Goal: Task Accomplishment & Management: Manage account settings

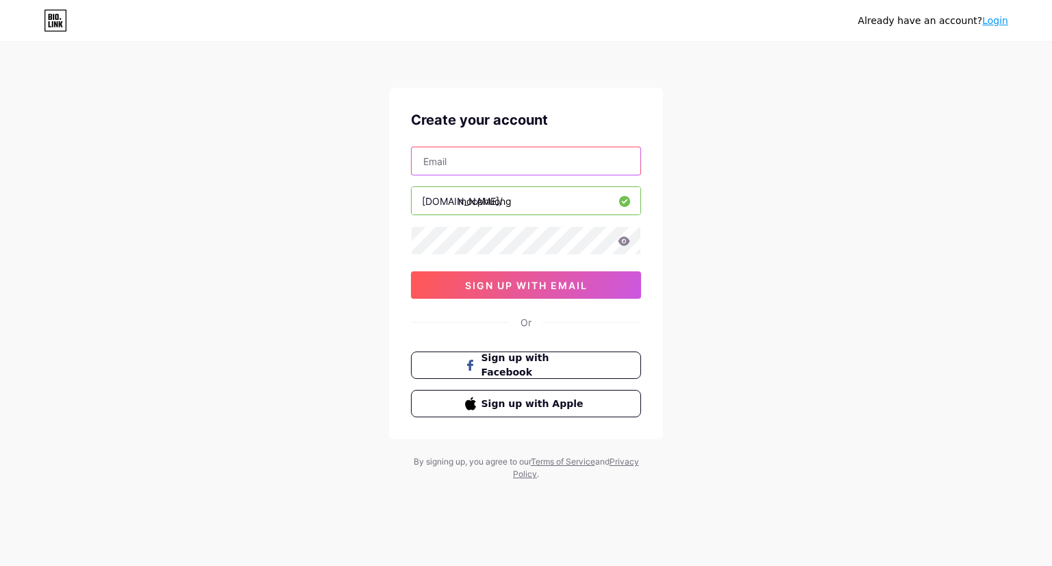
click at [430, 158] on input "text" at bounding box center [526, 160] width 229 height 27
click at [351, 223] on div "Already have an account? Login Create your account thanlanphuong@gmail.com bio.…" at bounding box center [526, 262] width 1052 height 524
click at [352, 295] on div "Already have an account? Login Create your account thanlanphuong@gmail.com bio.…" at bounding box center [526, 262] width 1052 height 524
click at [624, 238] on icon at bounding box center [624, 241] width 12 height 10
click at [558, 163] on input "thanlanphuong@gmail.com" at bounding box center [526, 160] width 229 height 27
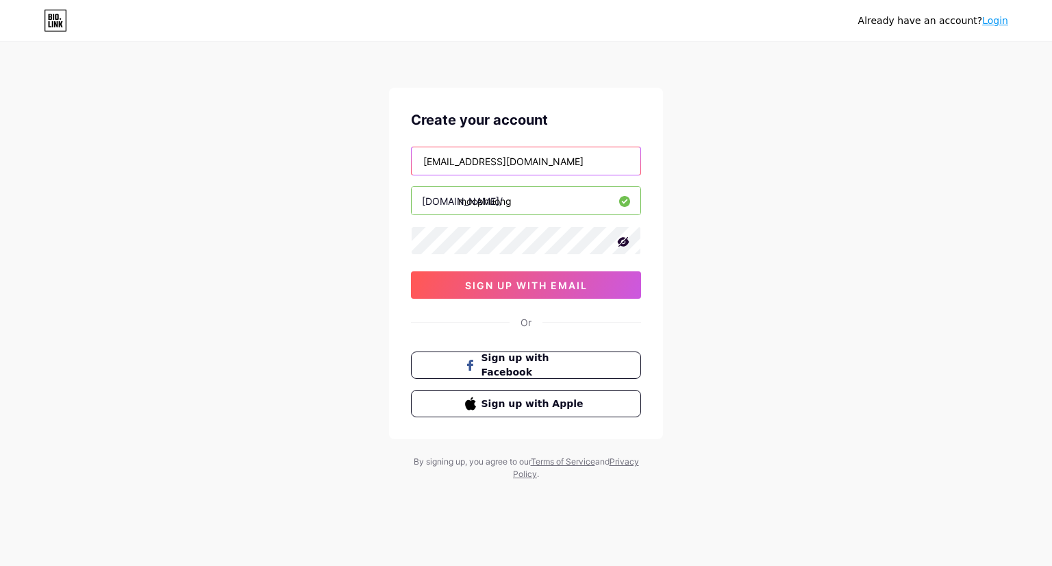
drag, startPoint x: 568, startPoint y: 162, endPoint x: 401, endPoint y: 161, distance: 166.5
click at [401, 161] on div "Create your account thanlanphuong@gmail.com bio.link/ mocphuong sign up with em…" at bounding box center [526, 263] width 274 height 351
type input "mymailbox.lp@gmail.com"
drag, startPoint x: 454, startPoint y: 199, endPoint x: 422, endPoint y: 207, distance: 32.6
click at [422, 207] on div "bio.link/" at bounding box center [462, 201] width 81 height 14
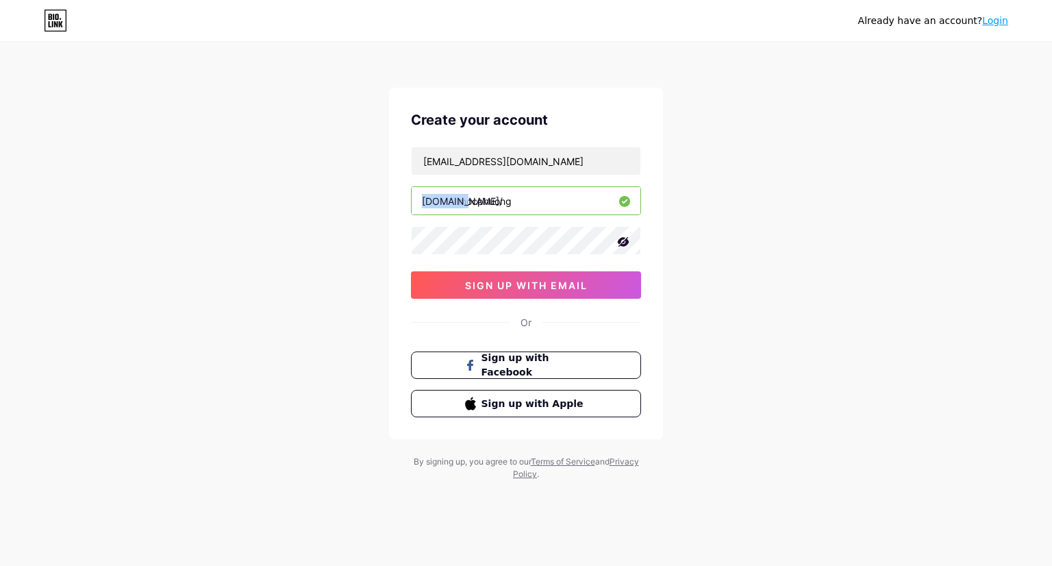
copy div "bio.link"
click at [539, 286] on span "sign up with email" at bounding box center [526, 286] width 123 height 12
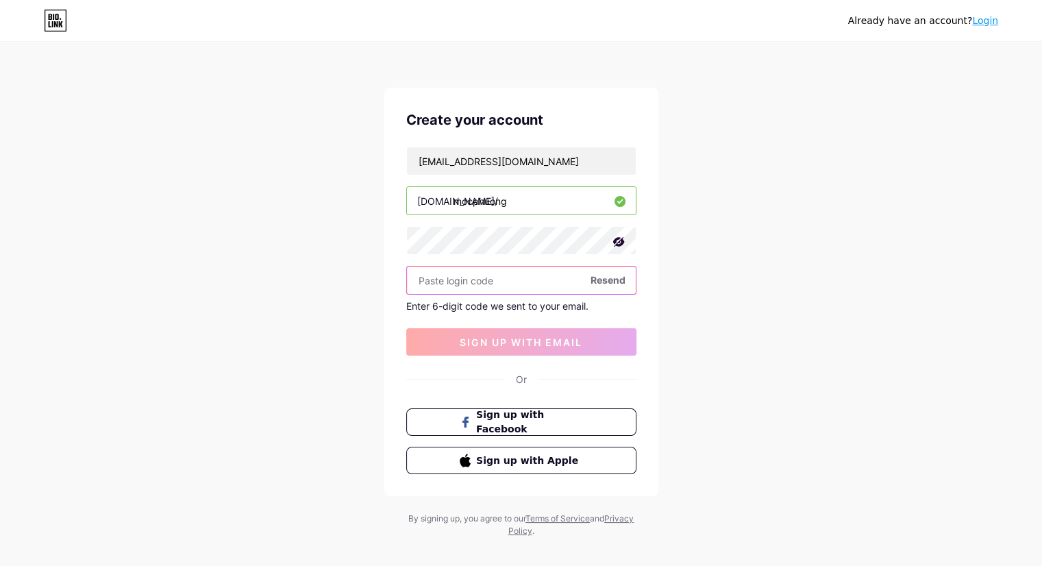
click at [482, 282] on input "text" at bounding box center [521, 280] width 229 height 27
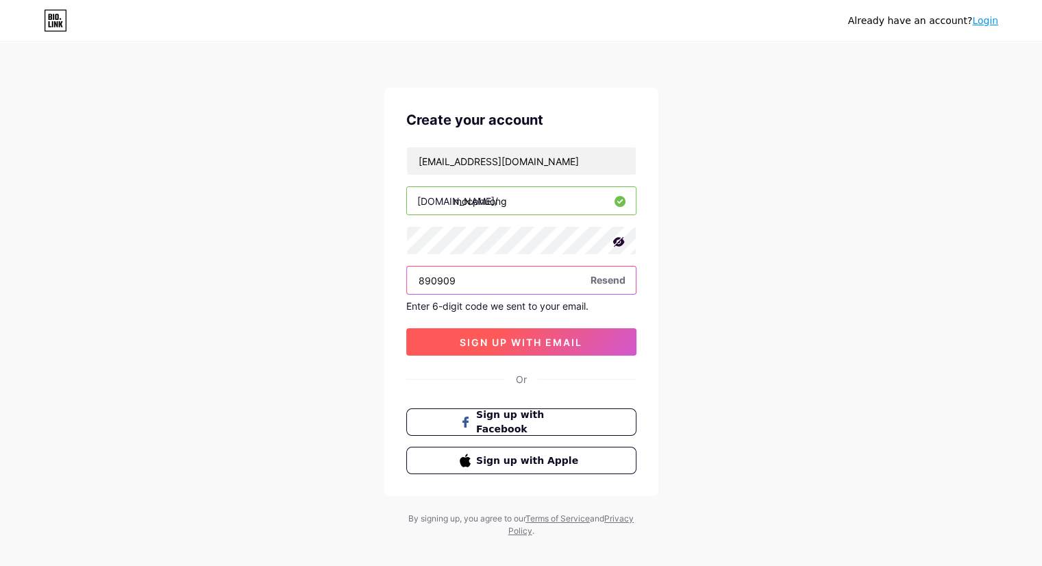
type input "890909"
click at [517, 341] on span "sign up with email" at bounding box center [521, 342] width 123 height 12
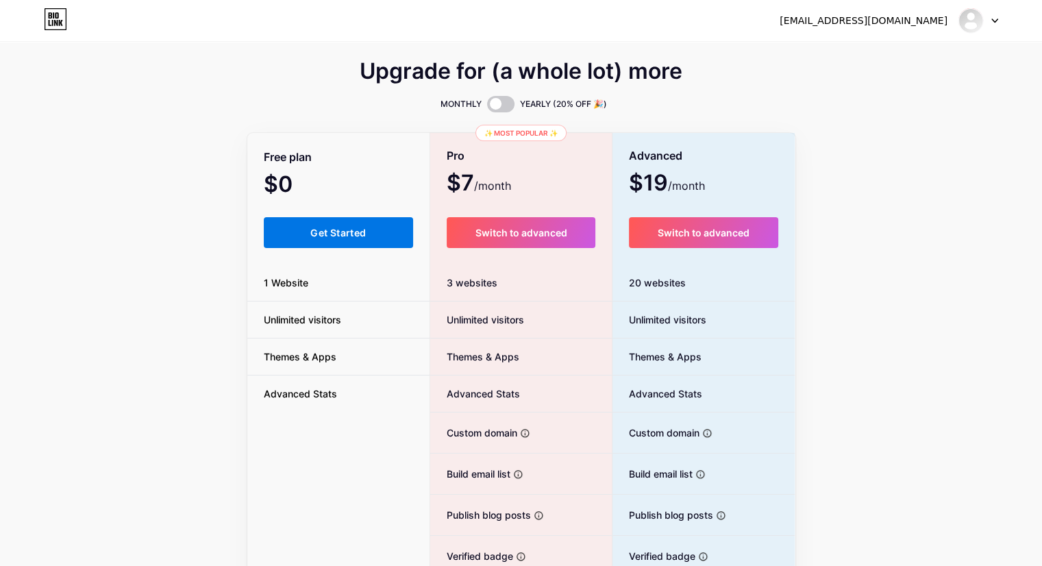
click at [349, 236] on span "Get Started" at bounding box center [337, 233] width 55 height 12
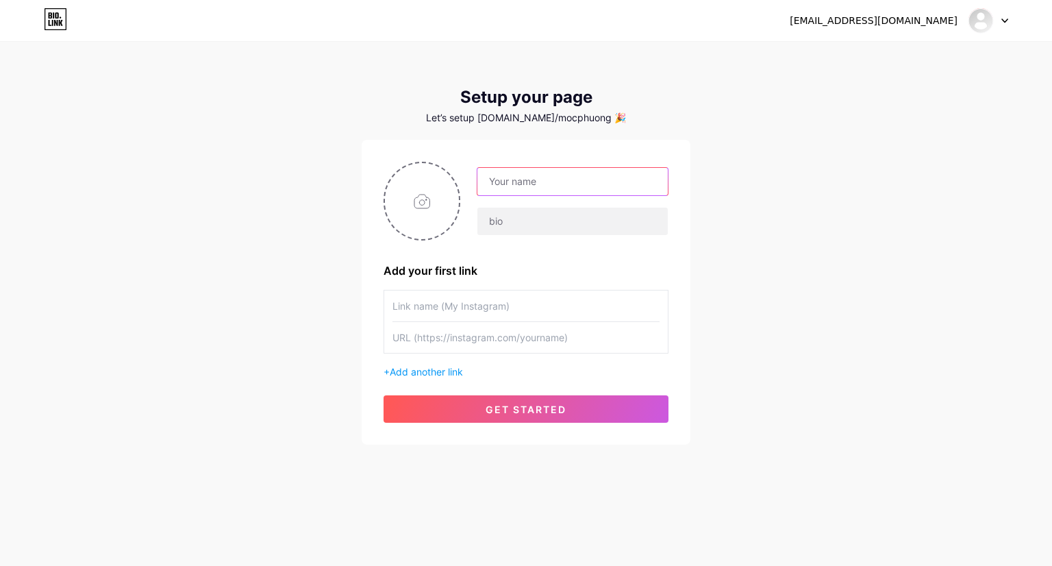
click at [509, 177] on input "text" at bounding box center [573, 181] width 190 height 27
type input "d"
type input "[PERSON_NAME]"
click at [525, 221] on input "text" at bounding box center [573, 221] width 190 height 27
click at [474, 310] on input "text" at bounding box center [526, 306] width 267 height 31
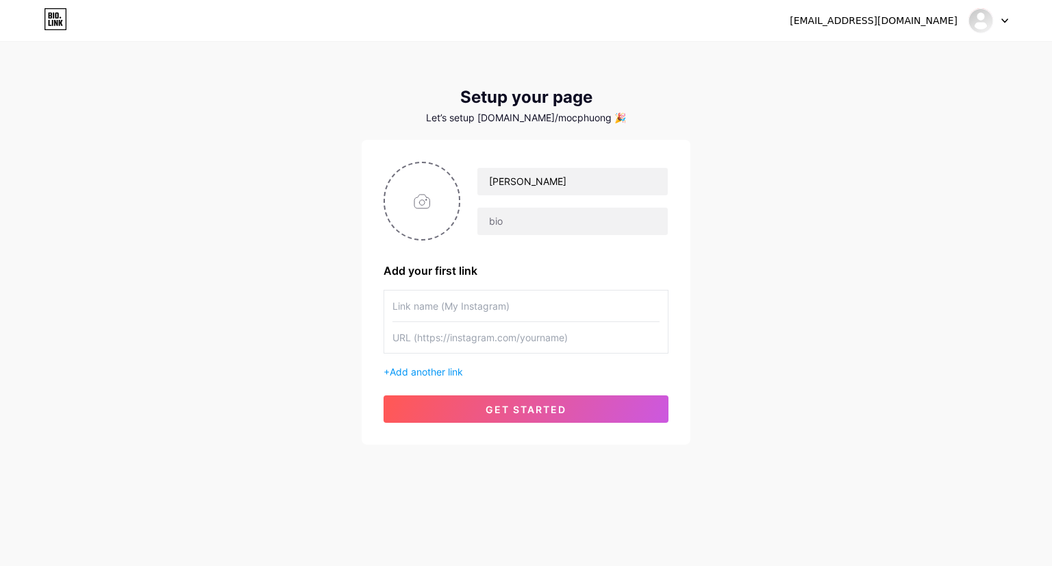
click at [434, 298] on input "text" at bounding box center [526, 306] width 267 height 31
type input "Khóa thiền Vipassana (Minh Sát Tuệ) miễn phí (bao gồm cả ăn, ở)"
click at [425, 342] on input "text" at bounding box center [526, 337] width 267 height 31
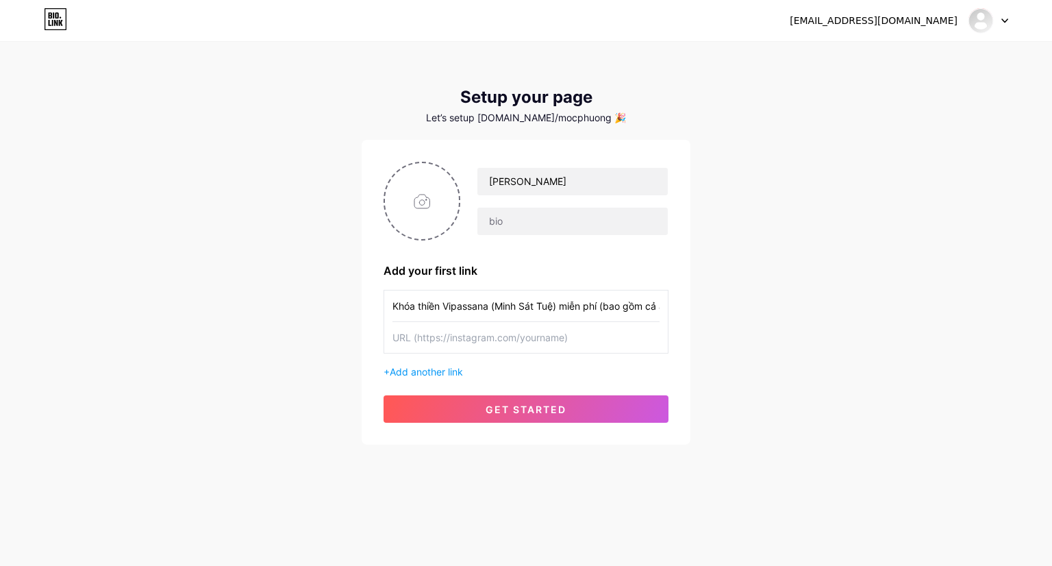
paste input "https://vipassana.vn/"
click at [502, 334] on input "https://vipassana.vn/" at bounding box center [526, 337] width 267 height 31
type input "https://vipassana.vn/"
click at [490, 308] on input "Khóa thiền Vipassana (Minh Sát Tuệ) miễn phí (bao gồm cả ăn, ở)" at bounding box center [526, 306] width 267 height 31
click at [658, 305] on input "Khóa thiền Vipassana (Minh Sát Tuệ) miễn phí (bao gồm cả ăn, ở)" at bounding box center [526, 306] width 267 height 31
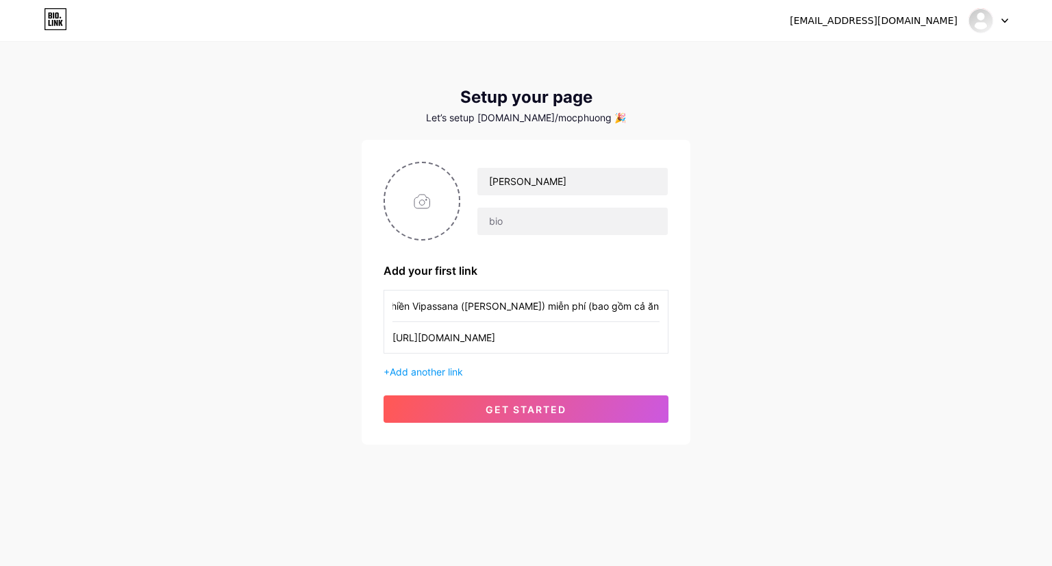
scroll to position [0, 33]
paste input "Giới thiệu phương pháp thiền MINH SÁT TUỆ Vipassana"
drag, startPoint x: 409, startPoint y: 303, endPoint x: 460, endPoint y: 306, distance: 50.8
click at [460, 306] on input "Khóa thiền Vipassana (Minh Sát Tuệ) miễn phí (bao gồm cả ăn, ở). Giới thiệu phư…" at bounding box center [526, 306] width 267 height 31
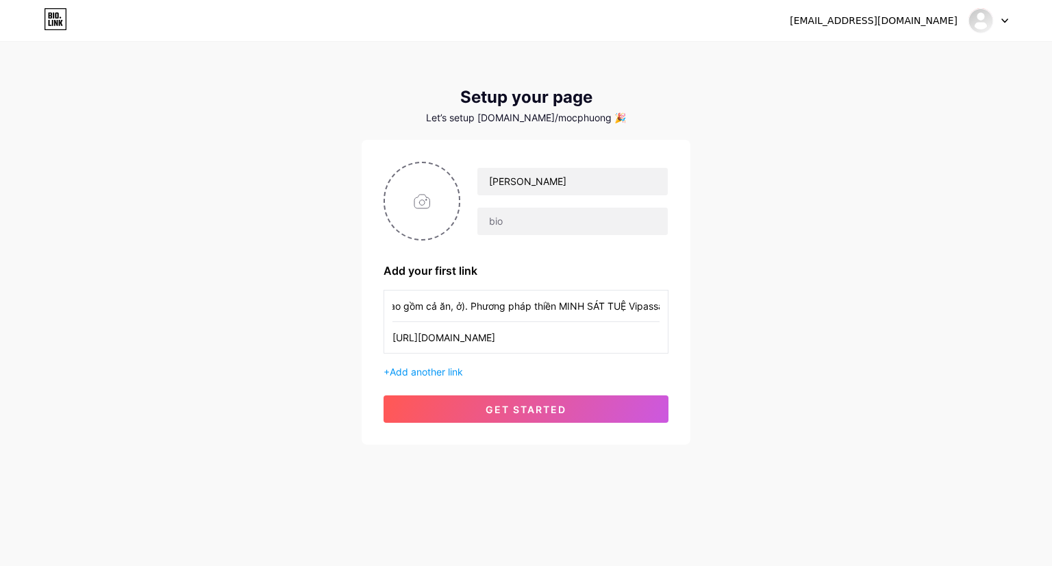
scroll to position [0, 0]
click at [567, 308] on input "Khóa thiền Vipassana (Minh Sát Tuệ) miễn phí (bao gồm cả ăn, ở). Phương pháp th…" at bounding box center [526, 306] width 267 height 31
click at [563, 302] on input "Khóa thiền Vipassana (Minh Sát Tuệ) miễn phí (bao gồm cả ăn, ở). Phương pháp th…" at bounding box center [526, 306] width 267 height 31
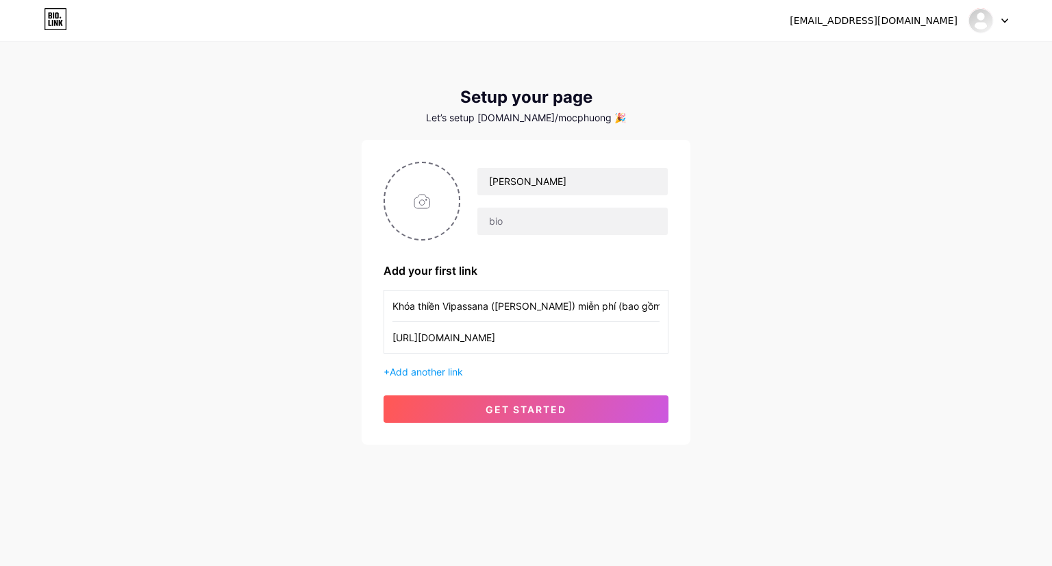
click at [474, 308] on input "Khóa thiền Vipassana (Minh Sát Tuệ) miễn phí (bao gồm cả ăn, ở). Phương pháp th…" at bounding box center [526, 306] width 267 height 31
paste input "miễn phí (bao gồm cả ăn, ở). Phương pháp thiền MINH SÁT TUỆ Vipassana đã giúp Đ…"
type input "Khóa thiền Vipassana miễn phí (bao gồm cả ăn, ở). Phương pháp thiền MINH SÁT TU…"
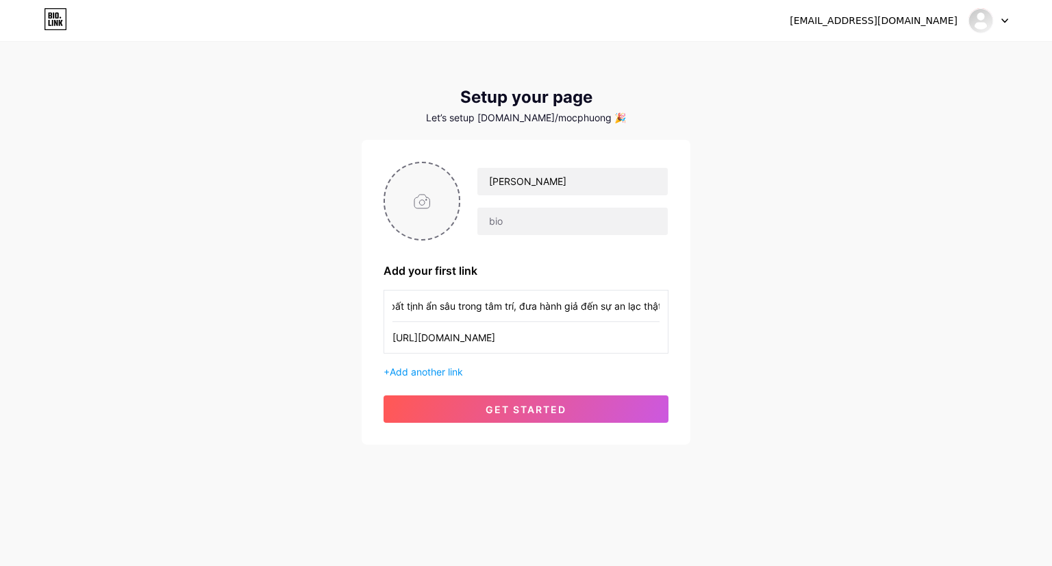
scroll to position [0, 0]
click at [423, 193] on input "file" at bounding box center [422, 201] width 74 height 76
type input "C:\fakepath\jimeng-2025-06-30-546-Create a minimalistic icon-style image featur…"
click at [454, 169] on icon at bounding box center [452, 171] width 5 height 5
click at [430, 180] on input "file" at bounding box center [422, 201] width 74 height 76
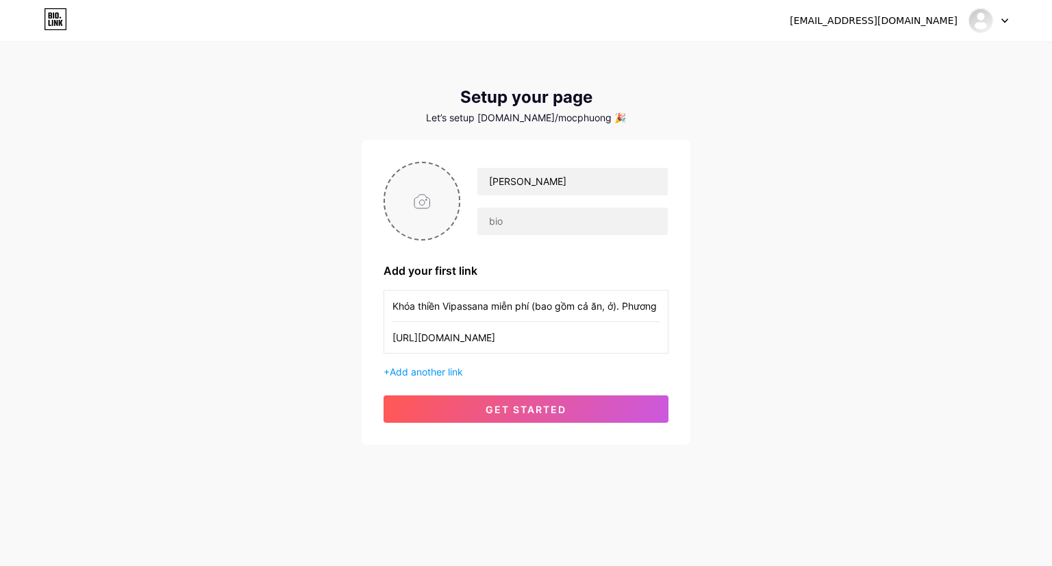
type input "C:\fakepath\Thiết kế chưa có tên (1).png"
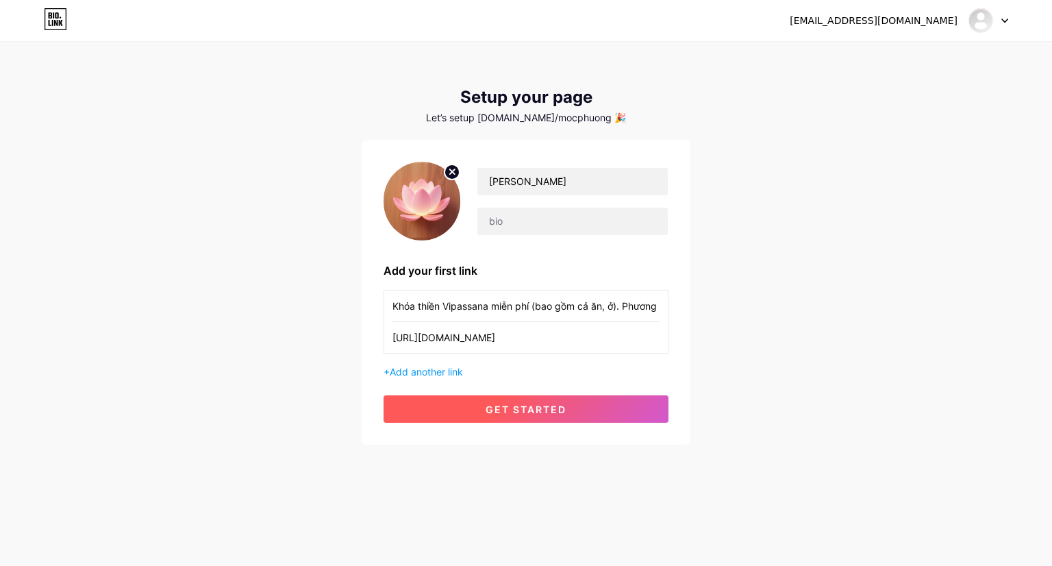
click at [538, 409] on span "get started" at bounding box center [526, 410] width 81 height 12
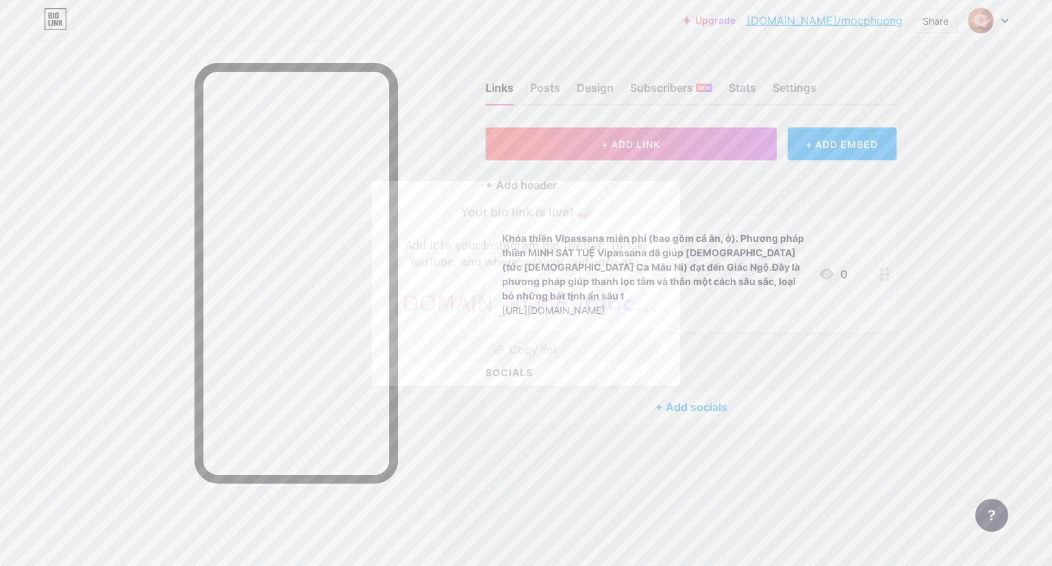
click at [533, 348] on button "Copy link" at bounding box center [526, 349] width 264 height 27
click at [128, 182] on div at bounding box center [526, 283] width 1052 height 566
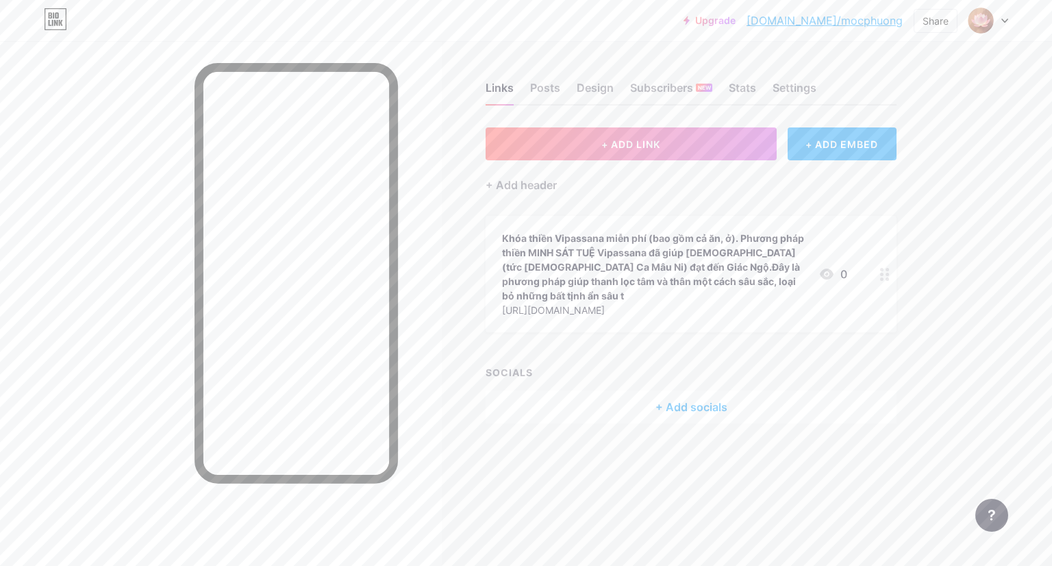
click at [673, 271] on div "Khóa thiền Vipassana miễn phí (bao gồm cả ăn, ở). Phương pháp thiền MINH SÁT TU…" at bounding box center [655, 267] width 306 height 72
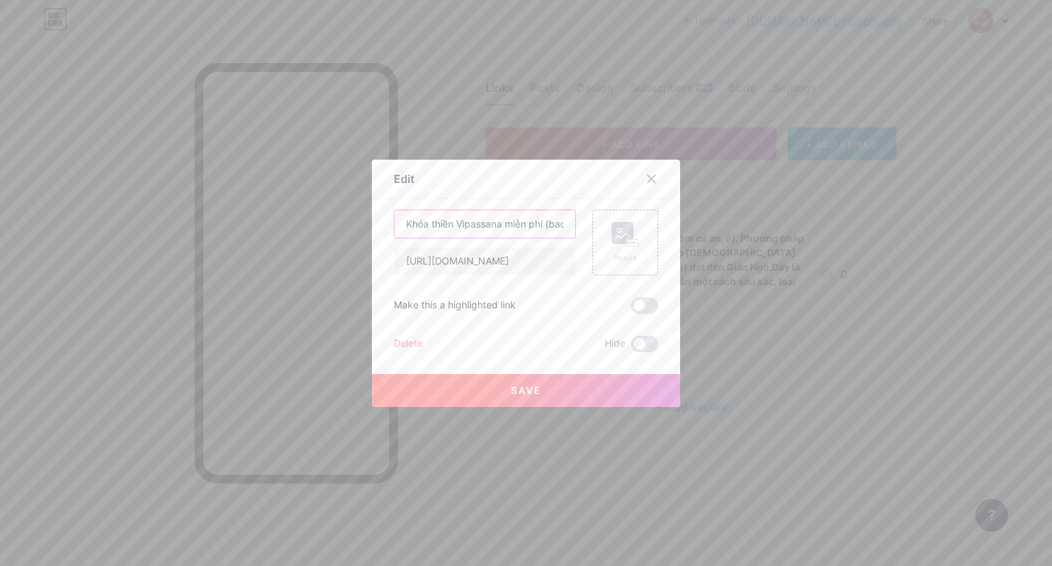
click at [485, 223] on input "Khóa thiền Vipassana miễn phí (bao gồm cả ăn, ở). Phương pháp thiền MINH SÁT TU…" at bounding box center [485, 223] width 181 height 27
type input "Khóa thiền Vipassana miễn phí (bao gồm cả ăn, ở). Phương pháp thiền MINH SÁT TU…"
click at [628, 245] on rect at bounding box center [633, 242] width 11 height 7
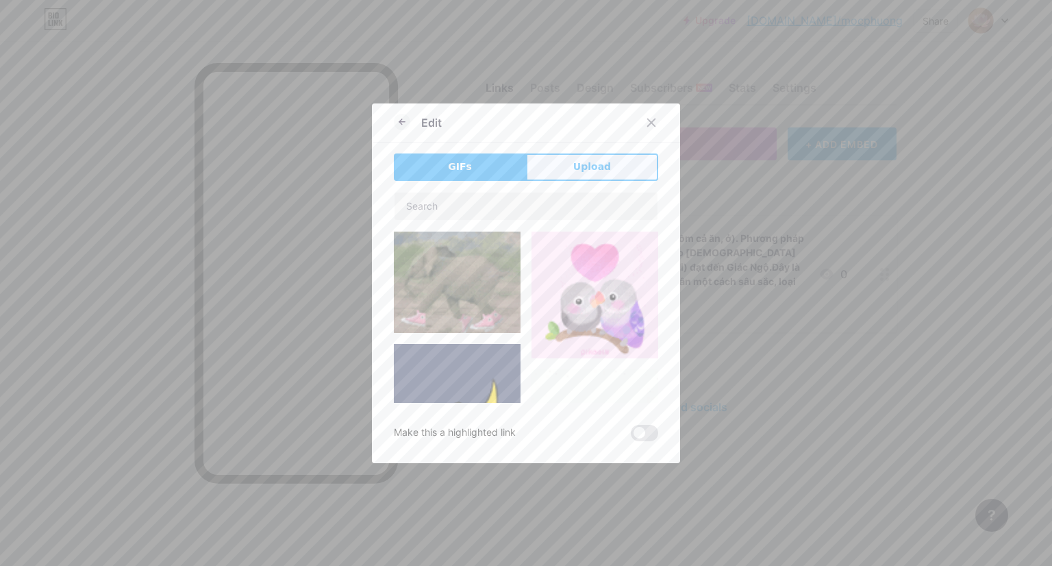
click at [585, 168] on span "Upload" at bounding box center [592, 167] width 38 height 14
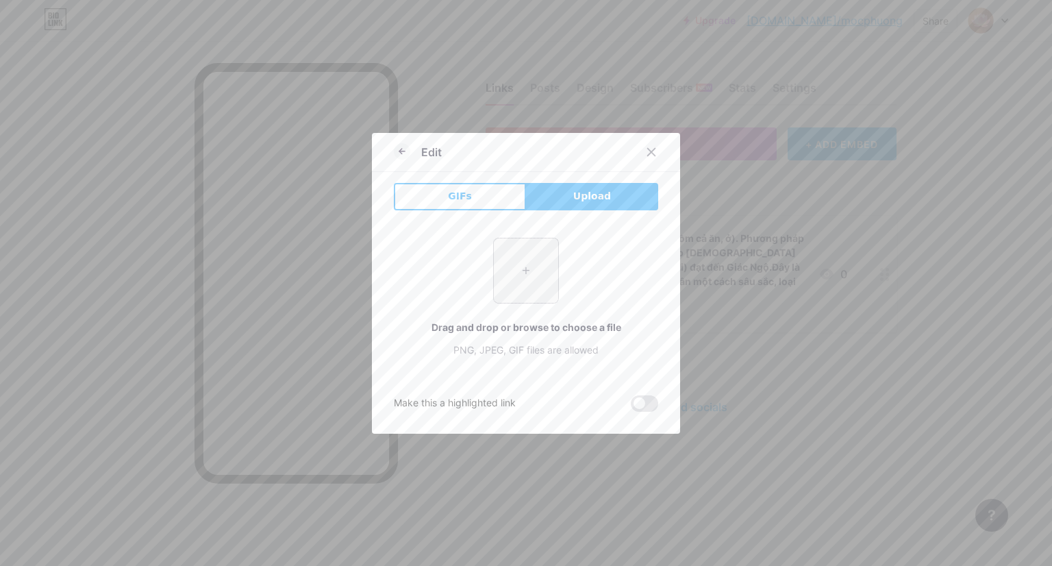
click at [521, 273] on input "file" at bounding box center [526, 270] width 64 height 64
type input "C:\fakepath\Screenshot 2025-08-18 150019.png"
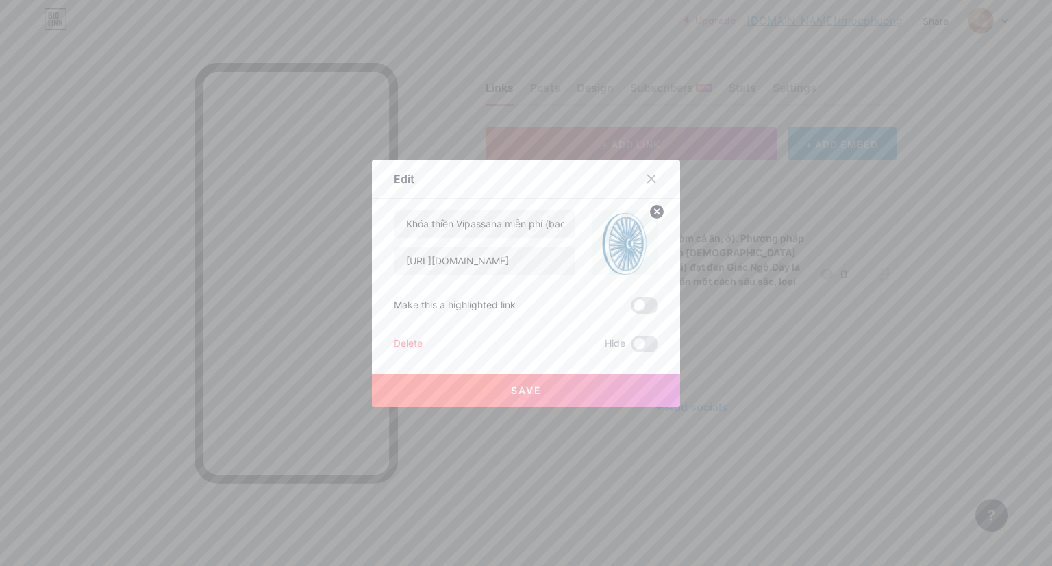
click at [477, 306] on div "Make this a highlighted link" at bounding box center [455, 305] width 122 height 16
click at [647, 308] on span at bounding box center [644, 305] width 27 height 16
click at [631, 309] on input "checkbox" at bounding box center [631, 309] width 0 height 0
click at [517, 391] on span "Save" at bounding box center [526, 390] width 31 height 12
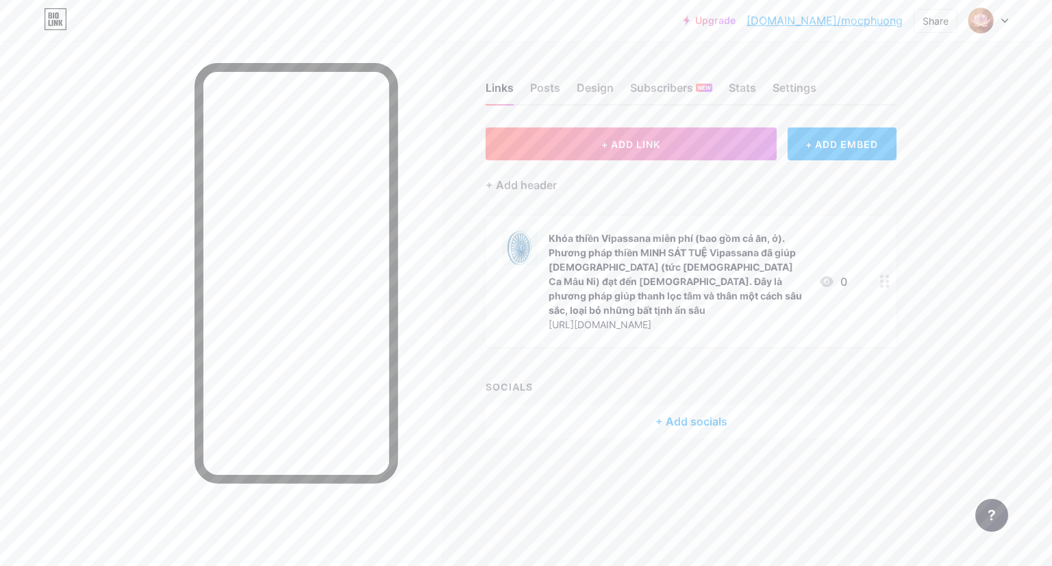
click at [774, 294] on div "Khóa thiền Vipassana miễn phí (bao gồm cả ăn, ở). Phương pháp thiền MINH SÁT TU…" at bounding box center [678, 274] width 259 height 86
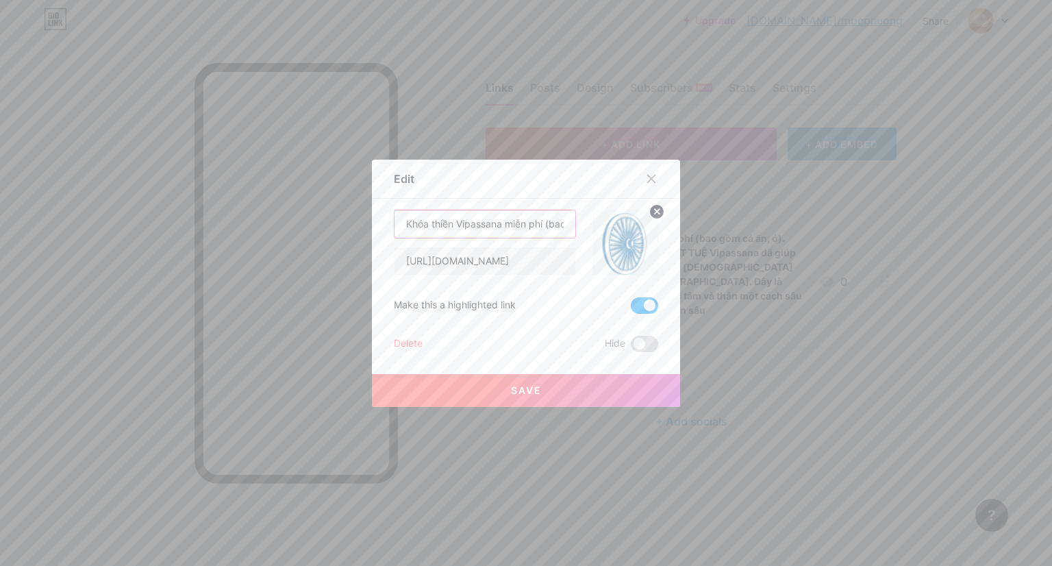
click at [544, 222] on input "Khóa thiền Vipassana miễn phí (bao gồm cả ăn, ở). Phương pháp thiền MINH SÁT TU…" at bounding box center [485, 223] width 181 height 27
click at [531, 222] on input "Khóa thiền Vipassana miễn phí (bao gồm cả ăn, ở). Phương pháp thiền MINH SÁT TU…" at bounding box center [485, 223] width 181 height 27
paste input "trong tâm trí, đưa hành giả đến sự an lạc thật sự từ bên trong."
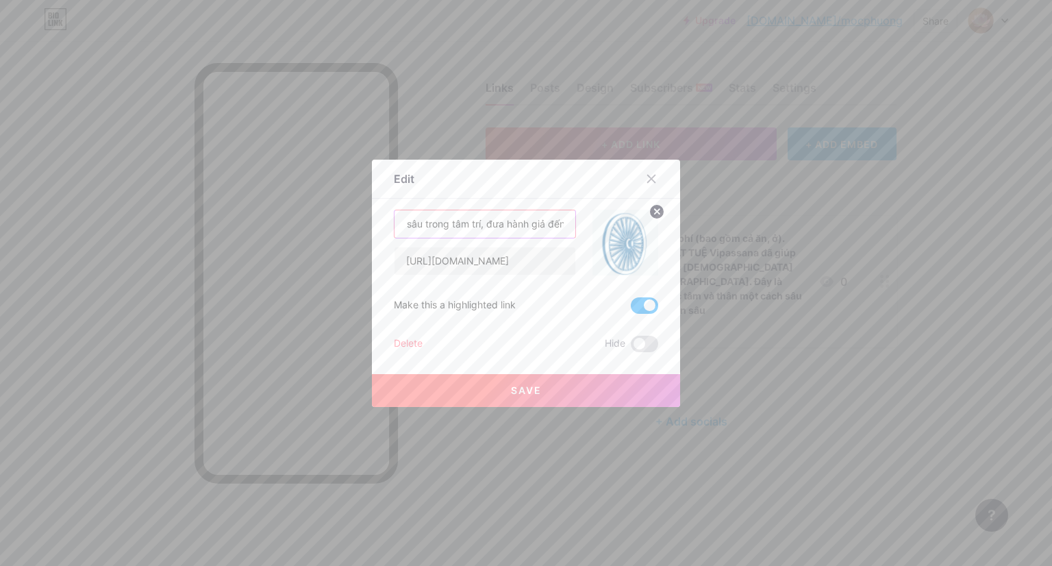
type input "Khóa thiền Vipassana miễn phí (bao gồm cả ăn, ở). Phương pháp thiền MINH SÁT TU…"
click at [531, 382] on button "Save" at bounding box center [526, 390] width 308 height 33
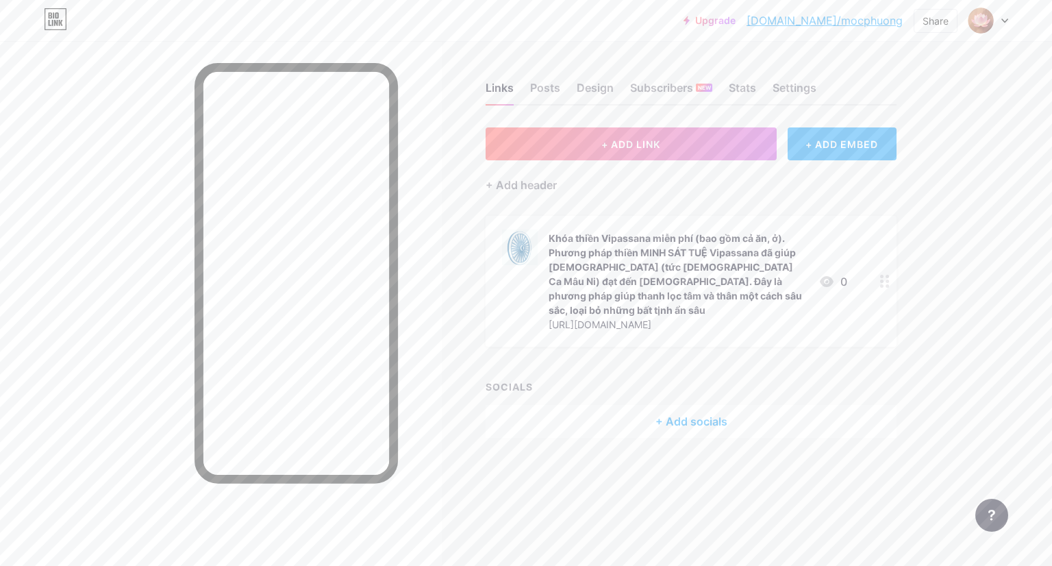
click at [695, 275] on div "Khóa thiền Vipassana miễn phí (bao gồm cả ăn, ở). Phương pháp thiền MINH SÁT TU…" at bounding box center [678, 274] width 259 height 86
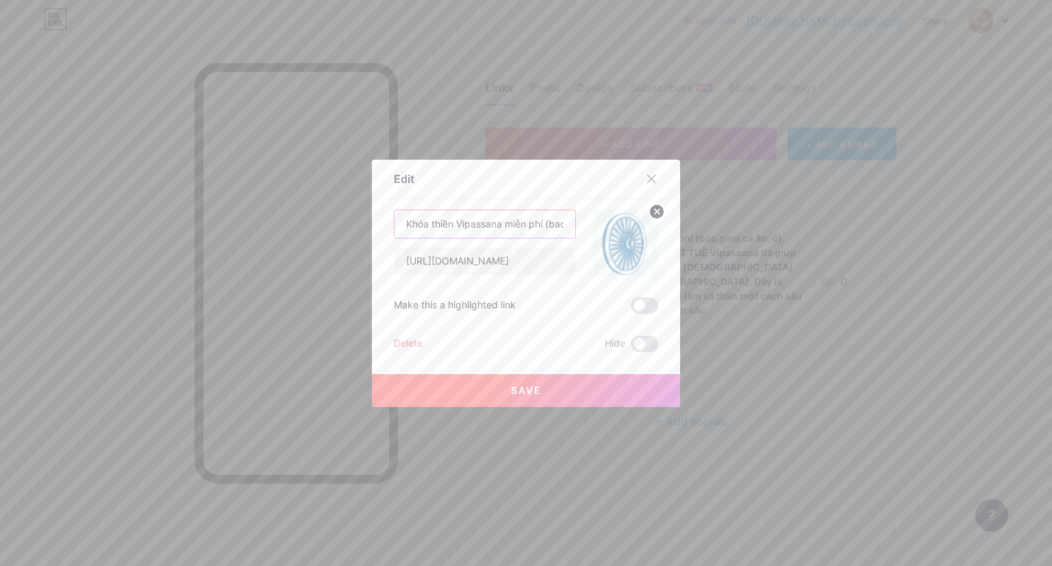
click at [507, 226] on input "Khóa thiền Vipassana miễn phí (bao gồm cả ăn, ở). Phương pháp thiền MINH SÁT TU…" at bounding box center [485, 223] width 181 height 27
paste input "miễn phí (bao gồm cả ăn, ở). Phương pháp thiền MINH SÁT TUỆ Vipassana đã giúp Đ…"
type input "Khóa thiền miễn phí (bao gồm cả ăn, ở). Phương pháp thiền MINH SÁT TUỆ Vipassan…"
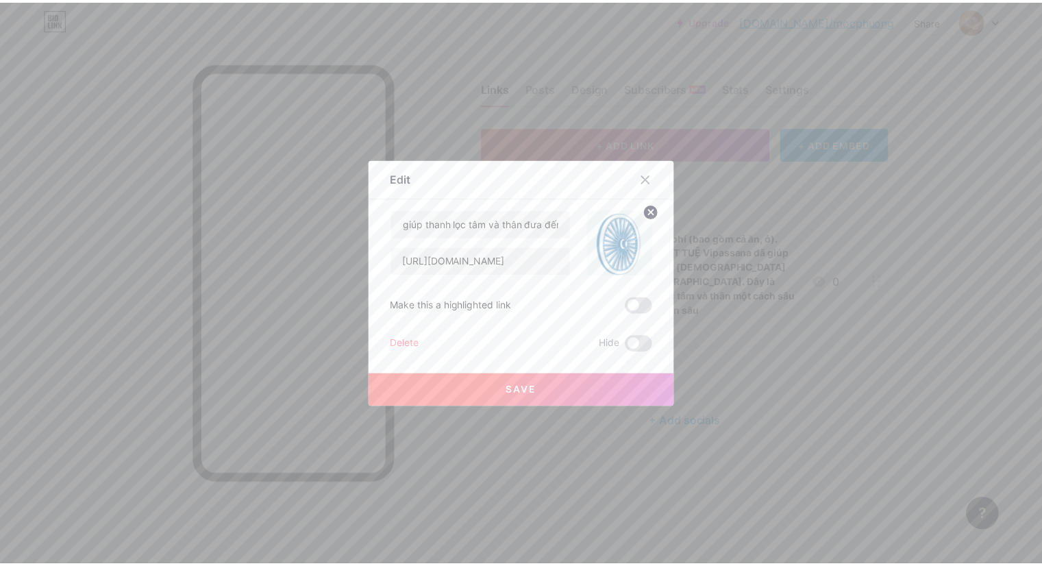
scroll to position [0, 0]
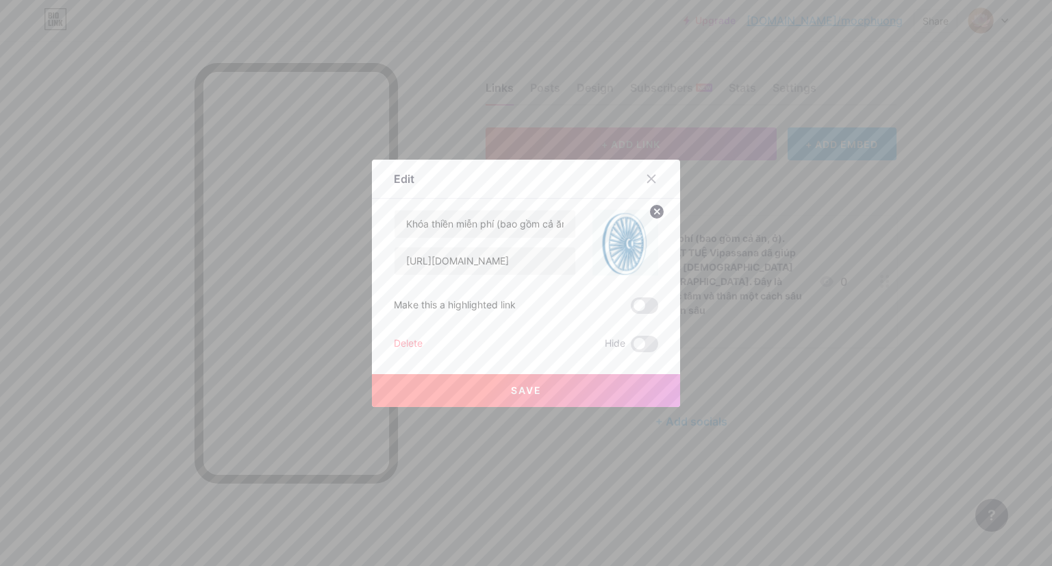
click at [533, 388] on span "Save" at bounding box center [526, 390] width 31 height 12
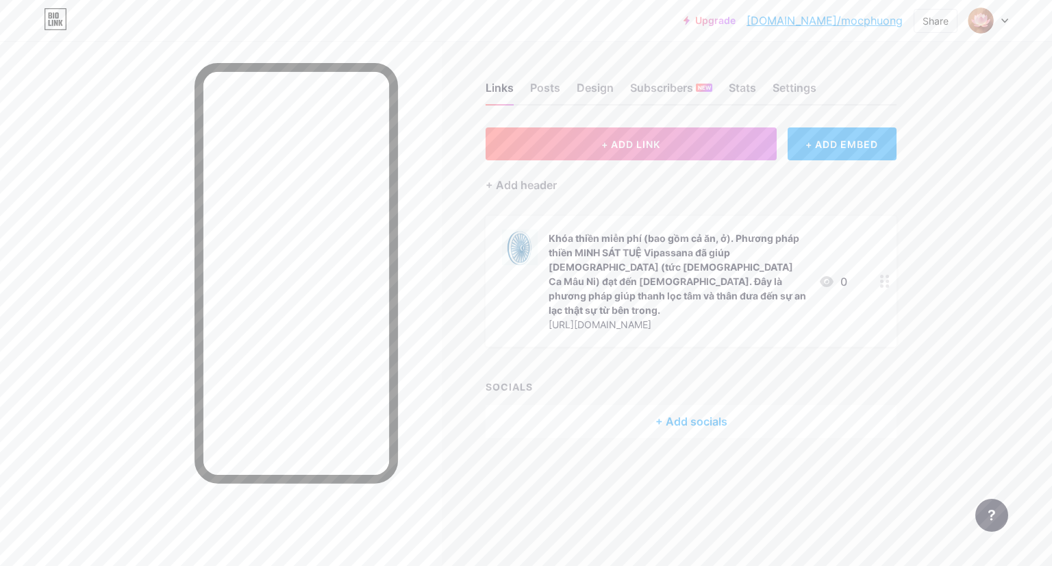
click at [903, 374] on div "Links Posts Design Subscribers NEW Stats Settings + ADD LINK + ADD EMBED + Add …" at bounding box center [477, 273] width 954 height 465
click at [78, 193] on div at bounding box center [221, 324] width 442 height 566
click at [602, 88] on div "Design" at bounding box center [595, 91] width 37 height 25
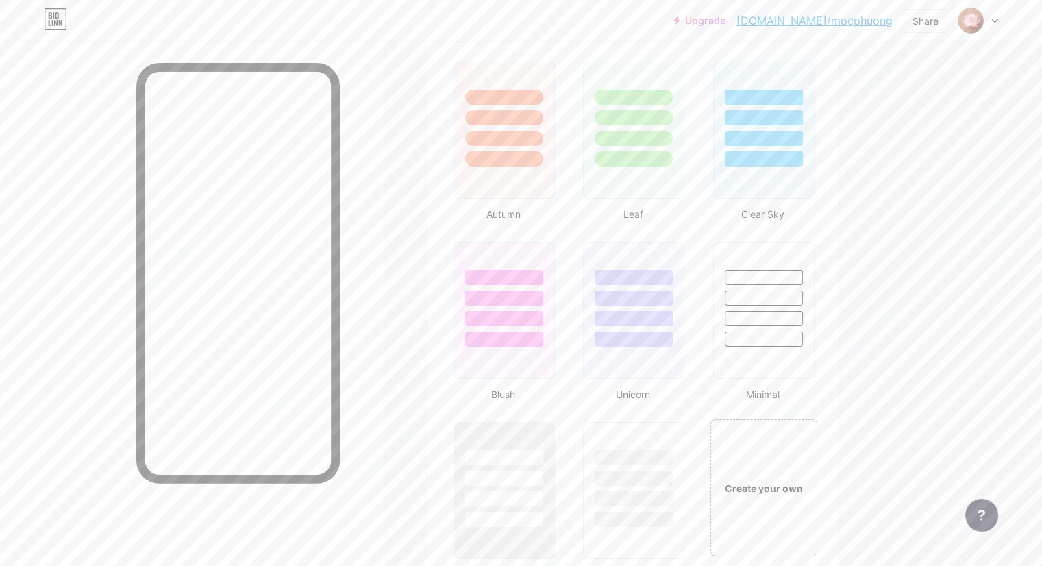
scroll to position [1302, 0]
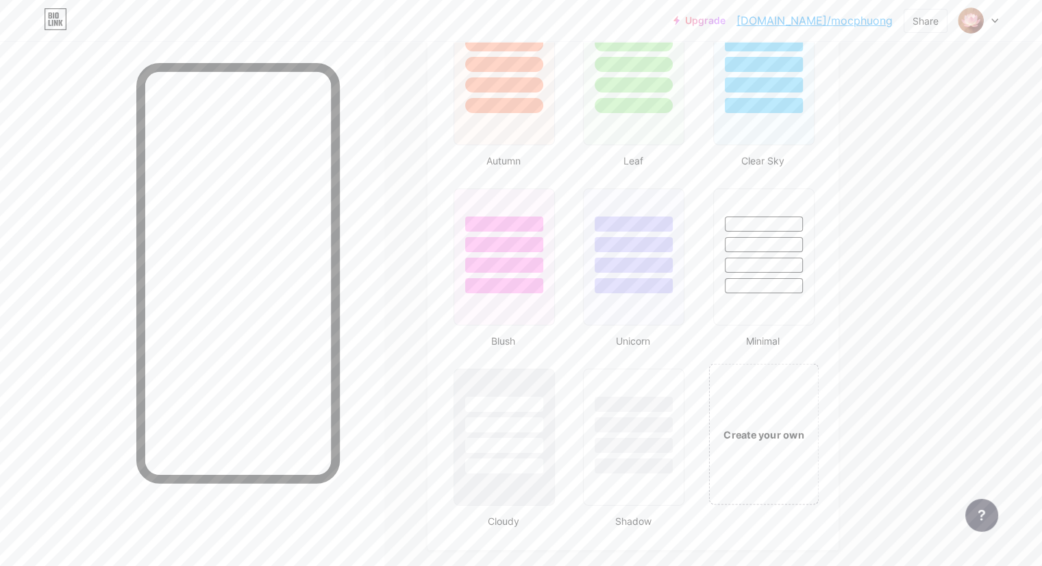
click at [819, 414] on div "Create your own" at bounding box center [763, 433] width 110 height 141
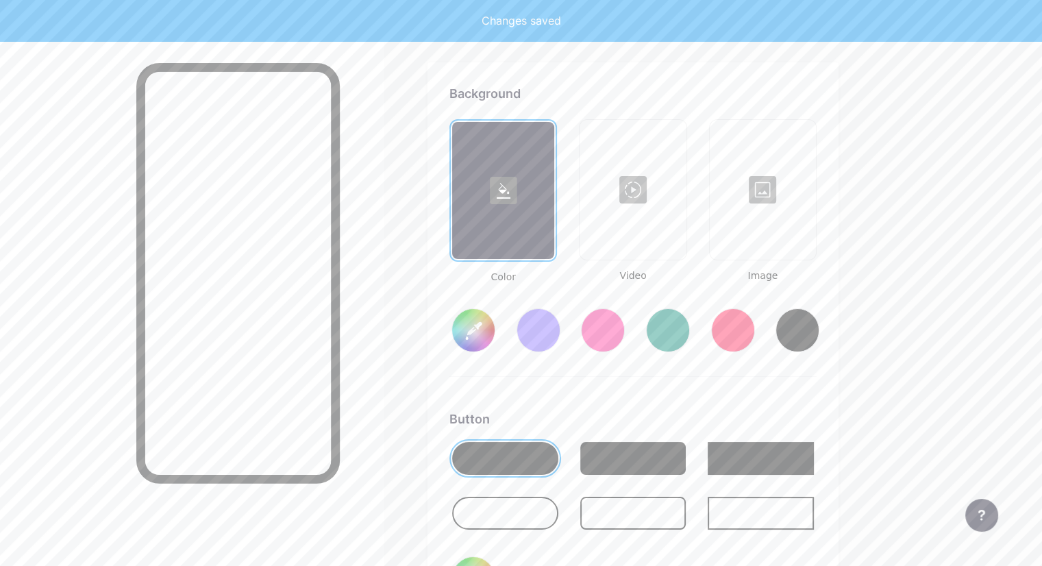
scroll to position [1814, 0]
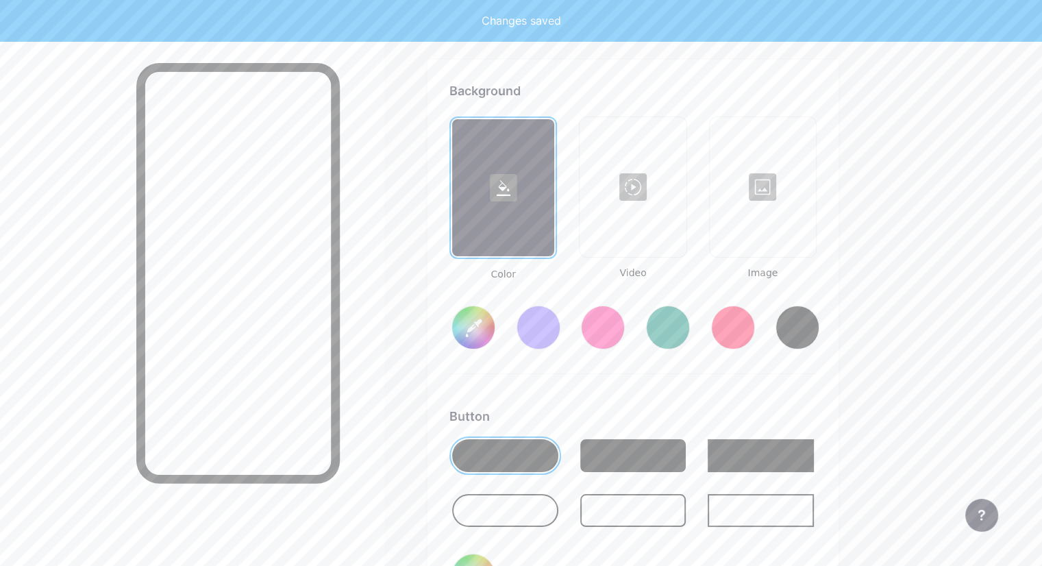
type input "#ffffff"
type input "#000000"
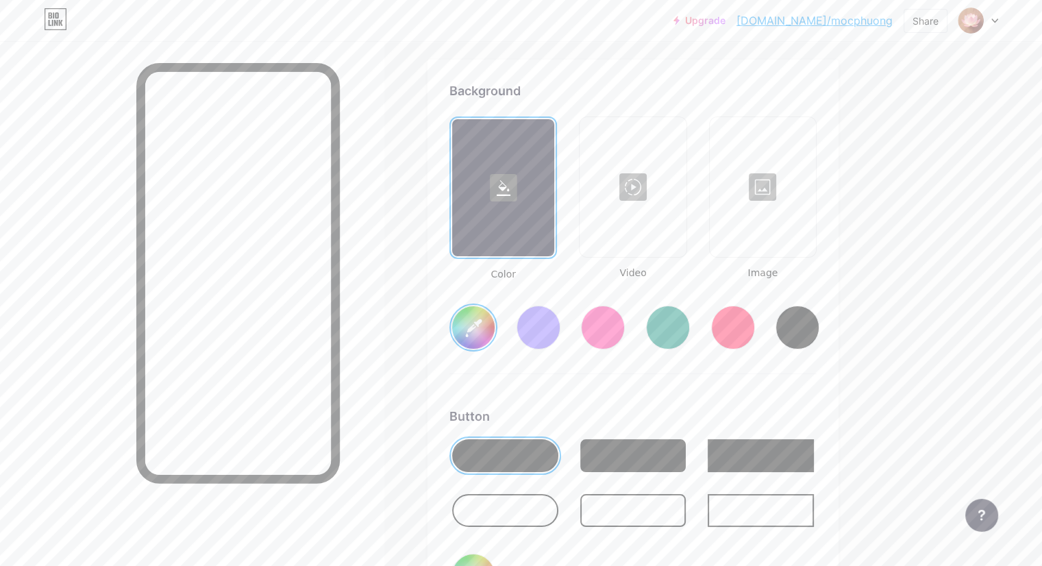
click at [815, 179] on div at bounding box center [762, 187] width 103 height 137
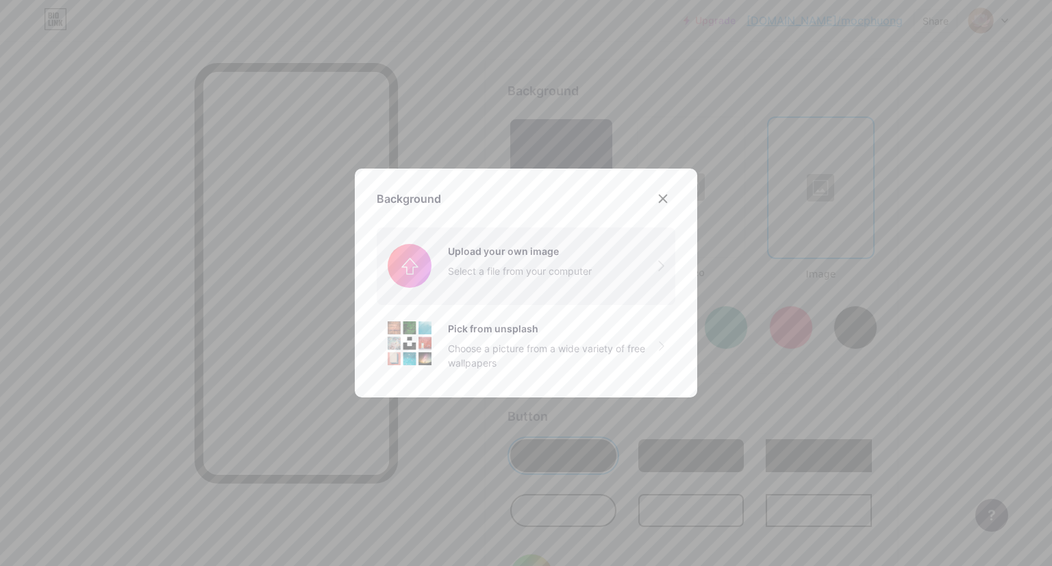
click at [484, 251] on input "file" at bounding box center [526, 265] width 299 height 77
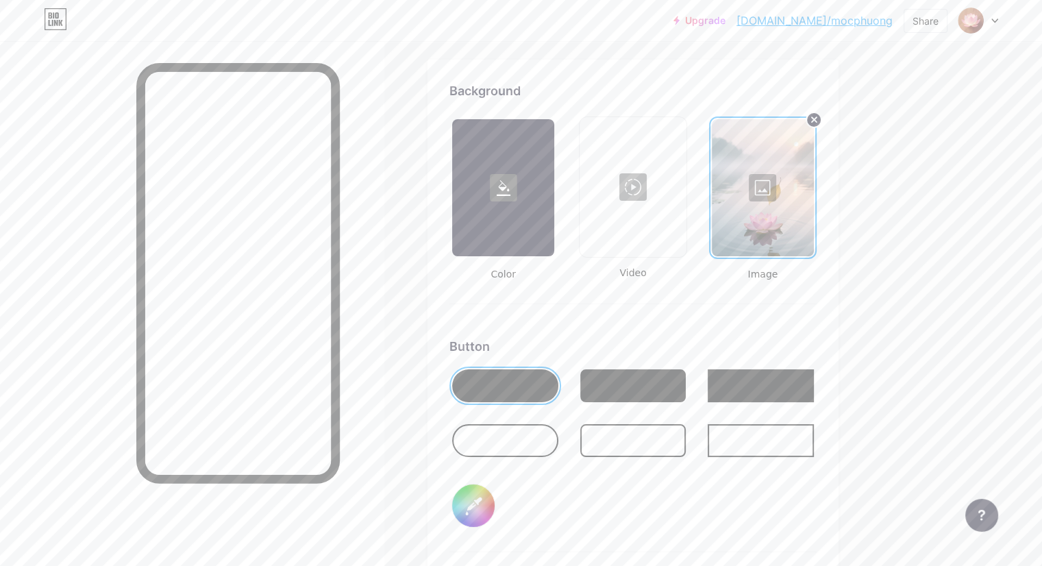
click at [554, 227] on div at bounding box center [503, 187] width 102 height 137
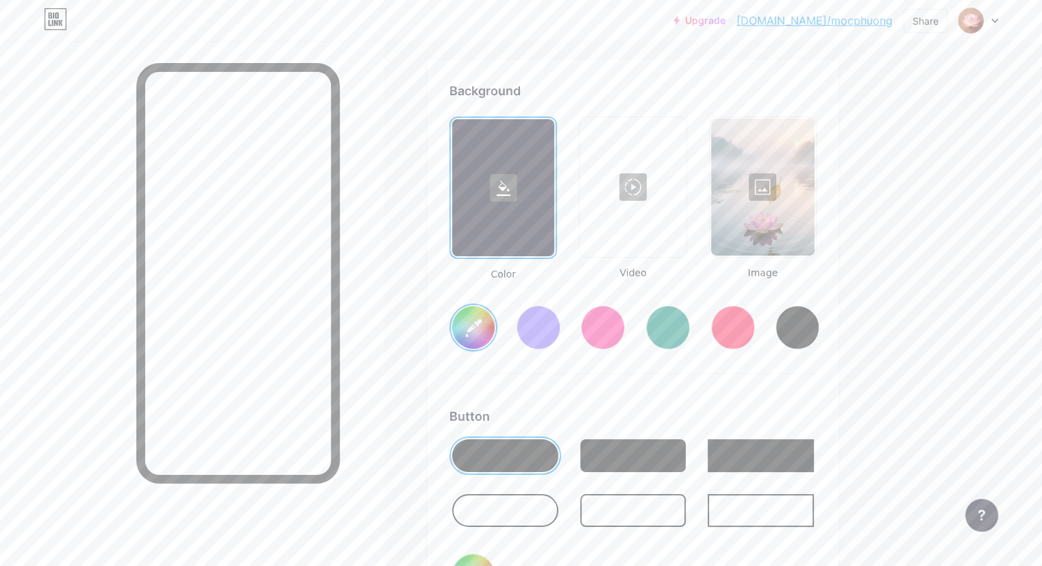
click at [495, 331] on input "#ffffff" at bounding box center [473, 327] width 42 height 42
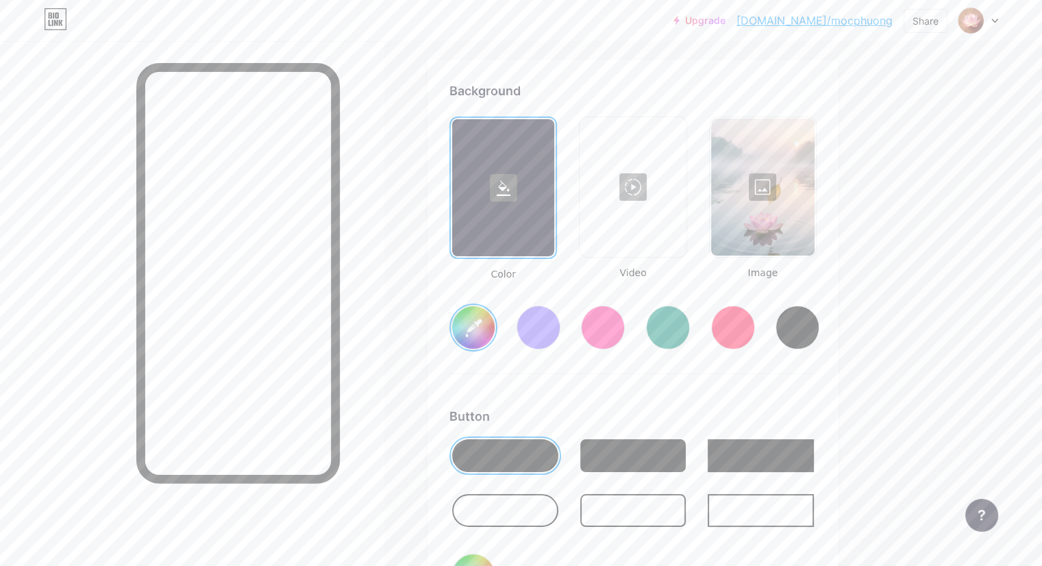
click at [558, 449] on div at bounding box center [505, 455] width 106 height 33
click at [558, 459] on div at bounding box center [505, 455] width 106 height 33
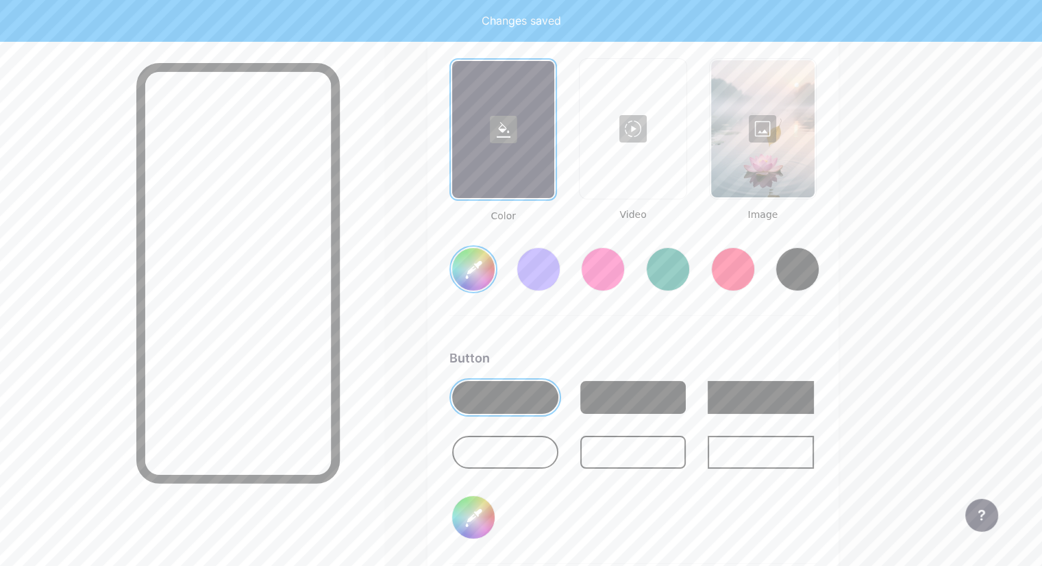
scroll to position [2020, 0]
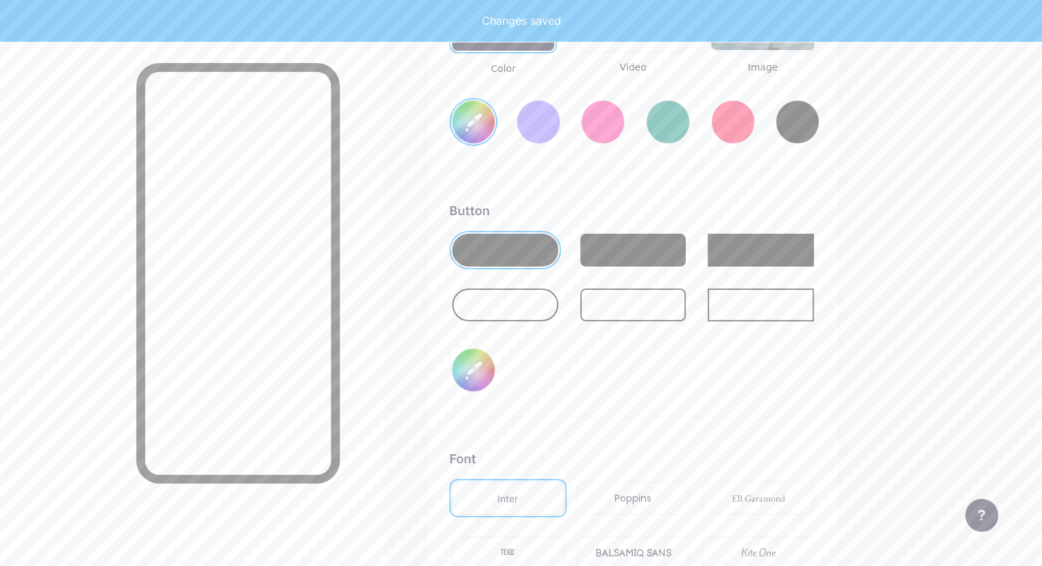
click at [495, 368] on input "#000000" at bounding box center [473, 370] width 42 height 42
type input "#f5d047"
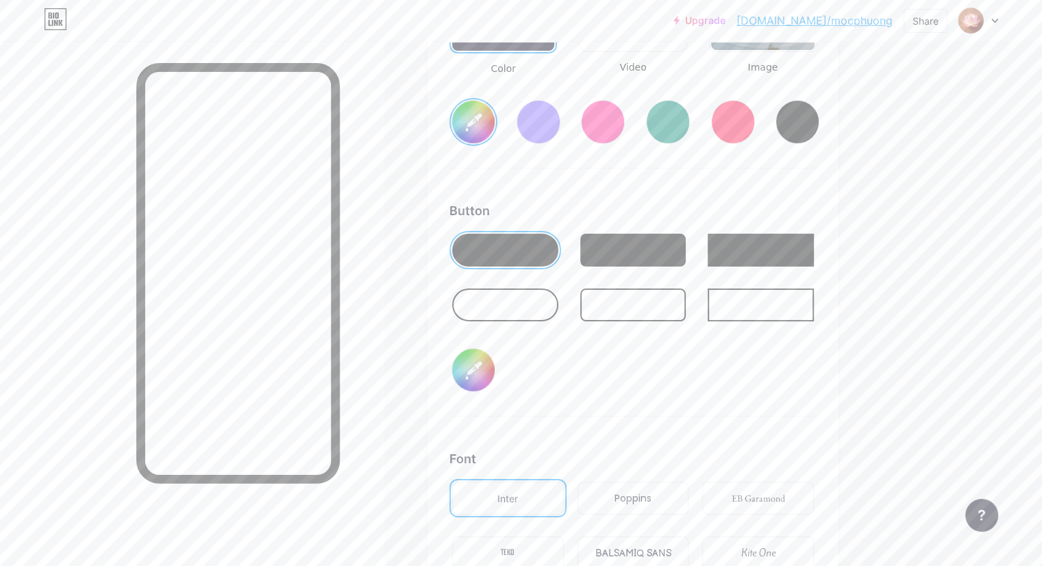
type input "#4a32c3"
type input "#f5d047"
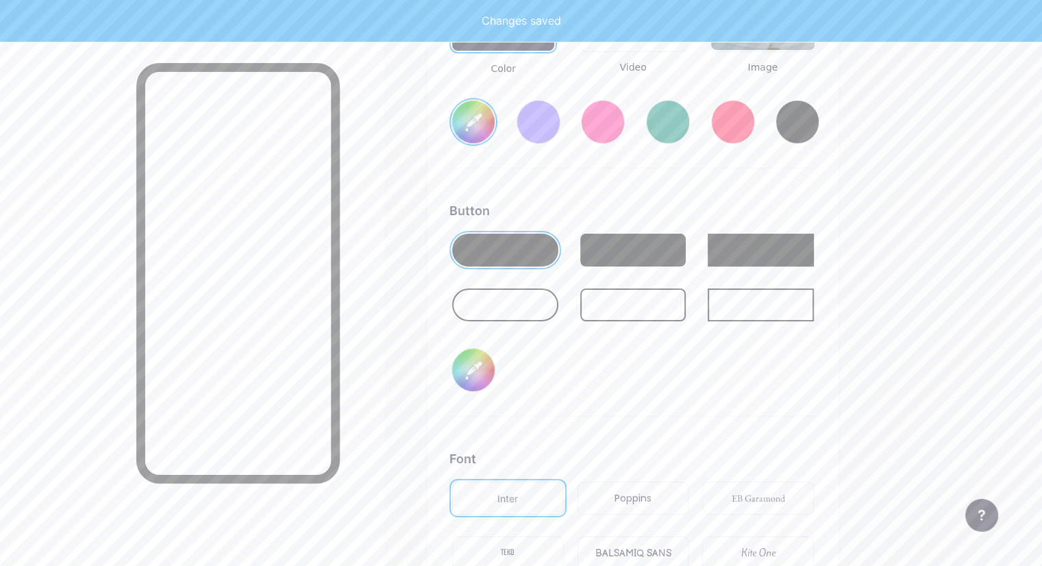
type input "#4a32c3"
click at [754, 417] on div "Background Color Video Image #f5d047 Button #4a32c3 Font Inter Poppins EB Garam…" at bounding box center [632, 281] width 367 height 811
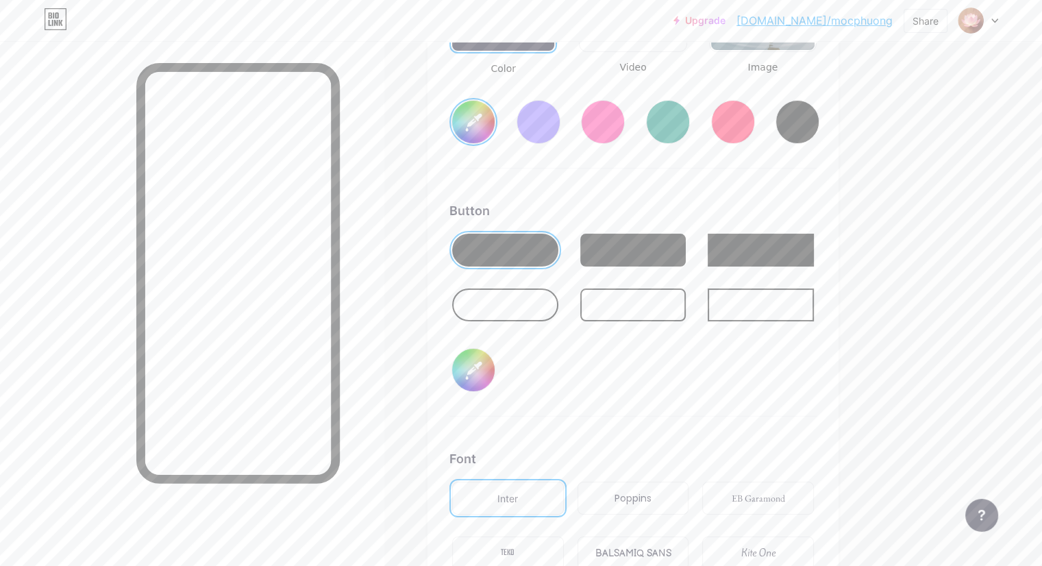
click at [687, 251] on div at bounding box center [633, 250] width 106 height 33
click at [495, 365] on input "#4a32c3" at bounding box center [473, 370] width 42 height 42
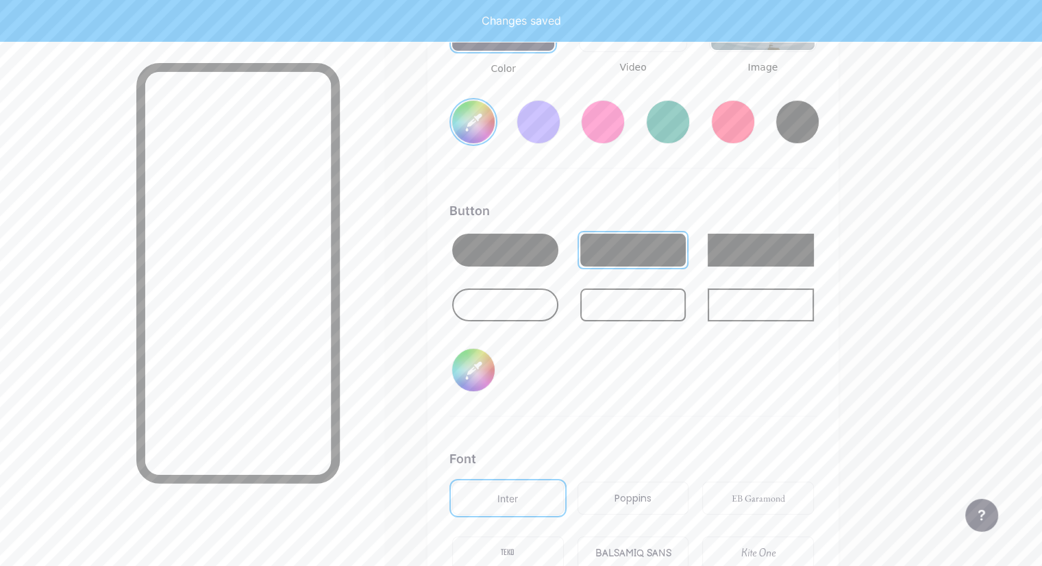
type input "#f5d047"
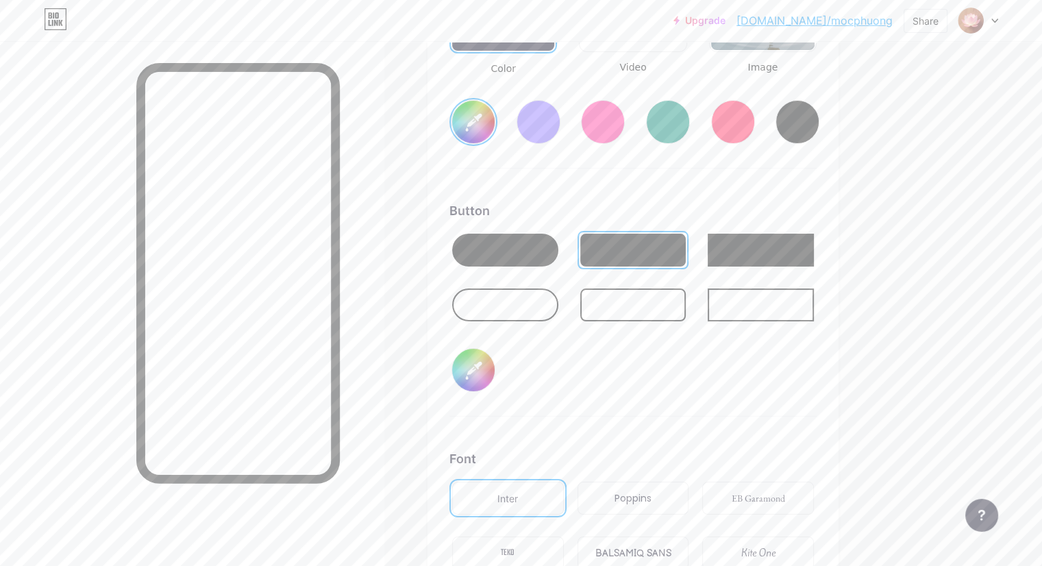
type input "#381dbf"
type input "#f5d047"
type input "#4022d8"
type input "#f5d047"
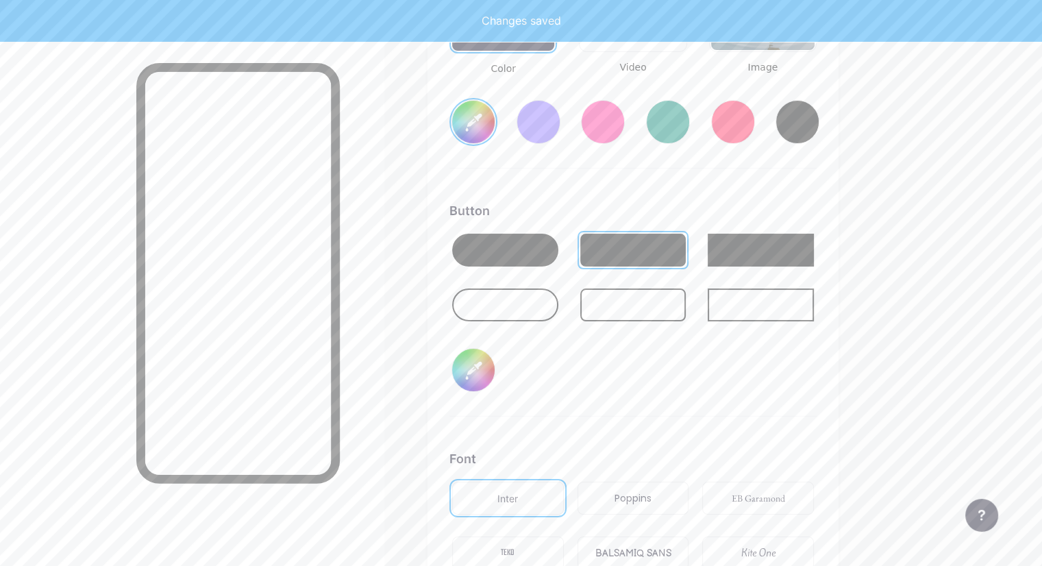
type input "#4022d8"
click at [719, 401] on div "Button #4022d8" at bounding box center [632, 308] width 367 height 215
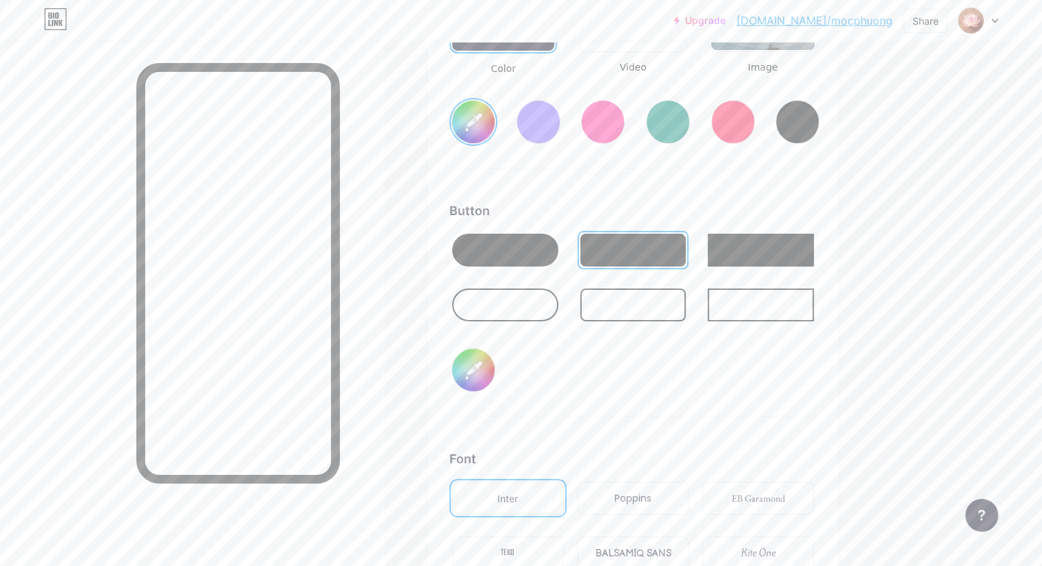
click at [625, 121] on div at bounding box center [603, 122] width 44 height 44
click at [495, 365] on input "#4022d8" at bounding box center [473, 370] width 42 height 42
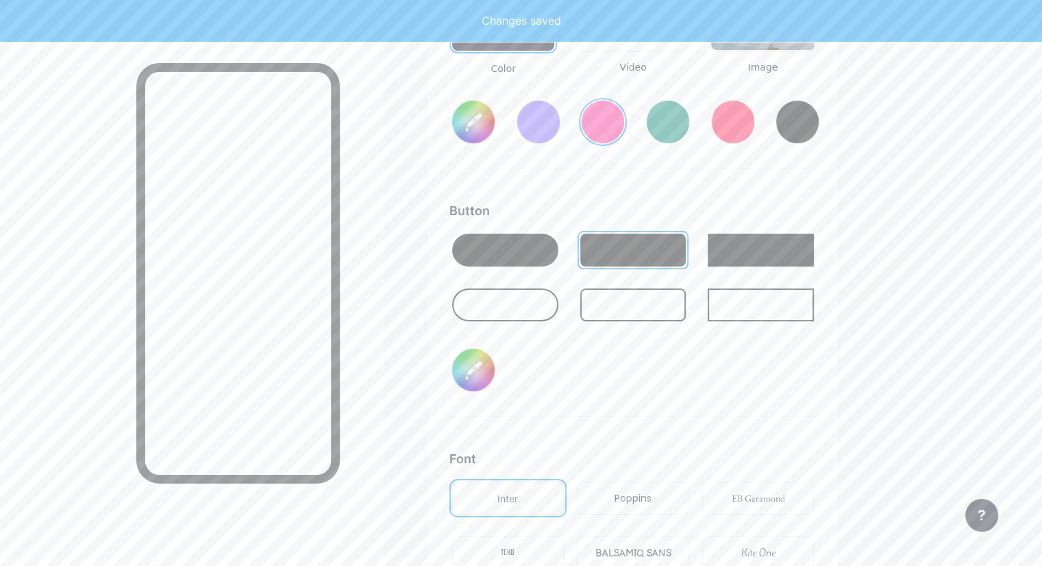
type input "#ff2e96"
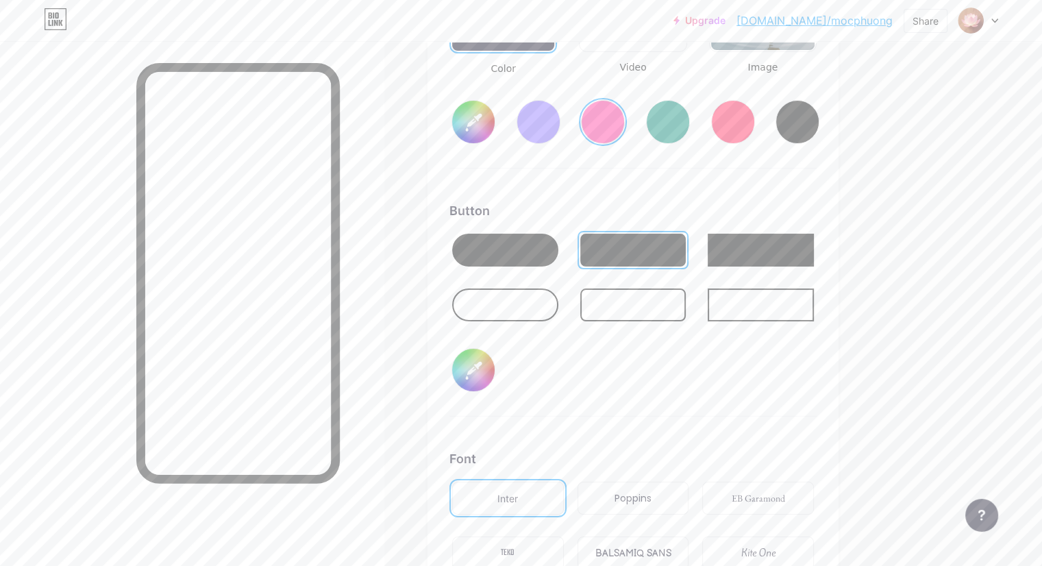
type input "#ff2e96"
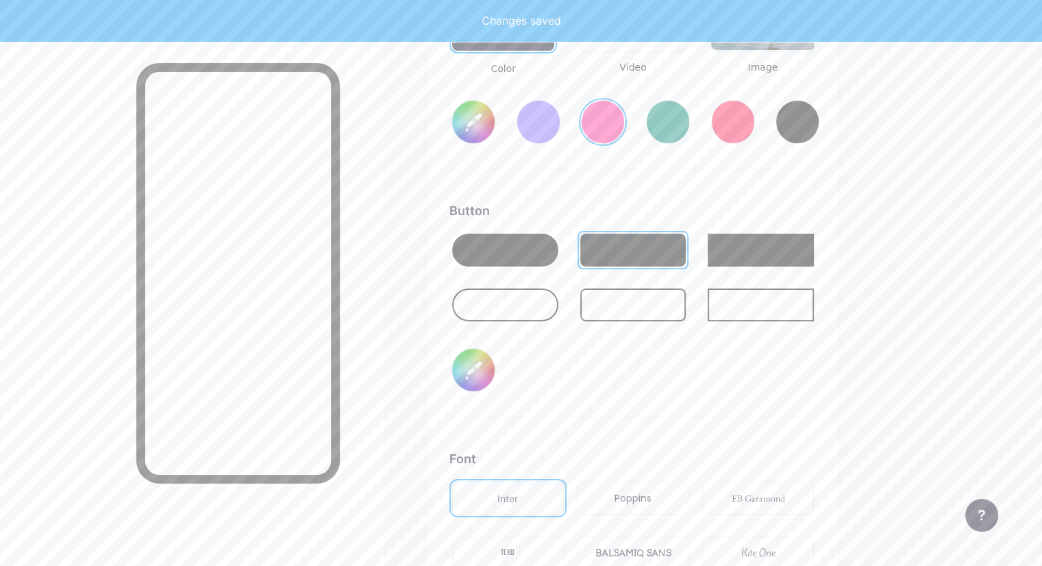
type input "#ff2e96"
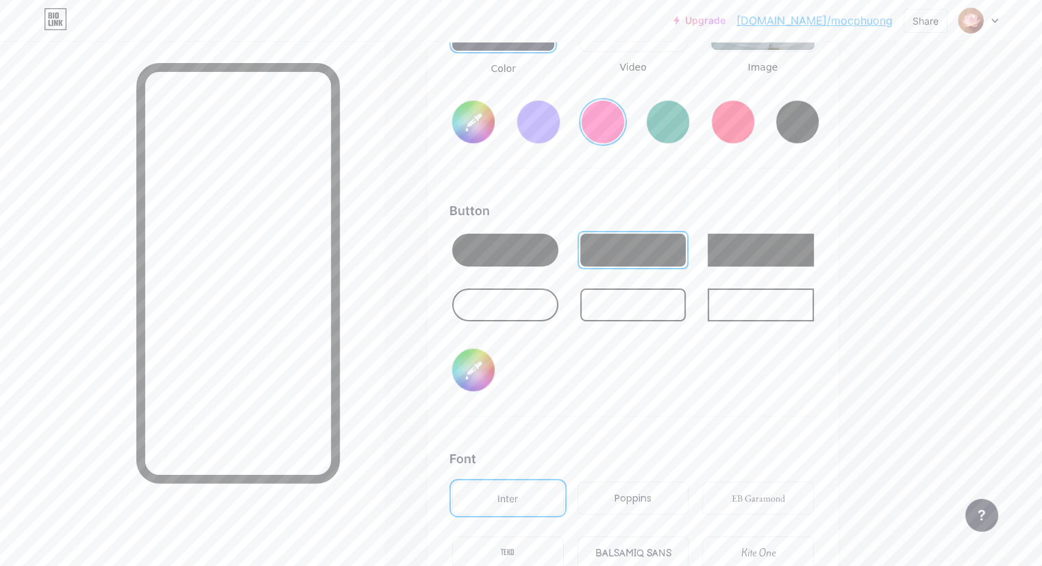
type input "#2eff58"
type input "#ff2e96"
type input "#2eff46"
type input "#ff2e96"
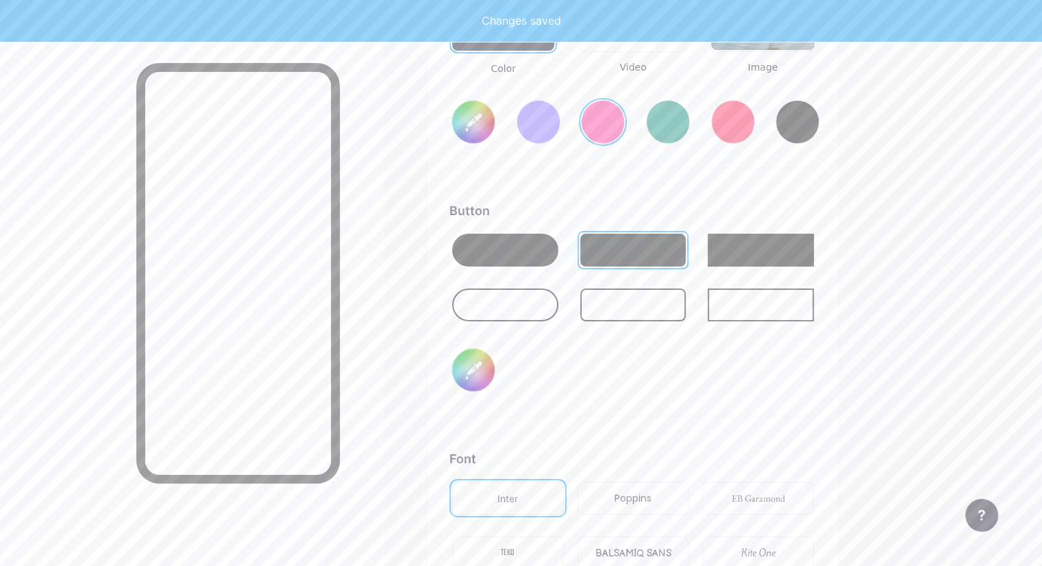
type input "#2eff51"
type input "#ff2e96"
type input "#2eff58"
type input "#ff2e96"
type input "#2eff6d"
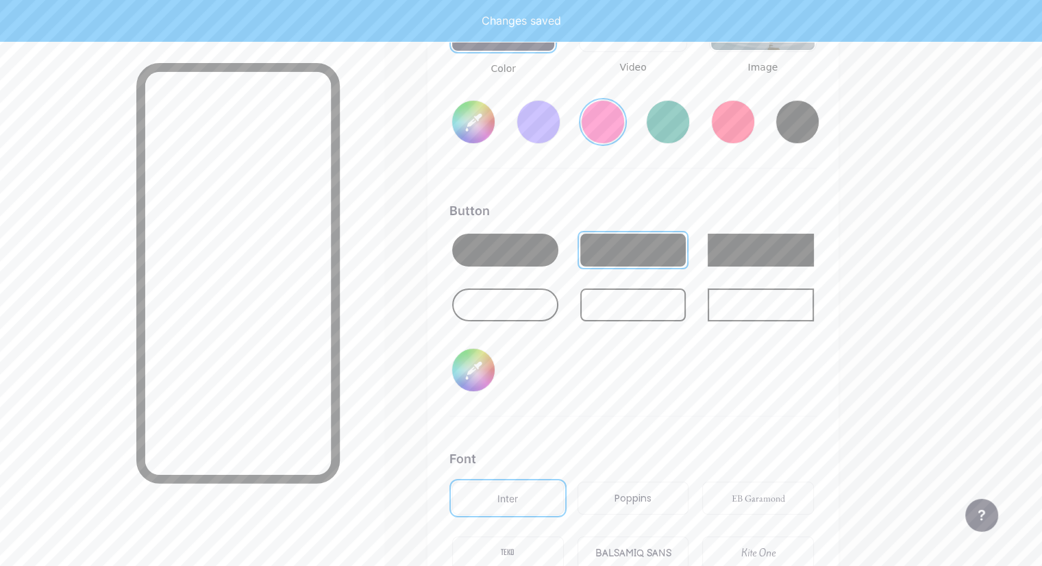
type input "#ff2e96"
type input "#2eff77"
type input "#ff2e96"
type input "#2eff89"
type input "#ff2e96"
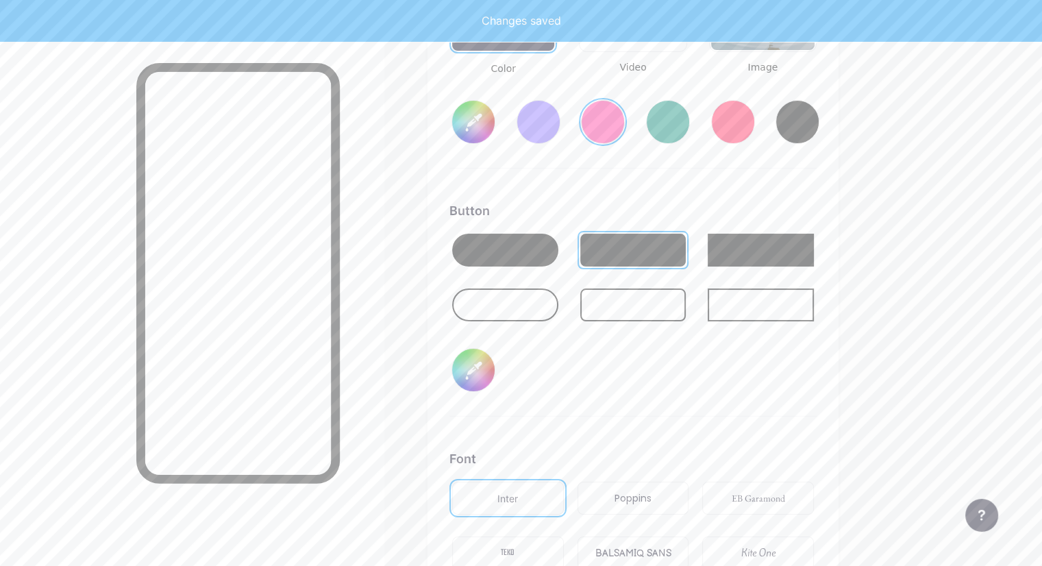
type input "#2eff93"
type input "#ff2e96"
type input "#2eff9d"
type input "#ff2e96"
type input "#2effa4"
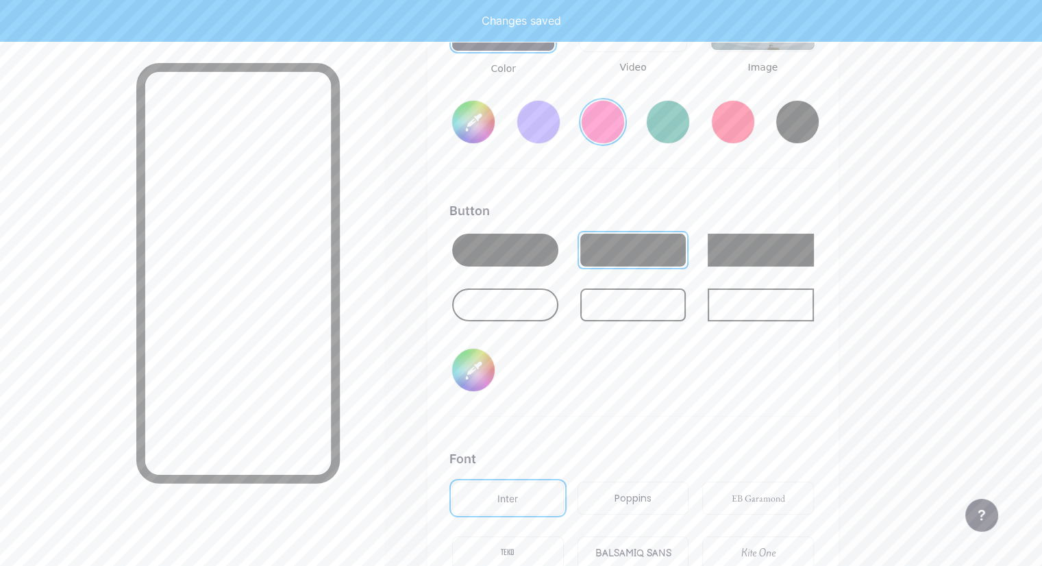
type input "#ff2e96"
type input "#2effc0"
type input "#ff2e96"
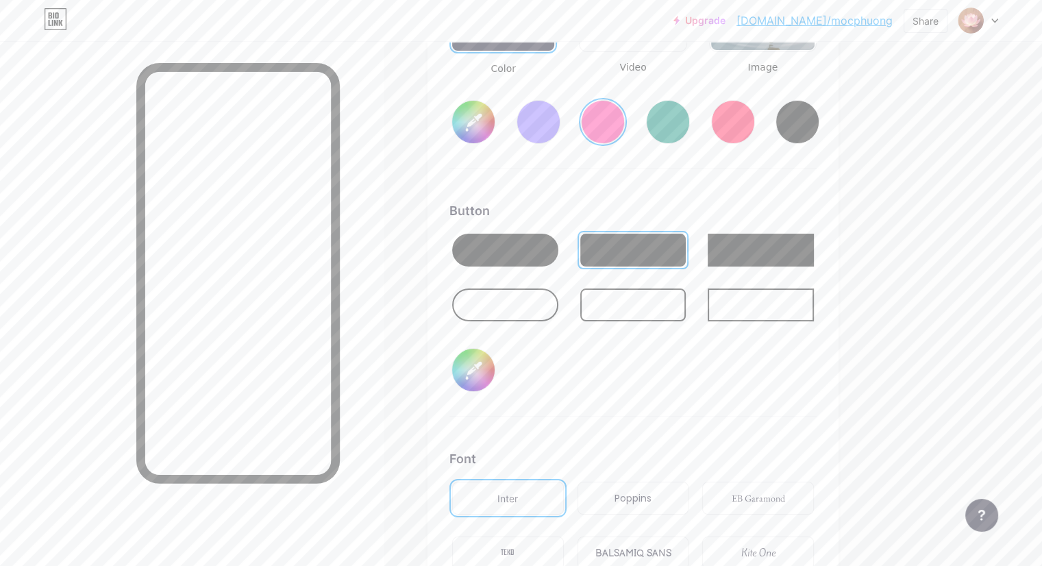
type input "#2effaf"
type input "#ff2e96"
type input "#2eff9d"
type input "#ff2e96"
type input "#2eff89"
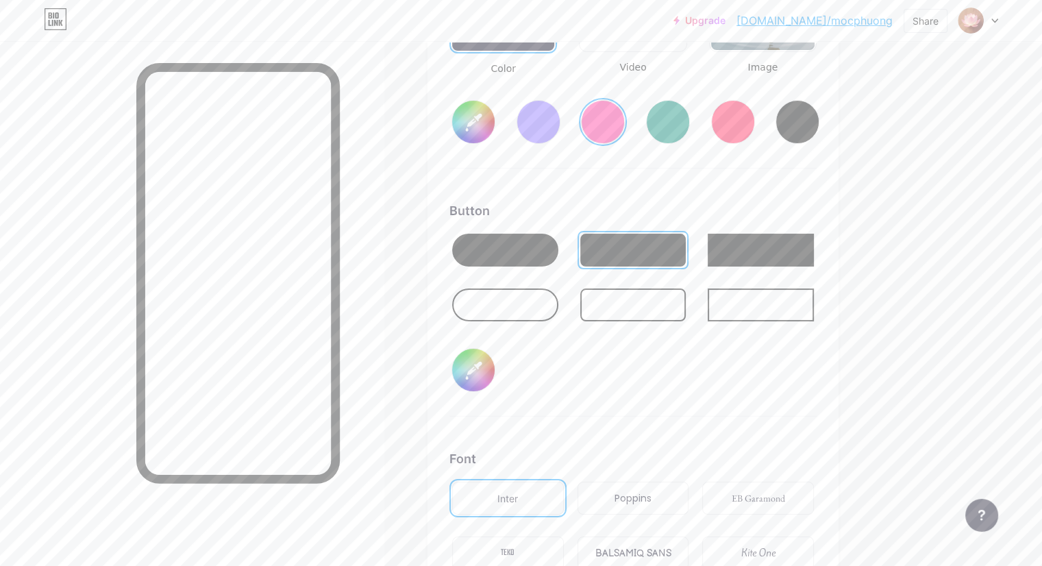
type input "#ff2e96"
type input "#2eff77"
type input "#ff2e96"
type input "#2eff58"
type input "#ff2e96"
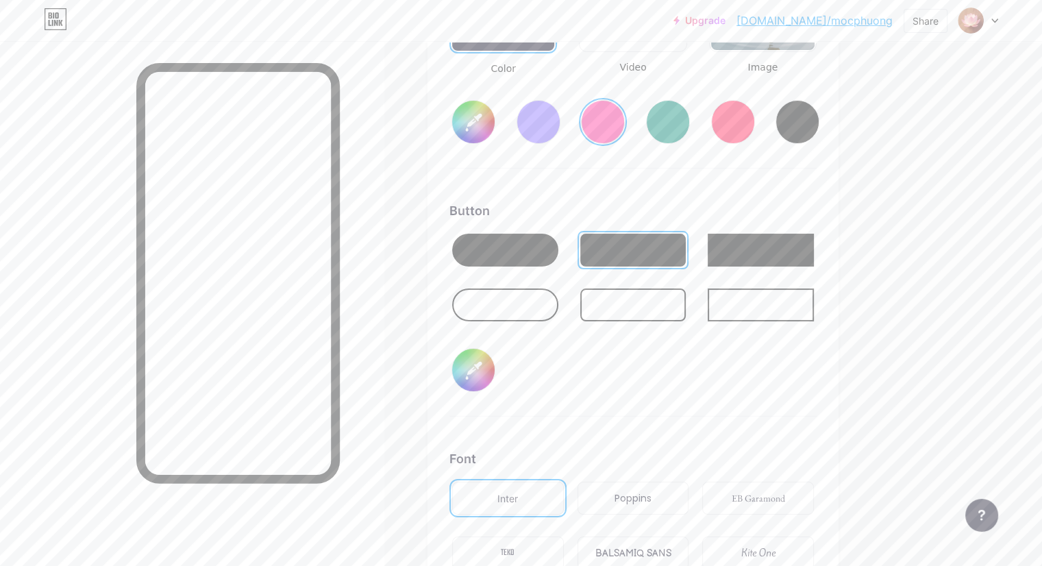
type input "#2eff46"
type input "#ff2e96"
type input "#2eff31"
type input "#ff2e96"
type input "#3cff2e"
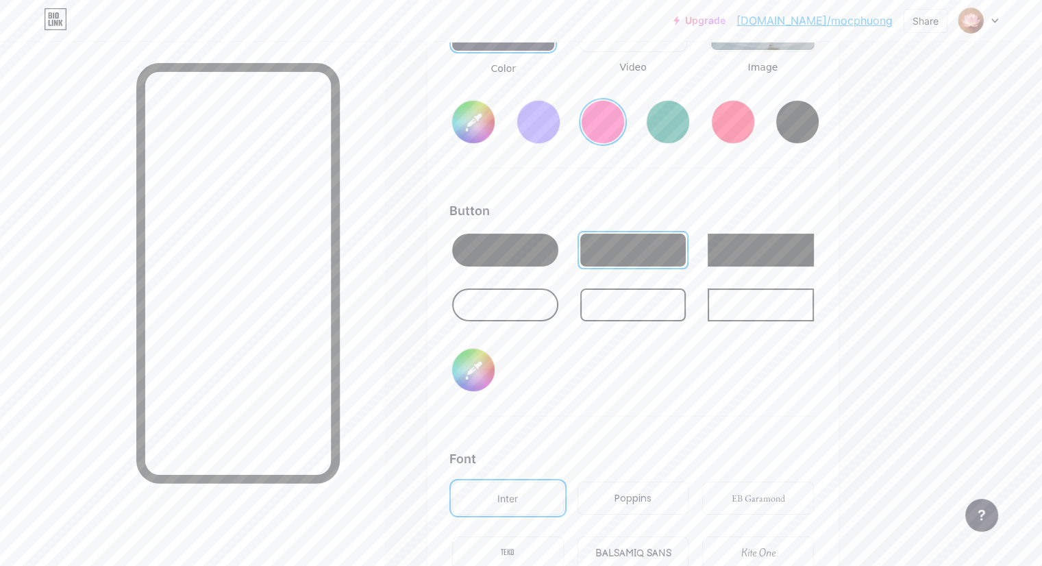
type input "#ff2e96"
type input "#5bff2e"
type input "#ff2e96"
type input "#77ff2e"
type input "#ff2e96"
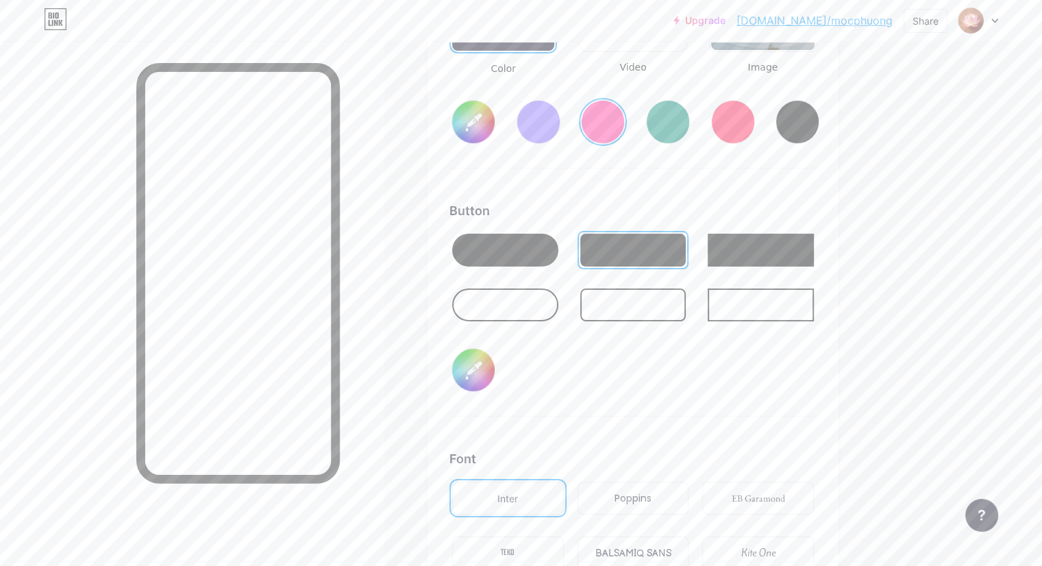
type input "#82ff2e"
type input "#ff2e96"
type input "#8cff2e"
type input "#ff2e96"
type input "#96ff2e"
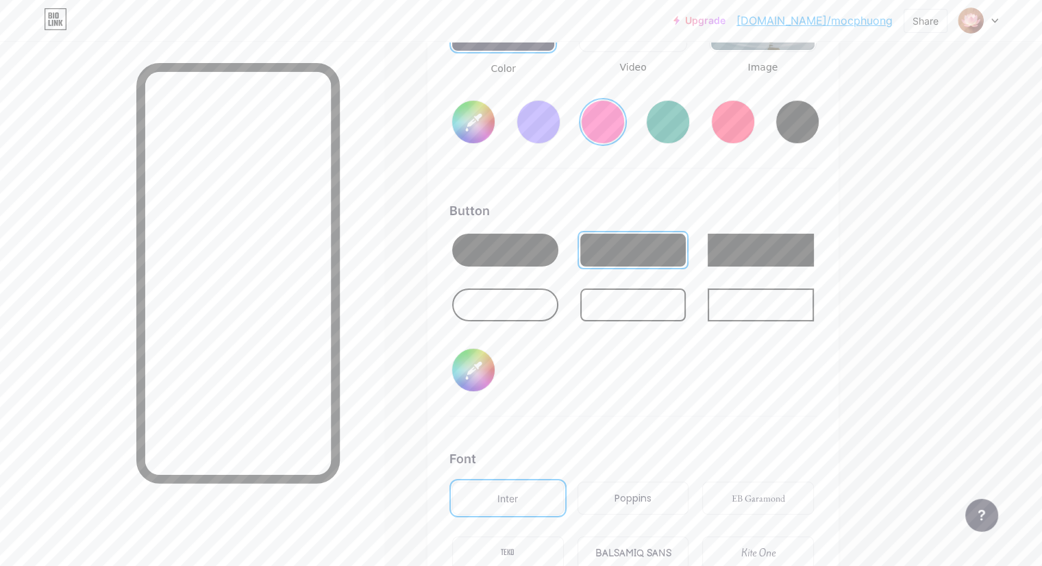
type input "#ff2e96"
type input "#a1ff2e"
type input "#ff2e96"
type input "#abff2e"
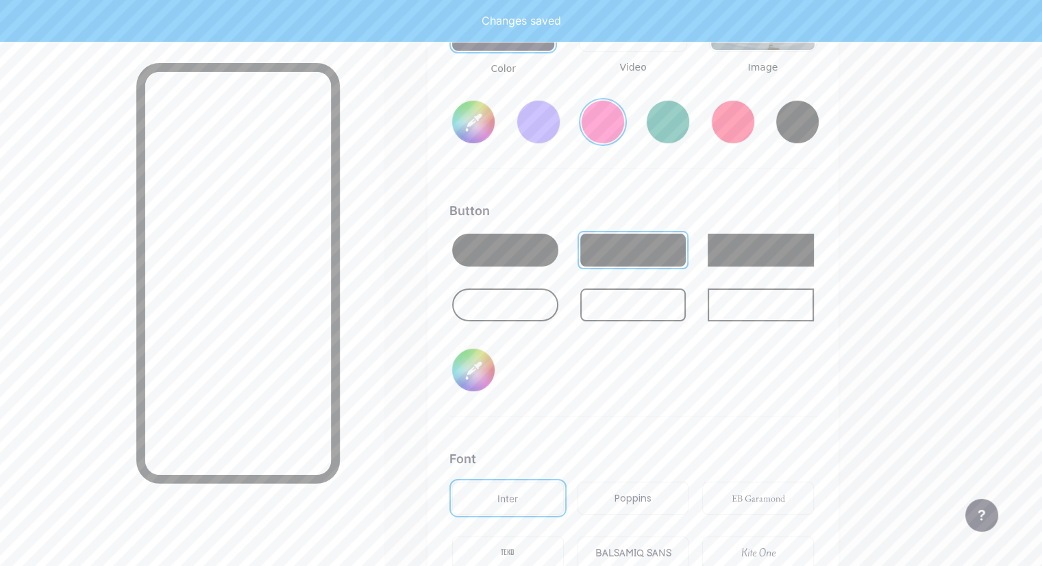
type input "#ff2e96"
type input "#ffb22e"
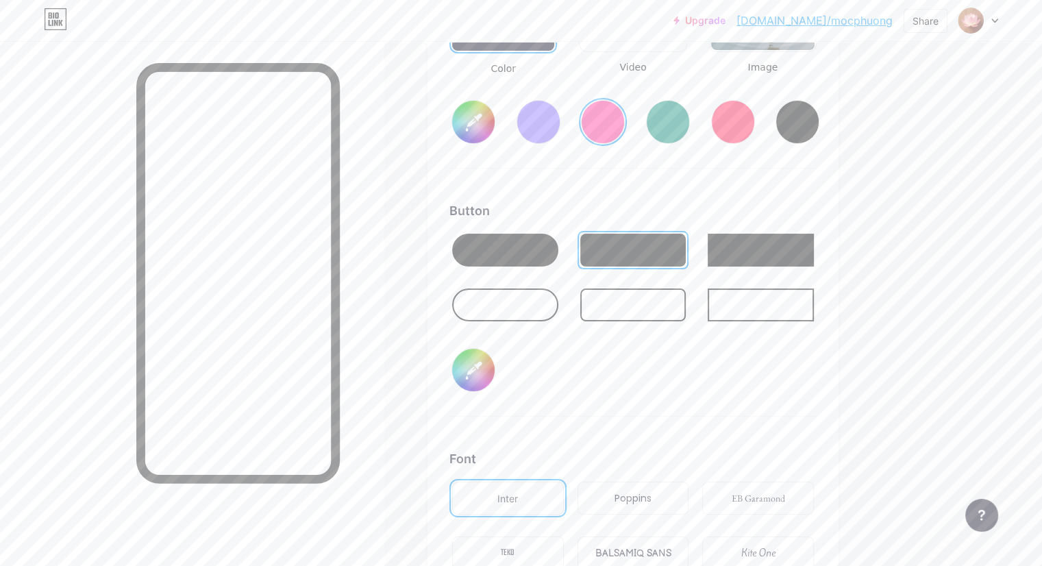
type input "#ff2e96"
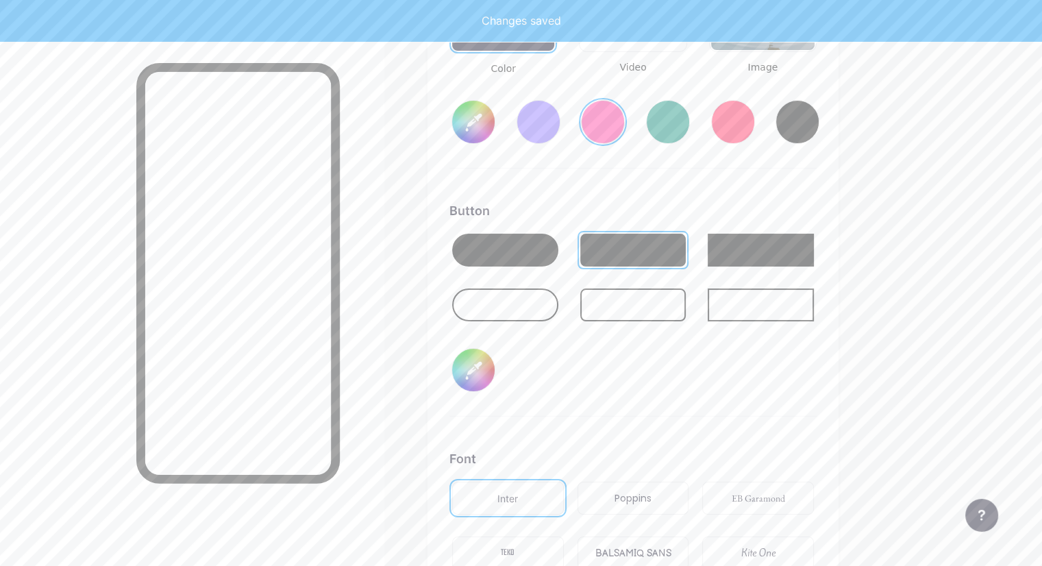
type input "#fbb132"
type input "#ff2e96"
type input "#fbaf2d"
type input "#ff2e96"
type input "#f7ad2b"
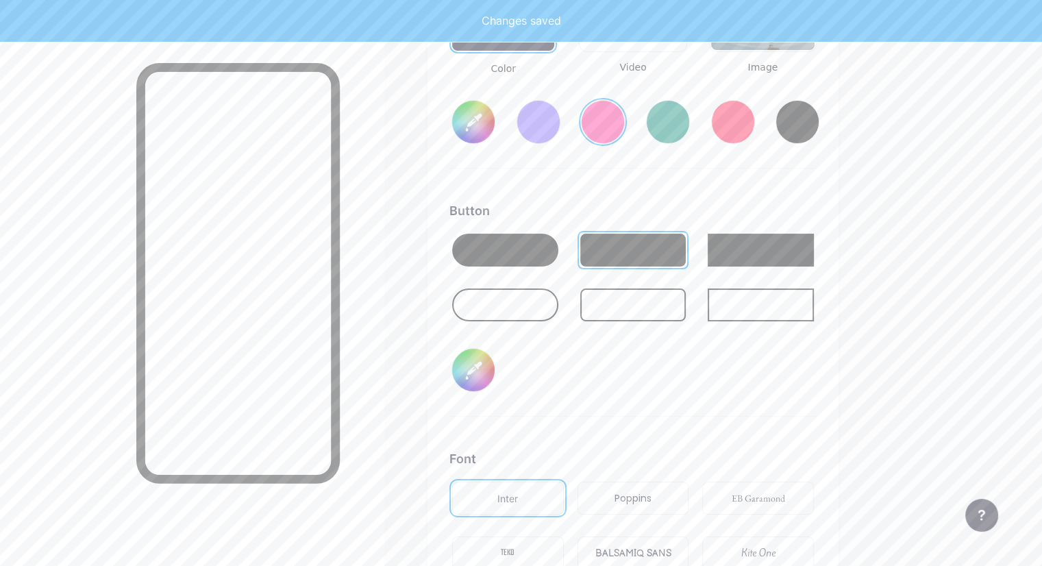
type input "#ff2e96"
type input "#f5aa29"
type input "#ff2e96"
type input "#f0a728"
type input "#ff2e96"
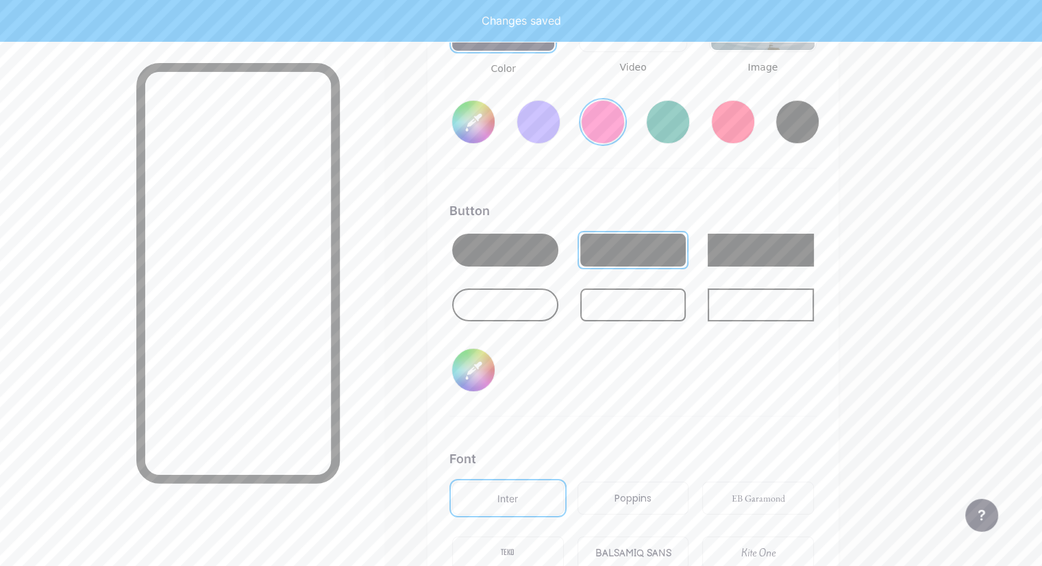
type input "#efa525"
type input "#ff2e96"
type input "#eba224"
type input "#ff2e96"
type input "#e79f23"
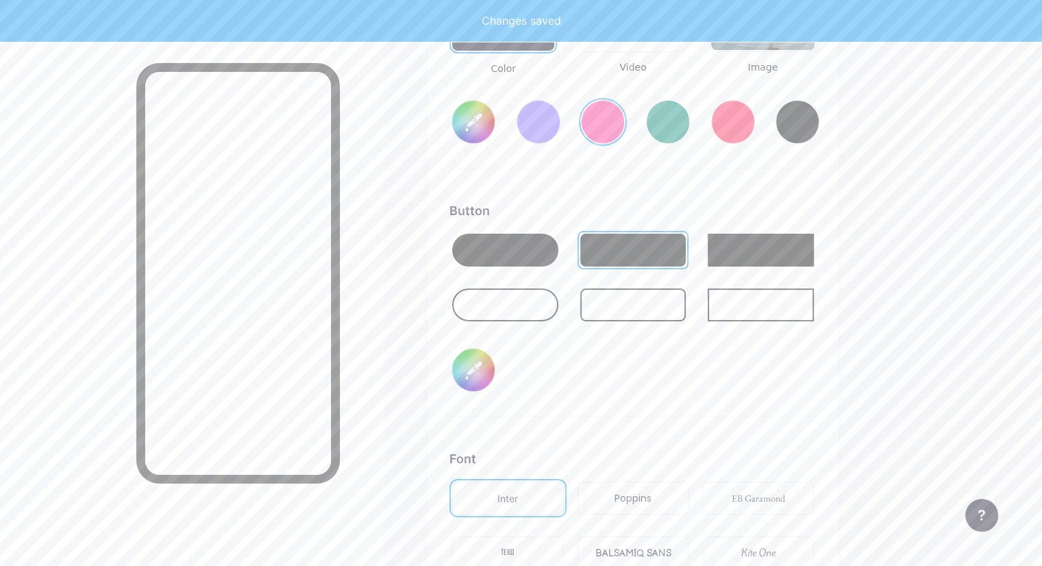
type input "#ff2e96"
type input "#e69d1e"
type input "#ff2e96"
type input "#e49c21"
type input "#ff2e96"
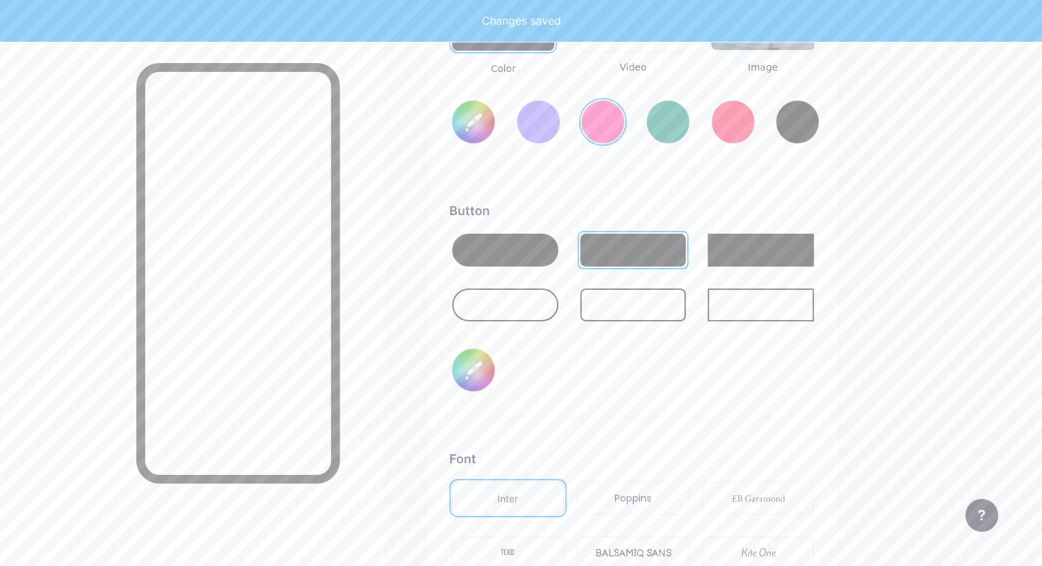
type input "#e39a1c"
type input "#ff2e96"
type input "#de971b"
type input "#ff2e96"
type input "#e0971a"
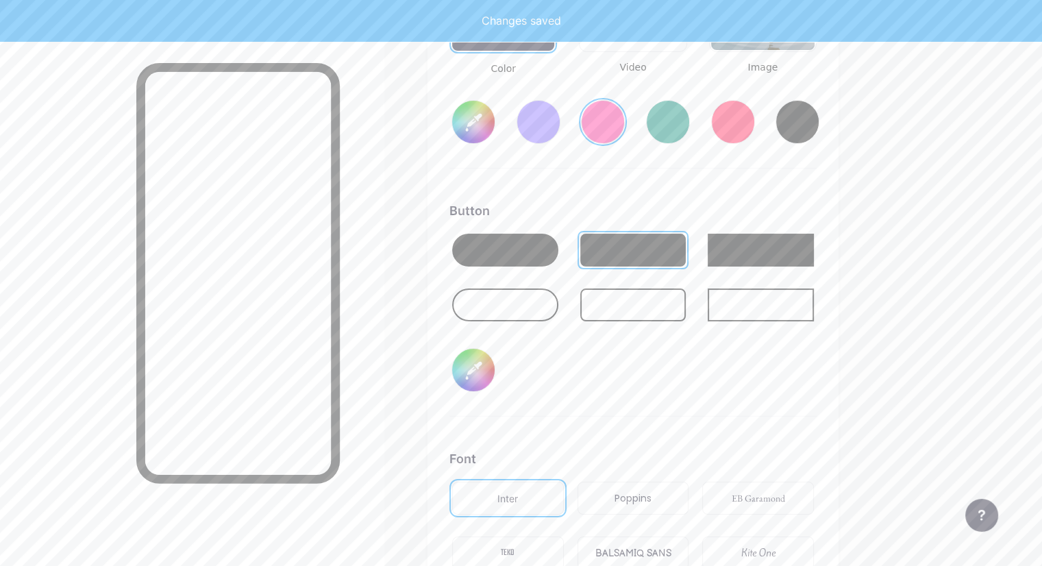
type input "#ff2e96"
type input "#dc9518"
type input "#ff2e96"
type input "#d99217"
type input "#ff2e96"
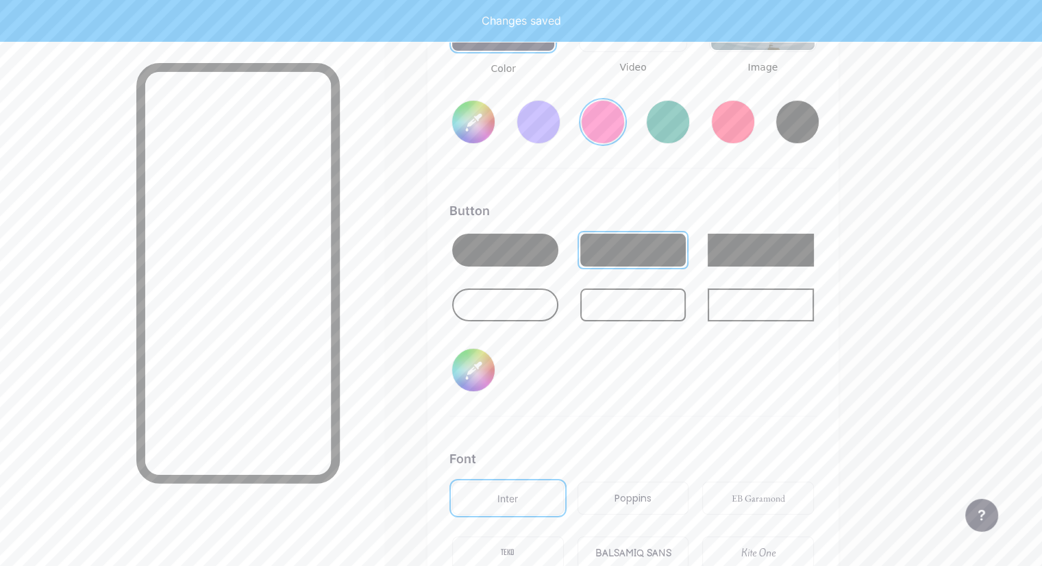
type input "#d48f16"
type input "#ff2e96"
type input "#d58f15"
type input "#ff2e96"
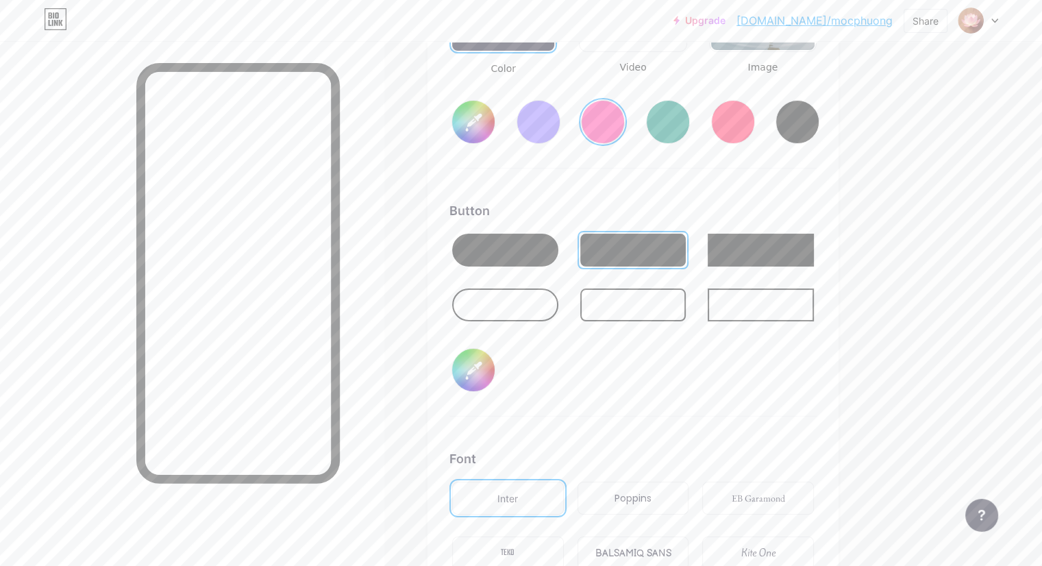
type input "#d18c15"
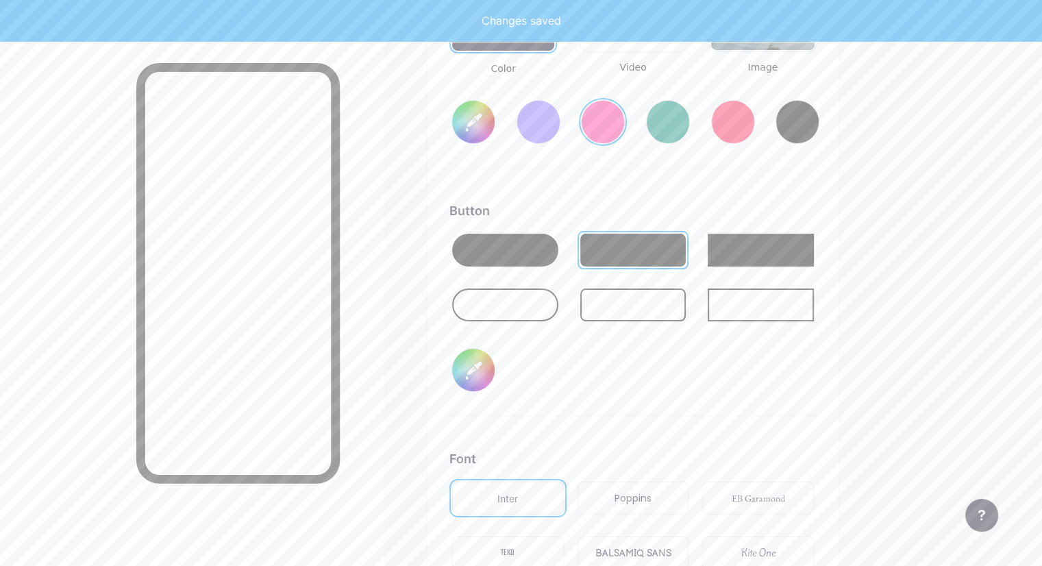
type input "#ff2e96"
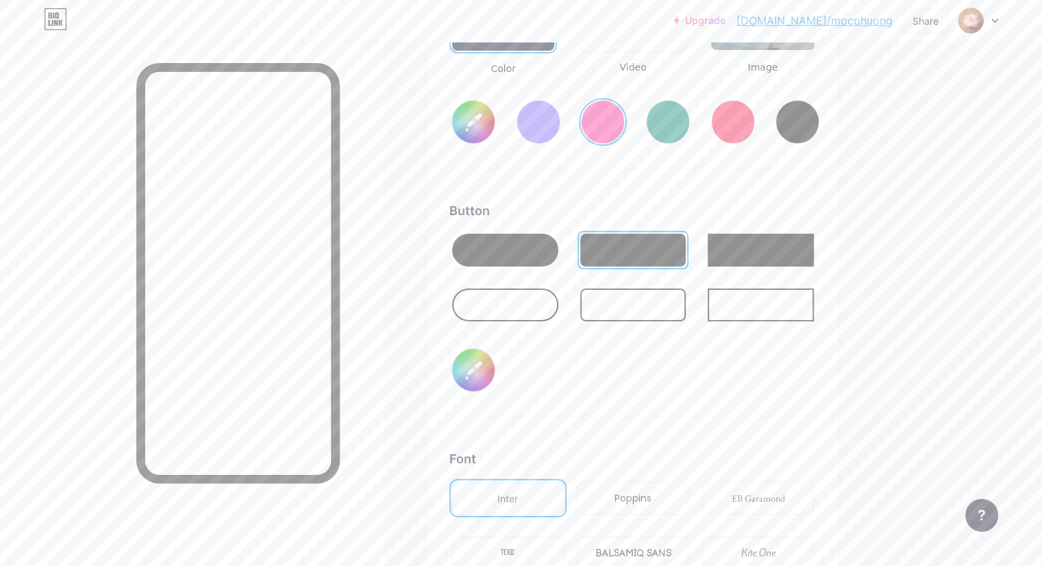
type input "#d18c15"
click at [751, 180] on div "Background Color Video Image #ff2e96 Button #d18c15 Font Inter Poppins EB Garam…" at bounding box center [632, 281] width 367 height 811
click at [667, 242] on div at bounding box center [633, 250] width 106 height 33
click at [556, 242] on div at bounding box center [505, 250] width 106 height 33
click at [781, 254] on div at bounding box center [761, 250] width 106 height 33
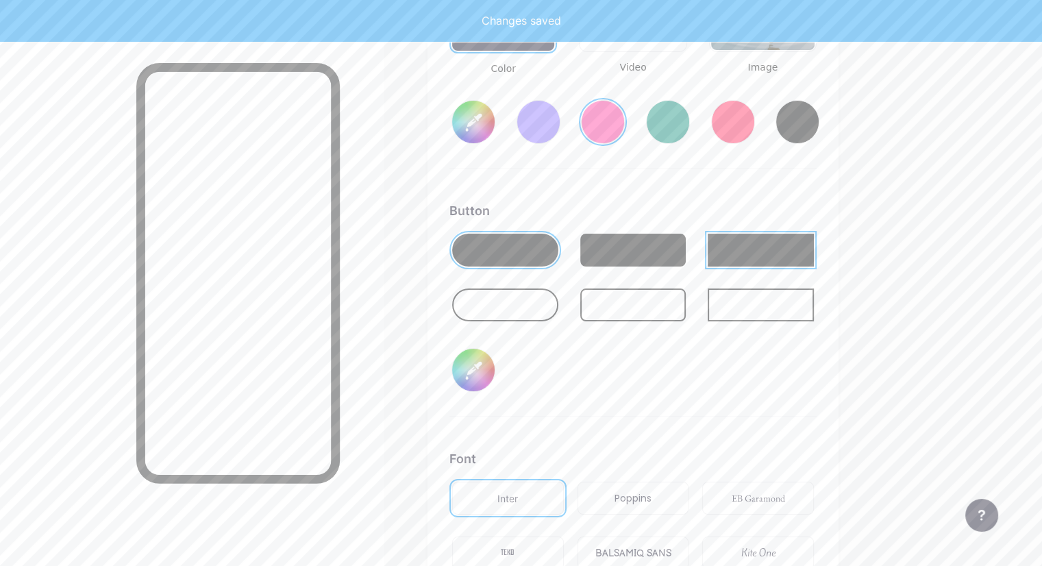
type input "#ff2e96"
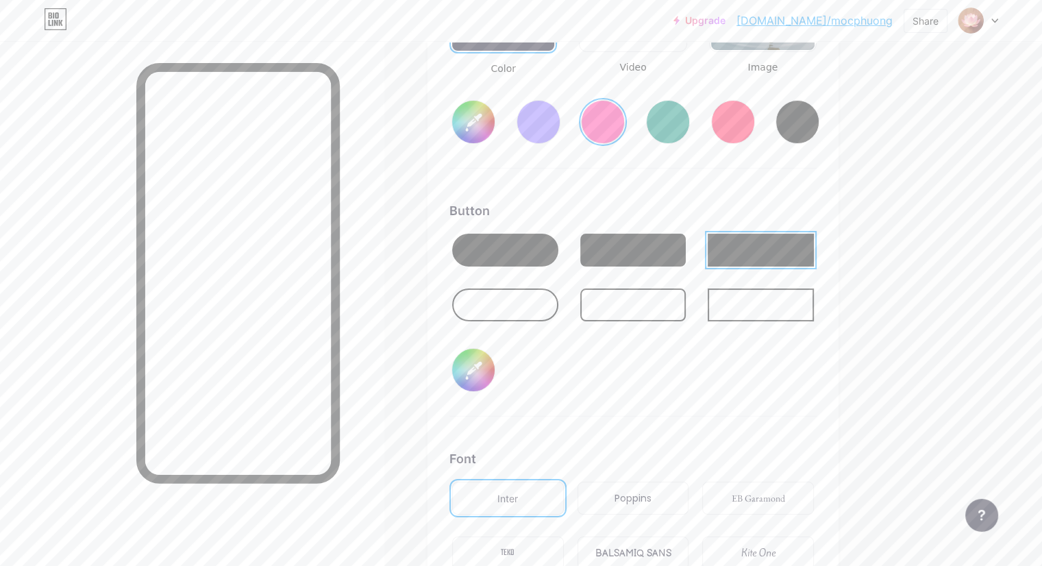
click at [495, 362] on input "#d18c15" at bounding box center [473, 370] width 42 height 42
type input "#152bd1"
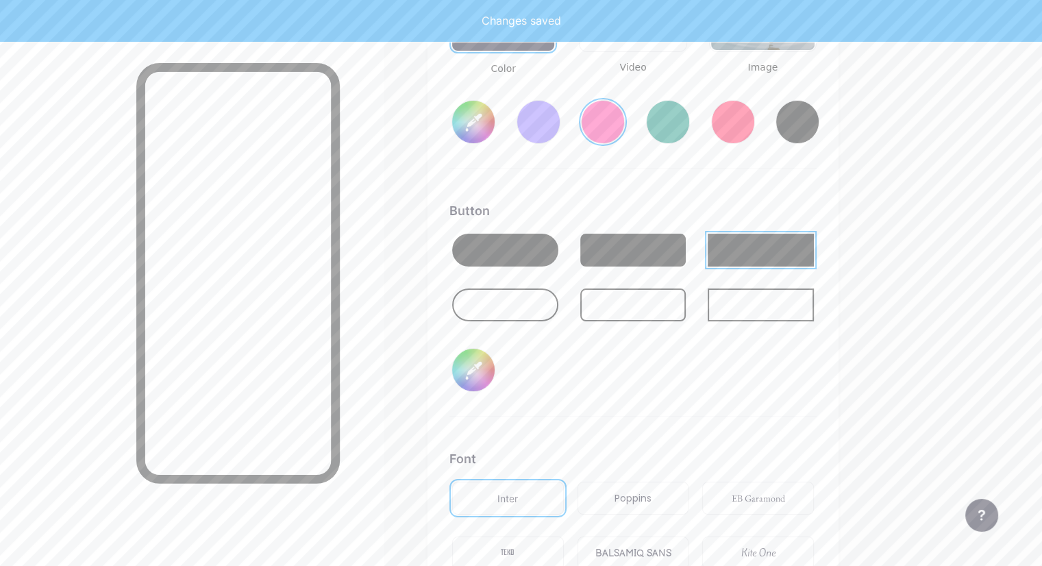
type input "#ff2e96"
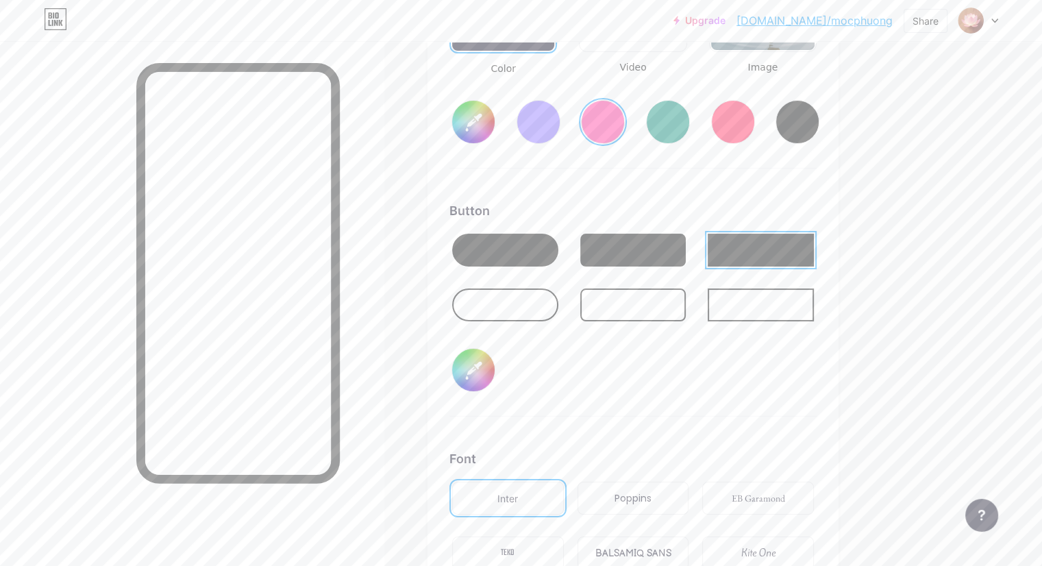
type input "#d15715"
type input "#ff2e96"
type input "#d17915"
type input "#ff2e96"
type input "#d18c15"
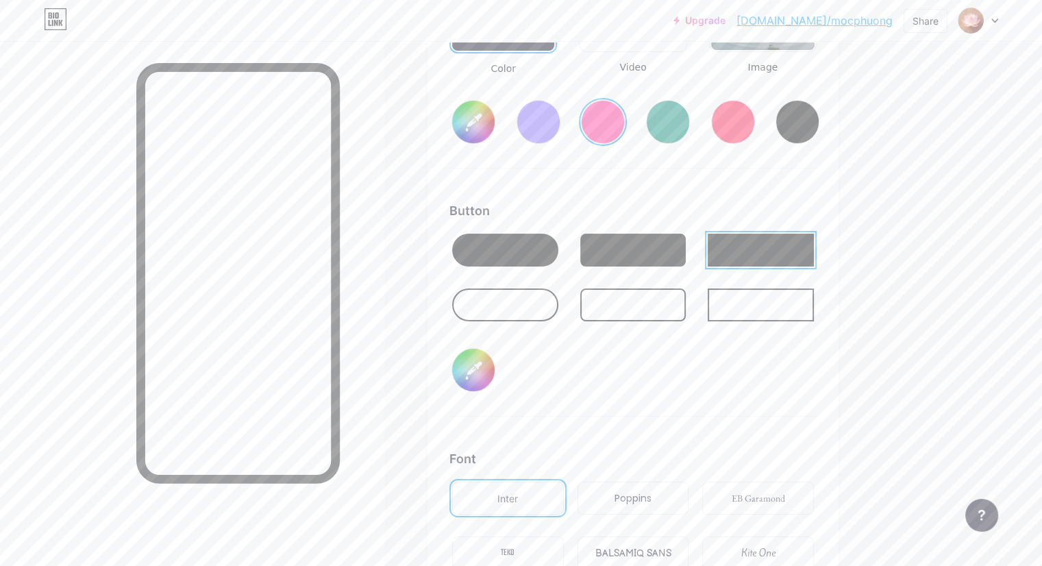
type input "#ff2e96"
type input "#d19515"
type input "#ff2e96"
type input "#d19f15"
type input "#ff2e96"
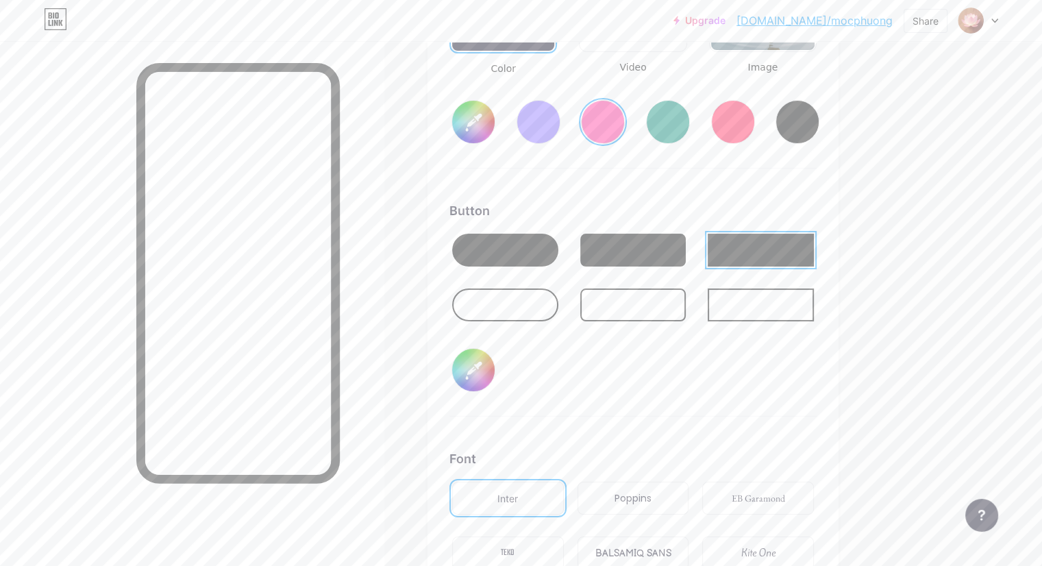
type input "#d1a815"
type input "#ff2e96"
type input "#d1b115"
type input "#ff2e96"
type input "#d1a815"
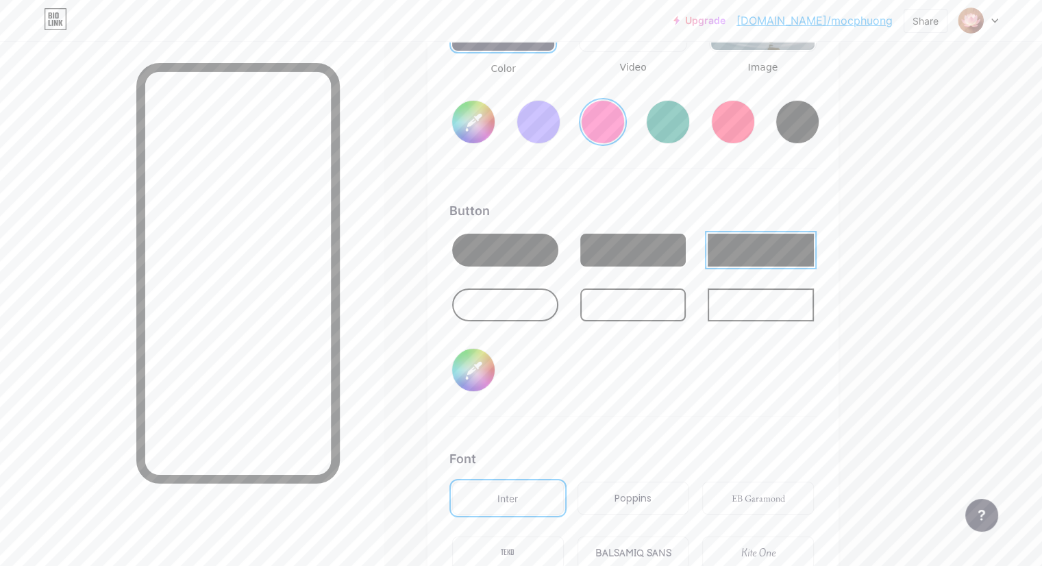
type input "#ff2e96"
type input "#d18c15"
type input "#ff2e96"
type input "#d18215"
type input "#ff2e96"
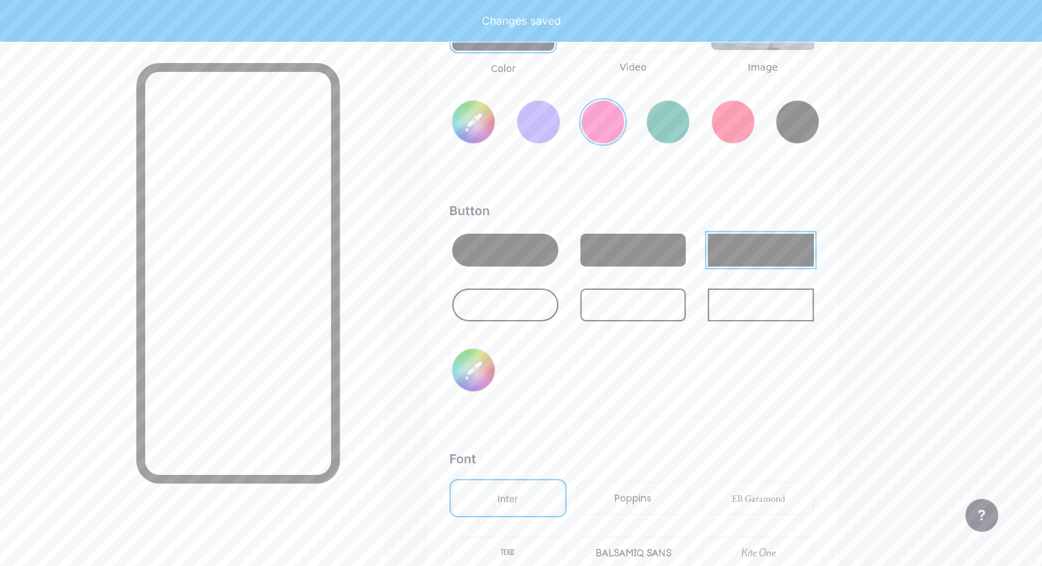
type input "#d18c15"
type input "#ff2e96"
type input "#d19515"
type input "#ff2e96"
type input "#d1a815"
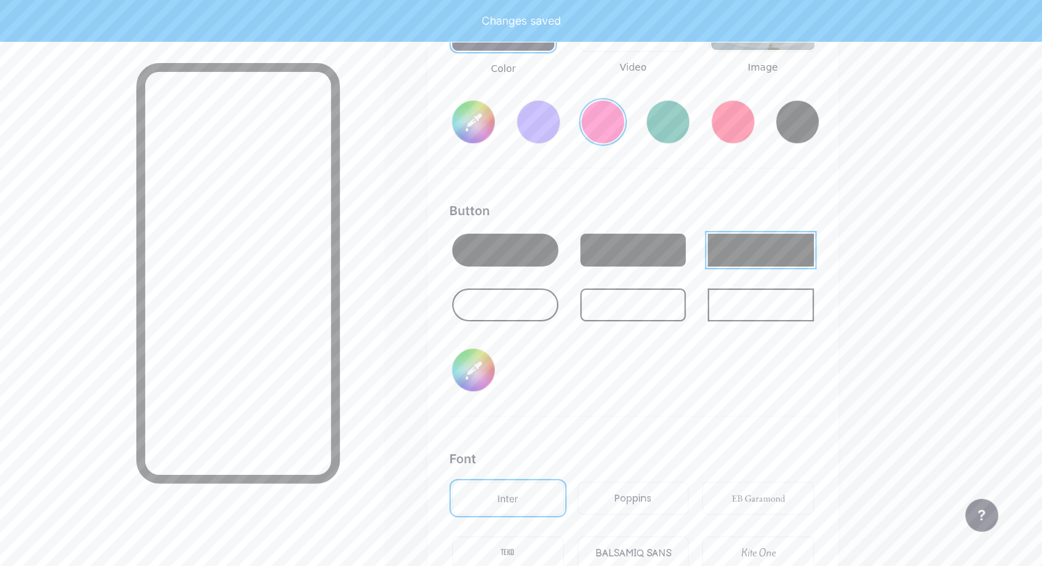
type input "#ff2e96"
type input "#d1b115"
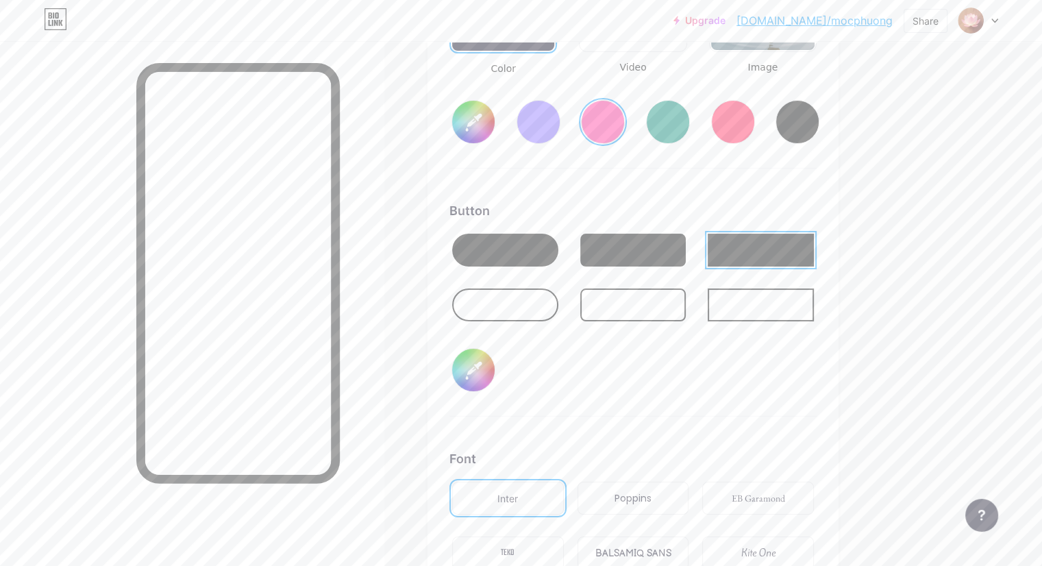
type input "#ff2e96"
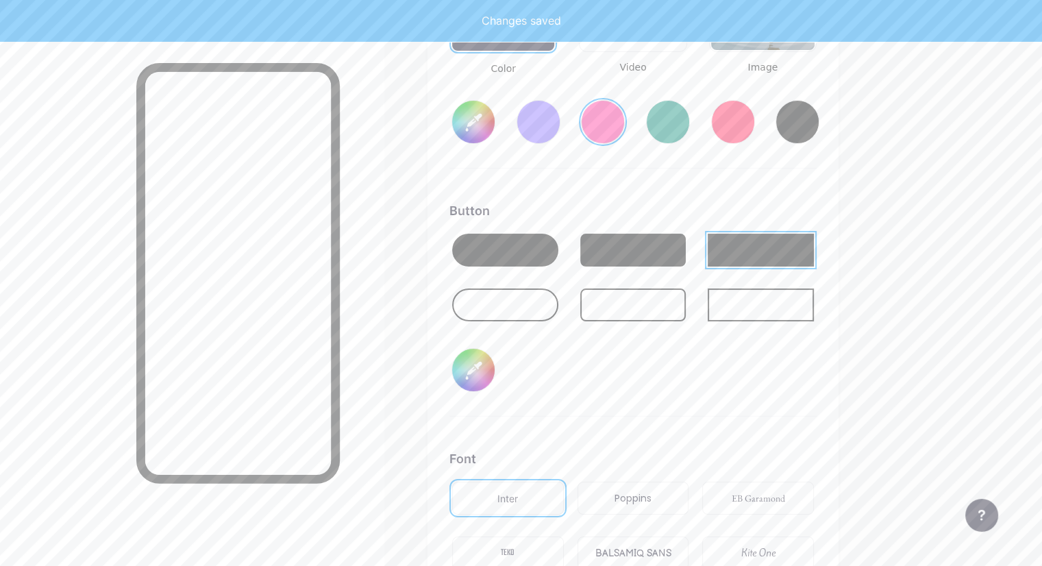
type input "#d4b516"
type input "#ff2e96"
type input "#dab916"
type input "#ff2e96"
type input "#debc17"
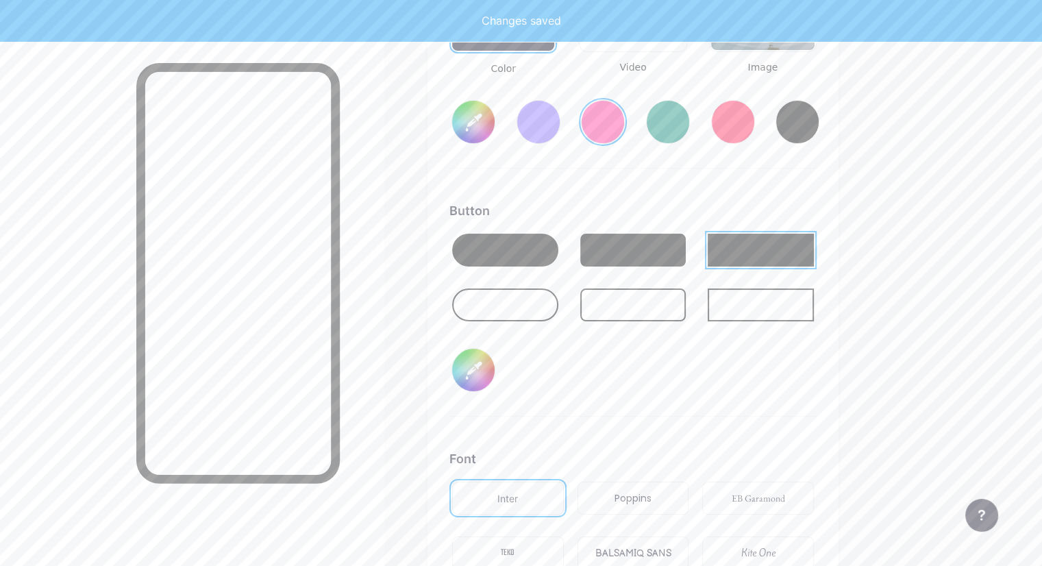
type input "#ff2e96"
type input "#e2c018"
type input "#ff2e96"
type input "#e3c116"
type input "#ff2e96"
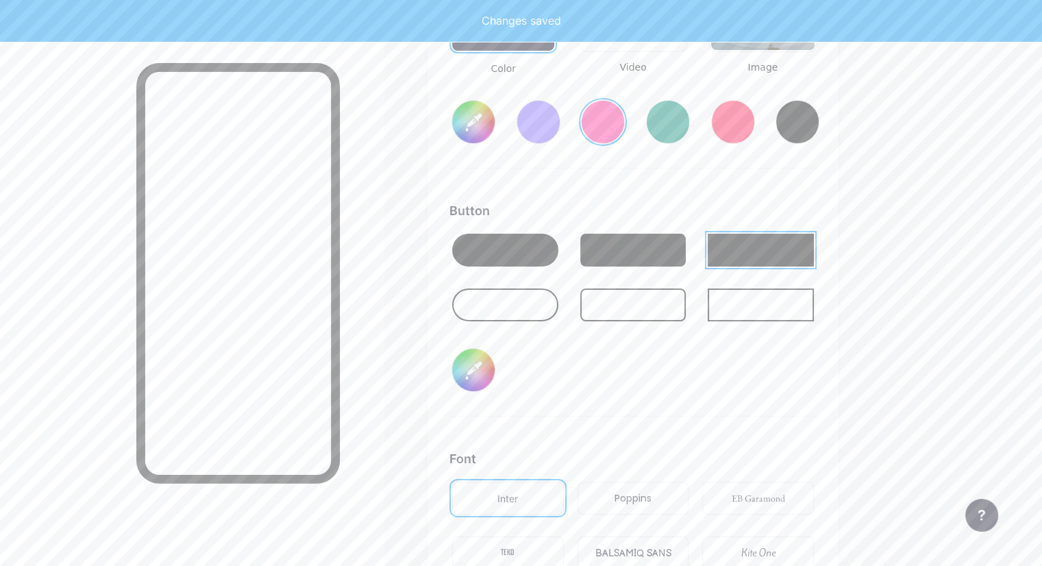
type input "#e5c215"
type input "#ff2e96"
type input "#e9c616"
type input "#ff2e96"
type input "#ecc918"
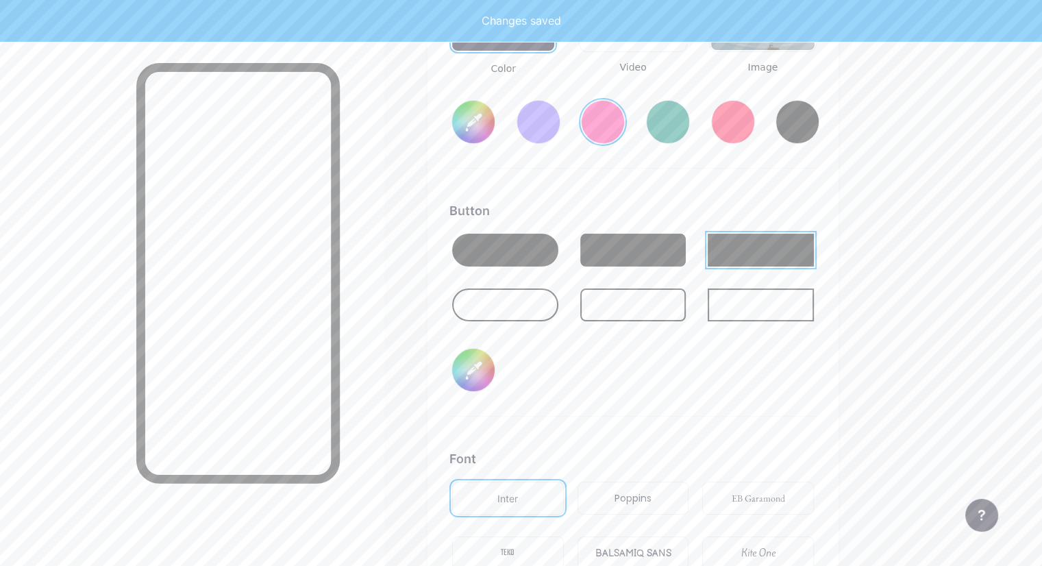
type input "#ff2e96"
type input "#eeca17"
type input "#ff2e96"
type input "#f0cc19"
type input "#ff2e96"
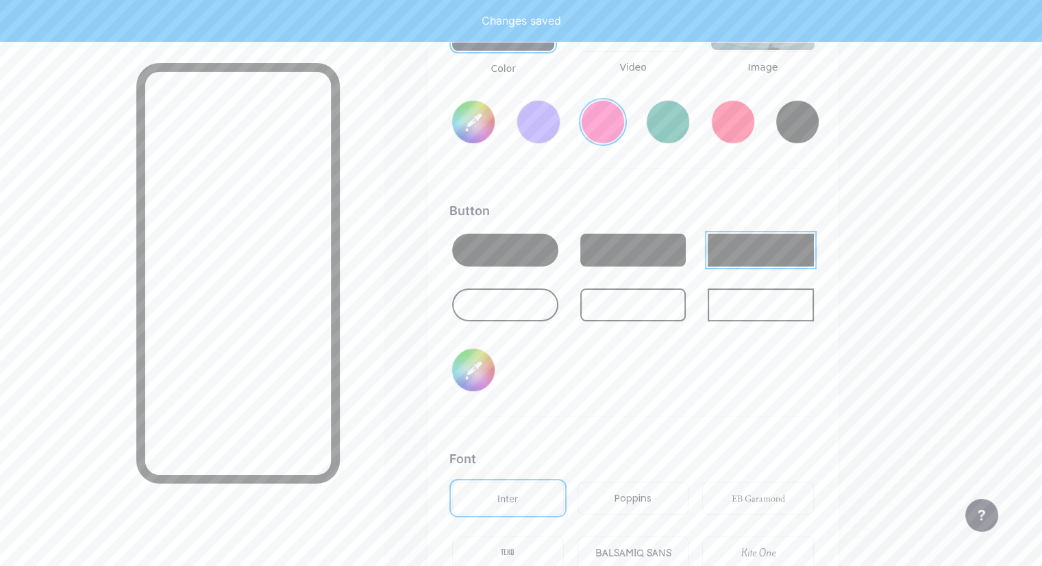
type input "#f2cd18"
type input "#ff2e96"
type input "#f3ce16"
type input "#ff2e96"
type input "#f5d119"
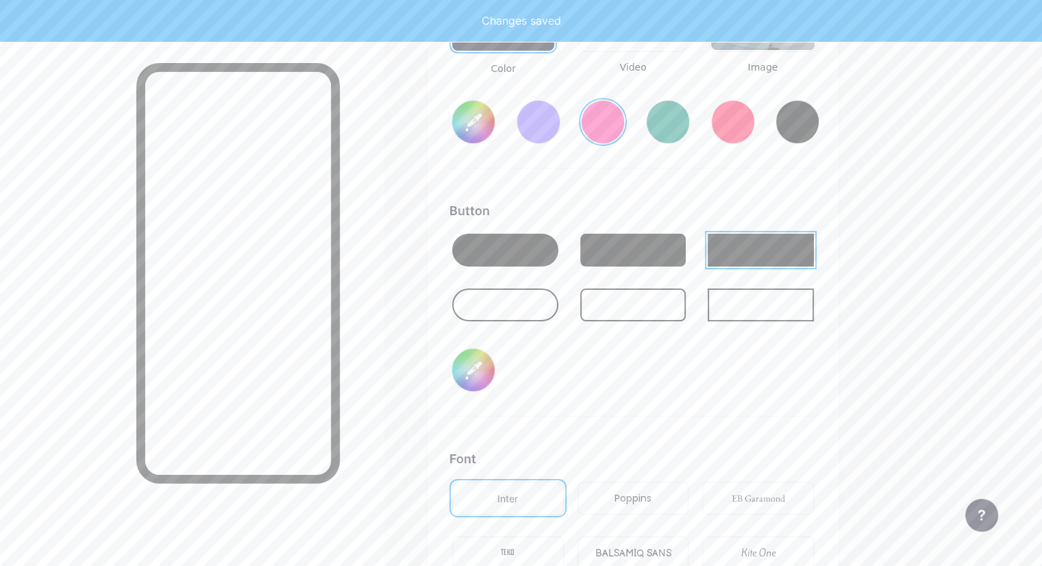
type input "#ff2e96"
type input "#f9d41a"
type input "#ff2e96"
type input "#fcd61d"
type input "#ff2e96"
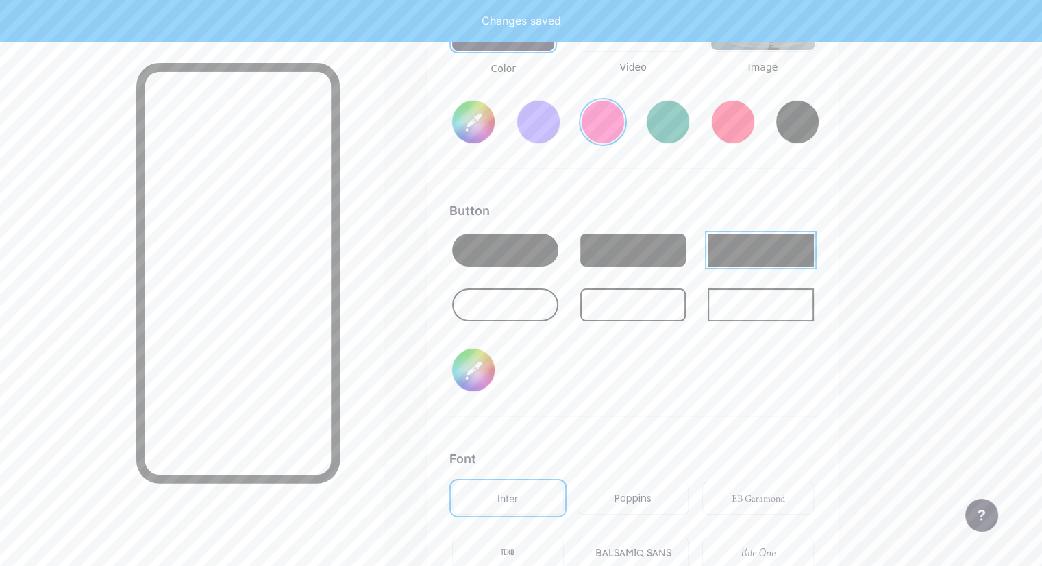
type input "#fdd71c"
type input "#ff2e96"
type input "#ffda1f"
type input "#ff2e96"
type input "#ffda24"
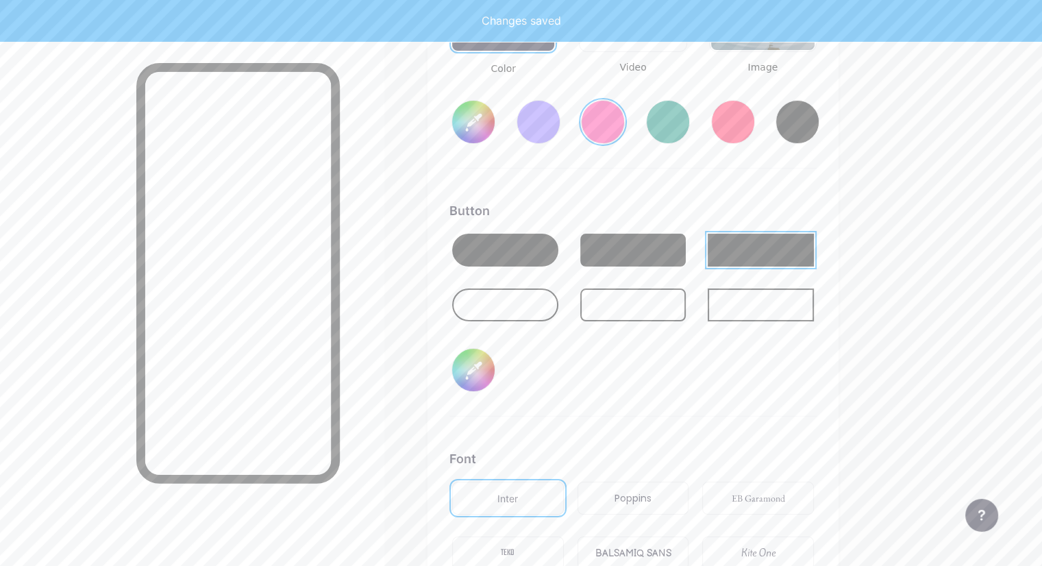
type input "#ff2e96"
type input "#ffdb29"
type input "#ff2e96"
type input "#fedb2a"
type input "#ff2e96"
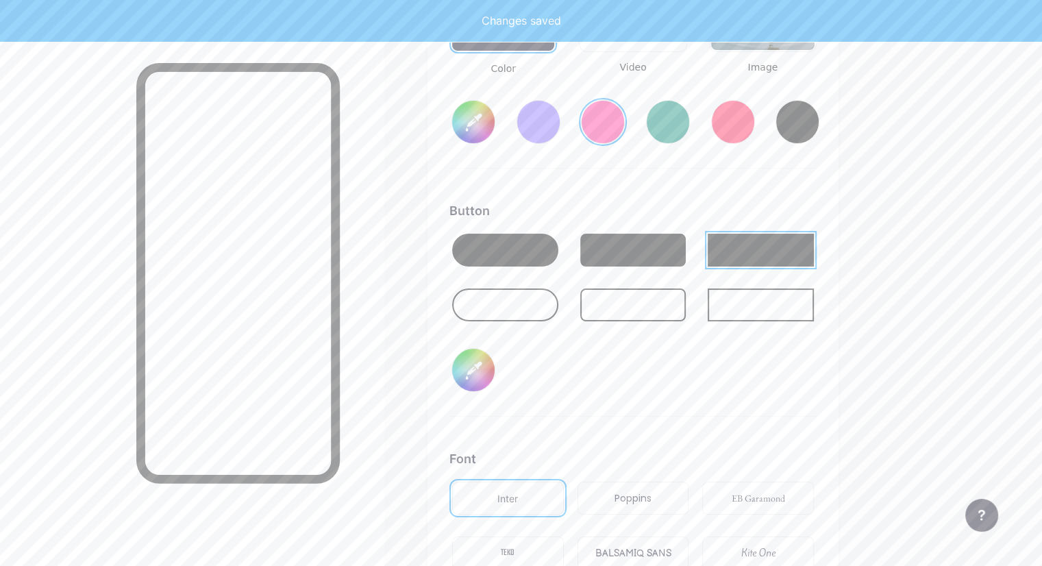
type input "#ffdb29"
type input "#ff2e96"
type input "#ffdc2e"
type input "#ff2e96"
type input "#fedb2f"
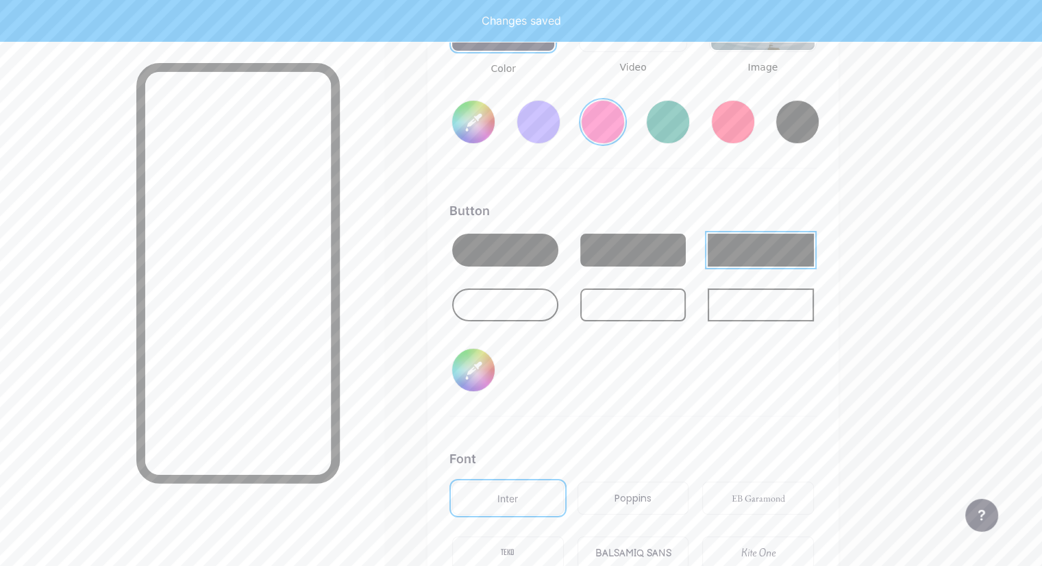
type input "#ff2e96"
type input "#fedc34"
type input "#ff2e96"
type input "#ffde38"
type input "#ff2e96"
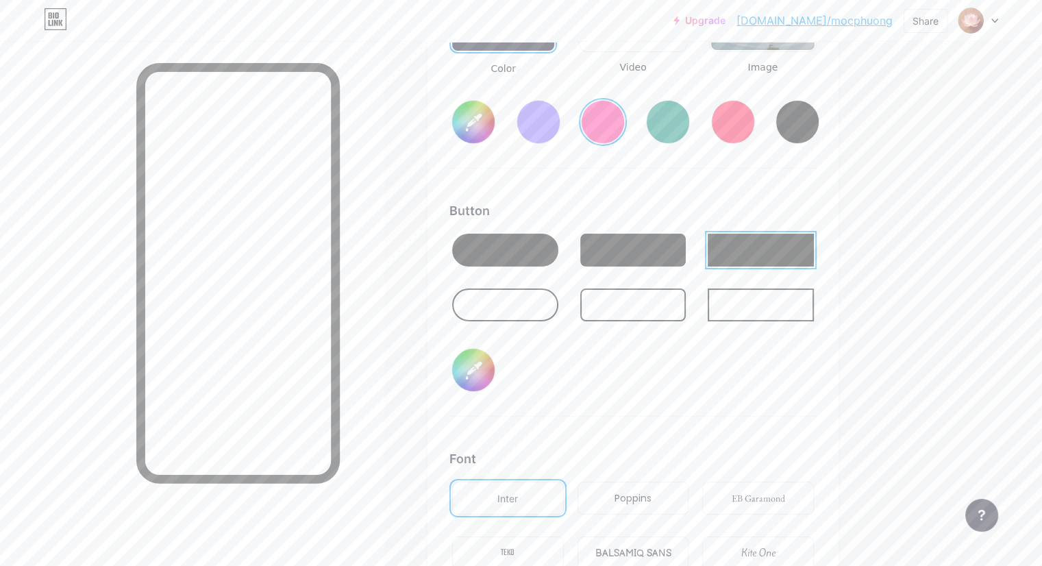
click at [752, 391] on div "Button #f9da3e" at bounding box center [632, 308] width 367 height 215
click at [558, 247] on div at bounding box center [505, 250] width 106 height 33
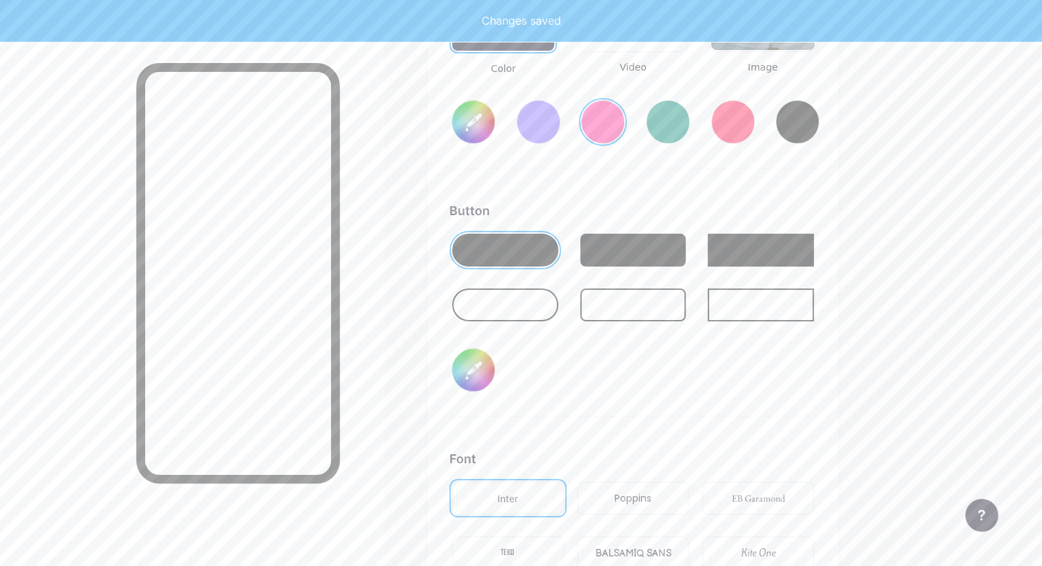
click at [384, 153] on div at bounding box center [192, 324] width 384 height 566
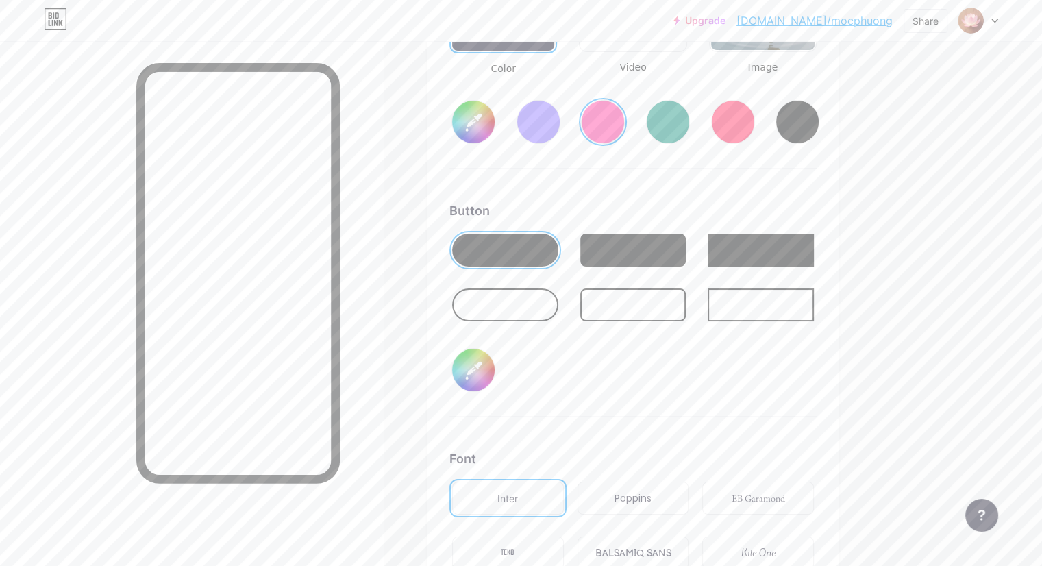
click at [340, 157] on div at bounding box center [237, 273] width 203 height 421
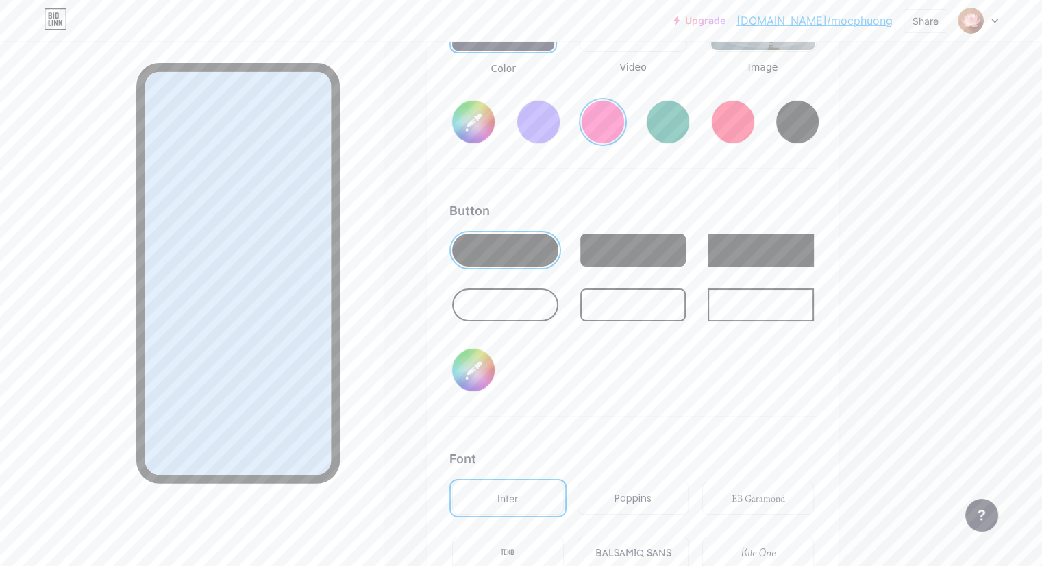
click at [340, 157] on div at bounding box center [237, 273] width 203 height 421
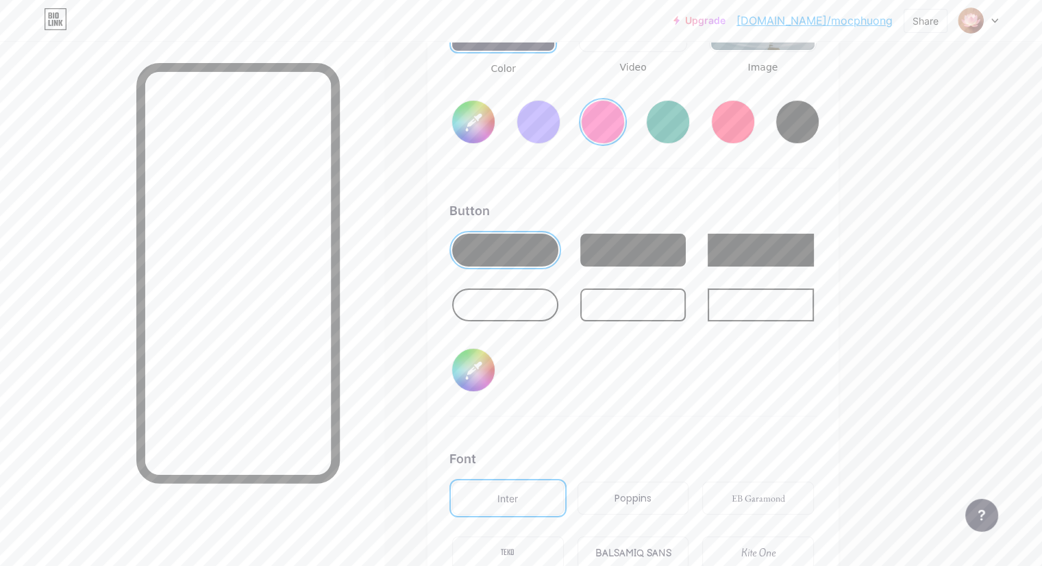
click at [682, 393] on div "Button #f9da3e" at bounding box center [632, 308] width 367 height 215
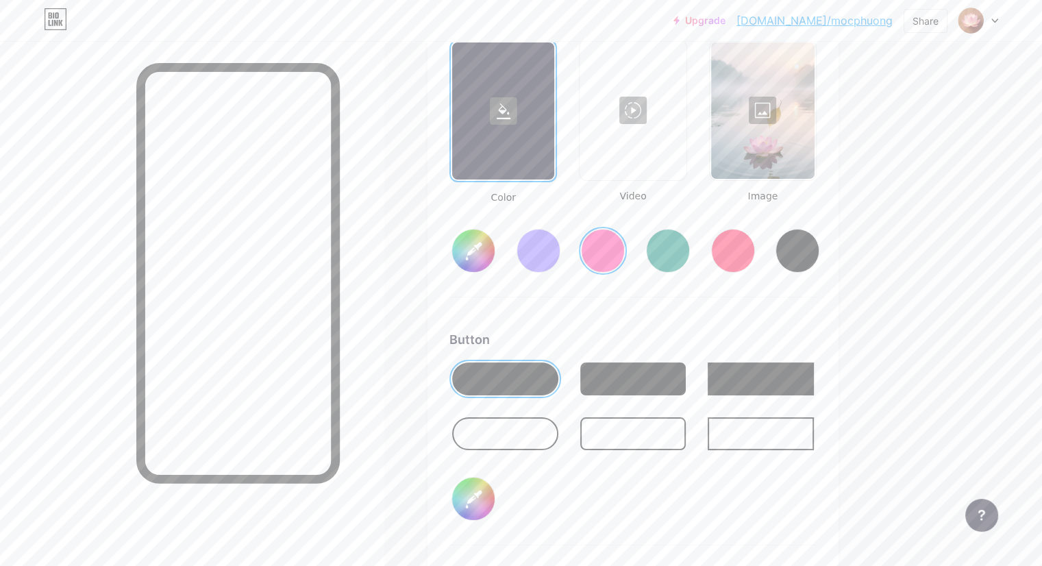
scroll to position [1746, 0]
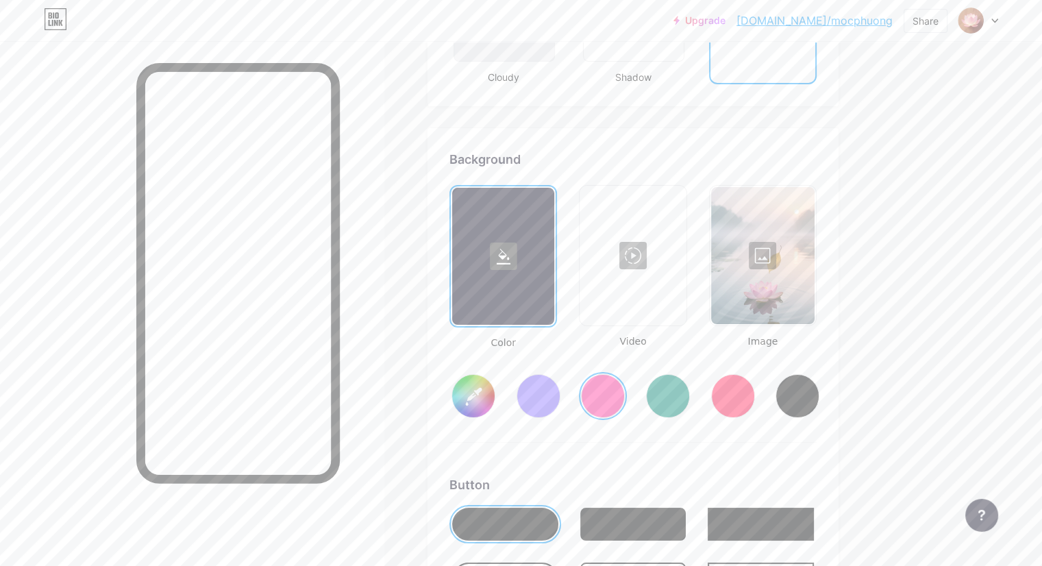
click at [796, 290] on div at bounding box center [762, 255] width 103 height 137
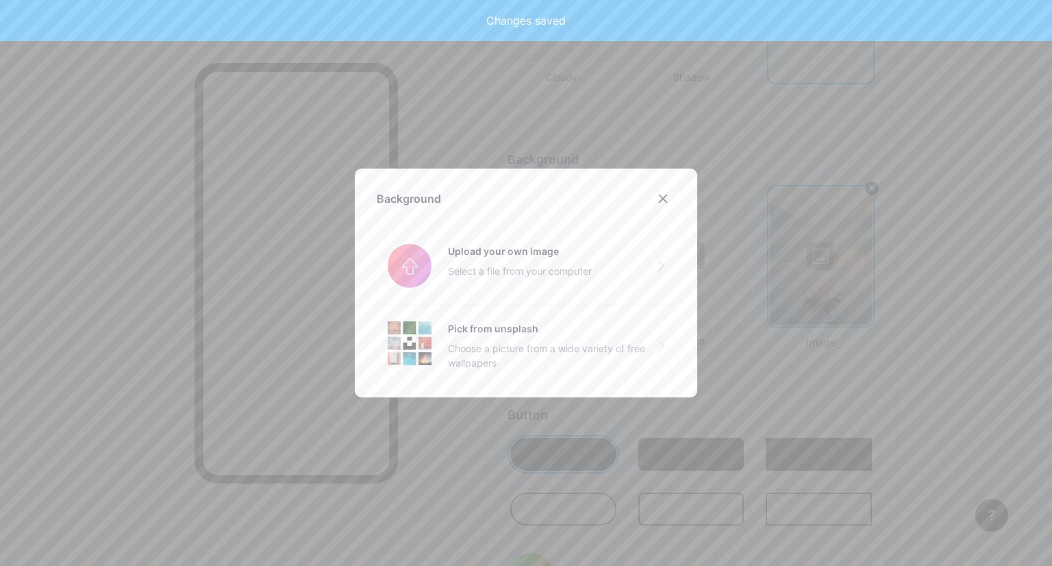
click at [947, 371] on div at bounding box center [526, 283] width 1052 height 566
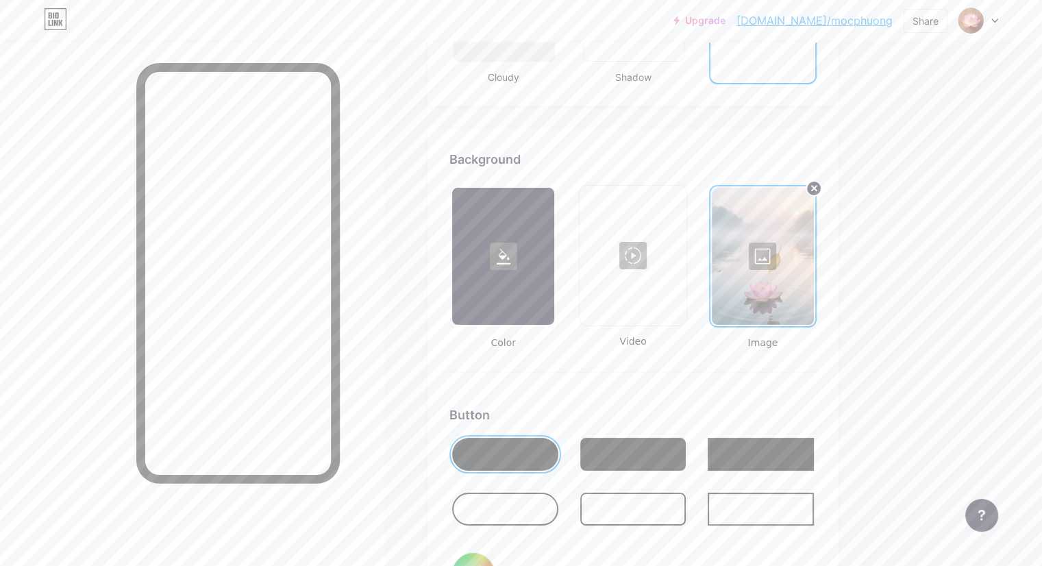
click at [550, 160] on div "Background" at bounding box center [632, 159] width 367 height 18
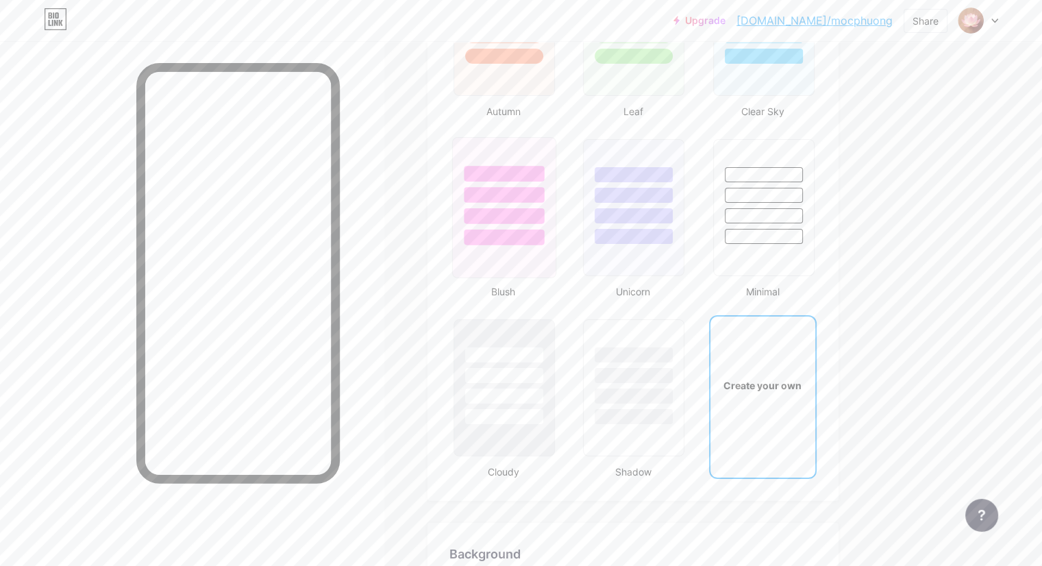
scroll to position [1329, 0]
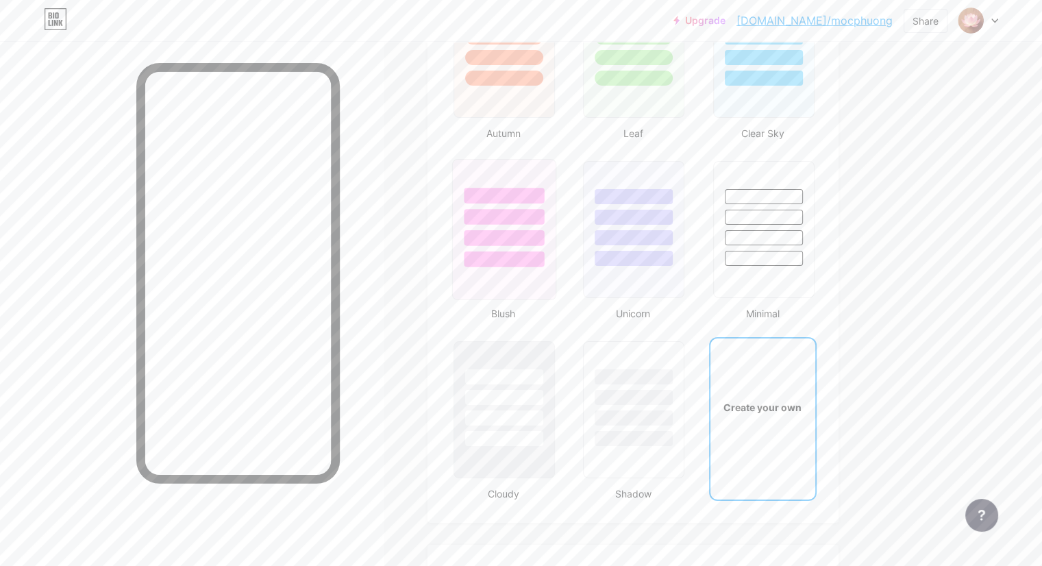
click at [544, 209] on div at bounding box center [504, 217] width 80 height 16
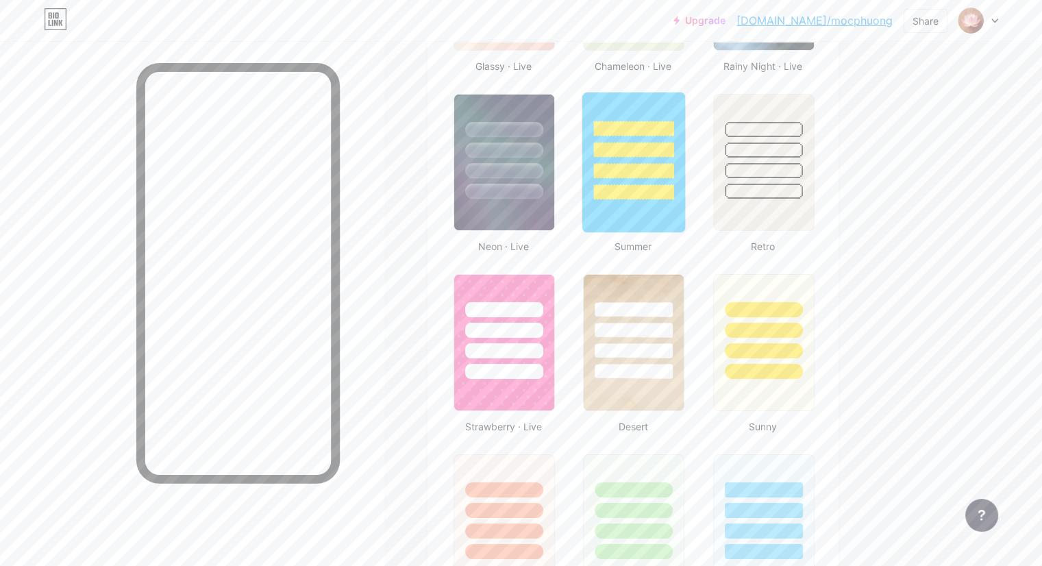
scroll to position [781, 0]
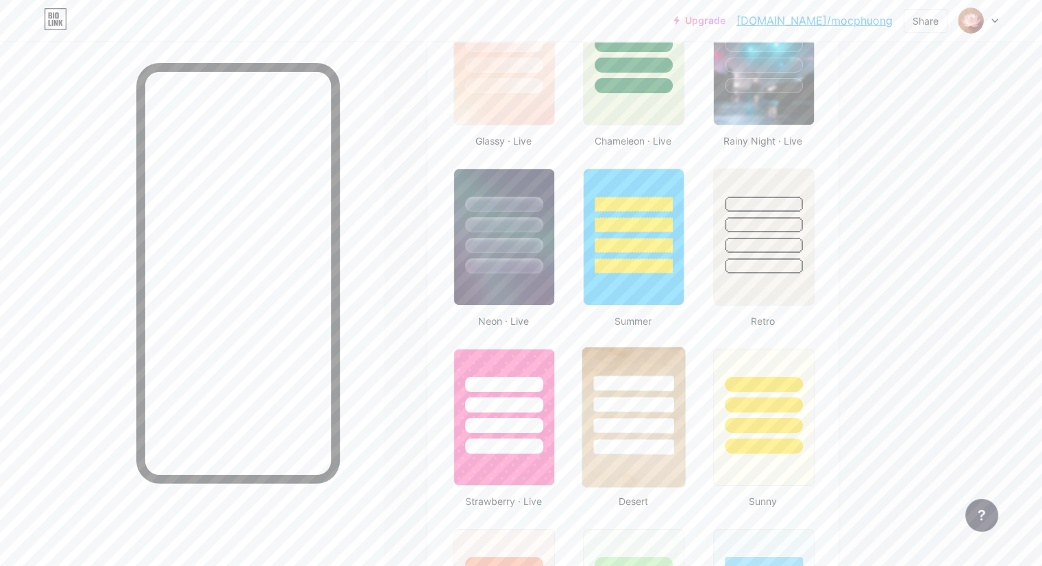
click at [685, 357] on div at bounding box center [633, 401] width 103 height 108
click at [815, 397] on div at bounding box center [763, 401] width 103 height 108
click at [801, 388] on div at bounding box center [763, 384] width 76 height 15
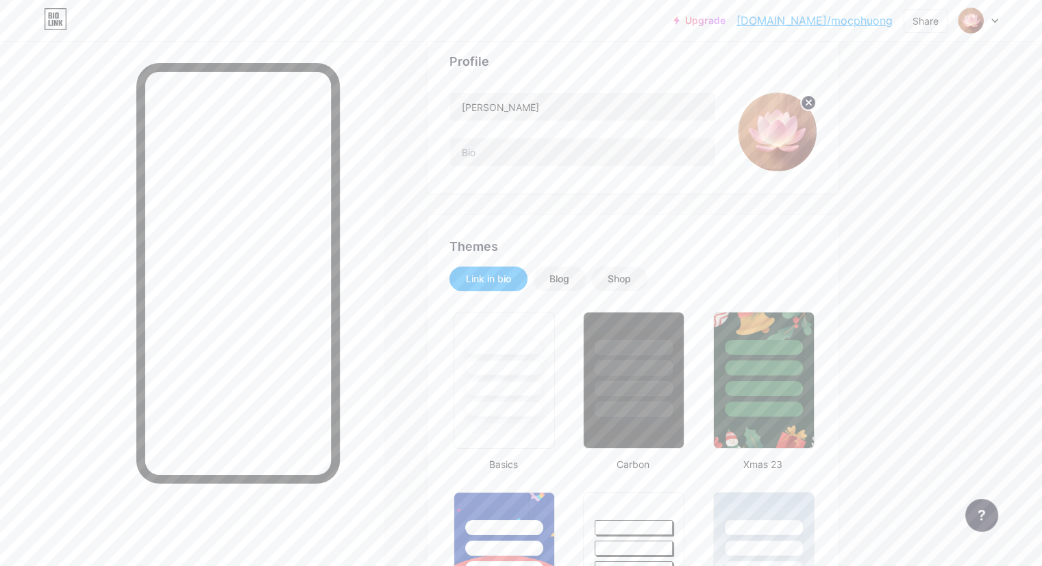
scroll to position [96, 0]
click at [804, 362] on div at bounding box center [764, 369] width 80 height 16
click at [542, 350] on div at bounding box center [504, 348] width 80 height 16
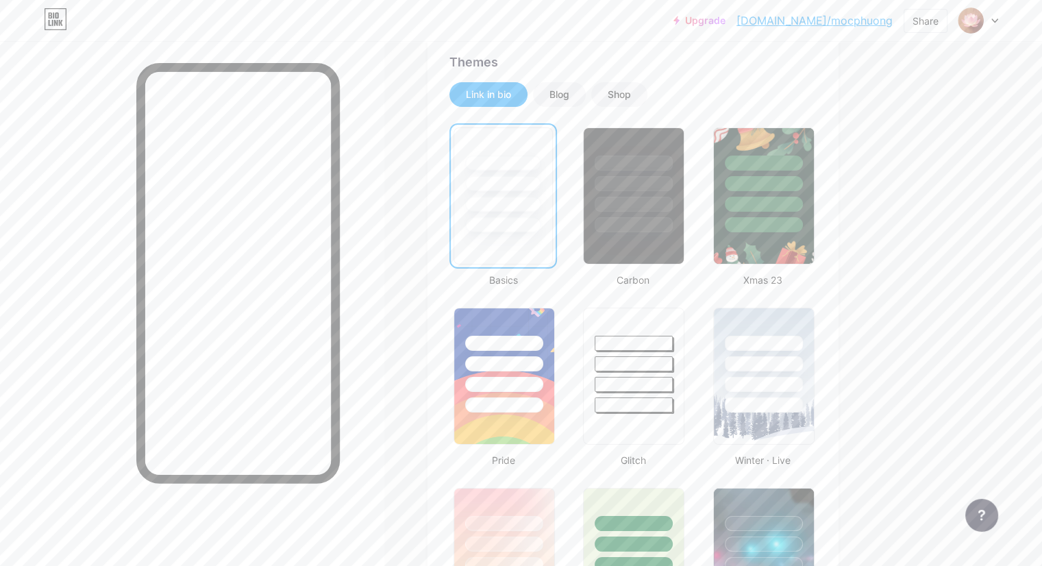
scroll to position [343, 0]
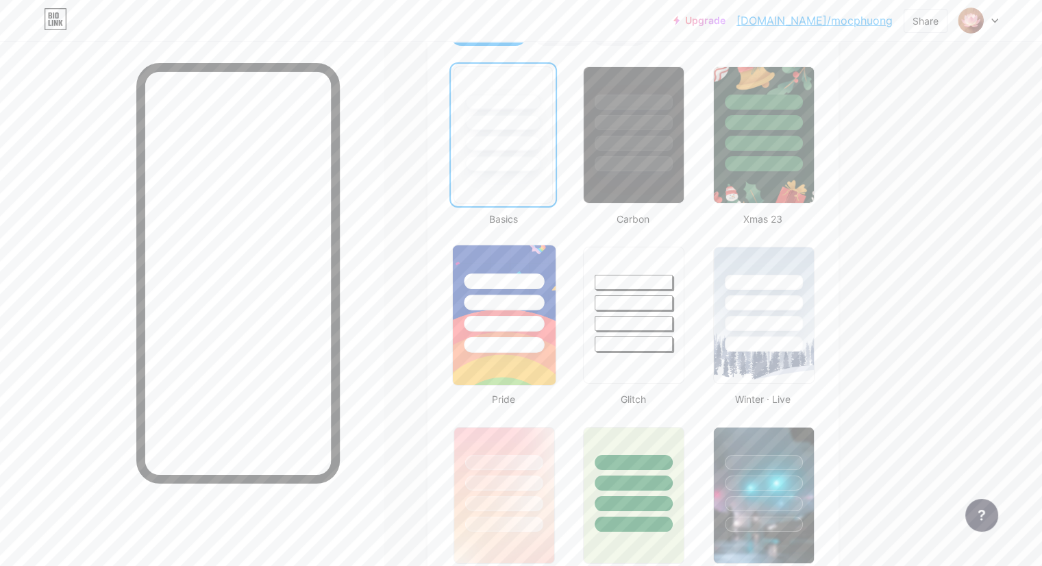
click at [554, 332] on div at bounding box center [504, 299] width 103 height 108
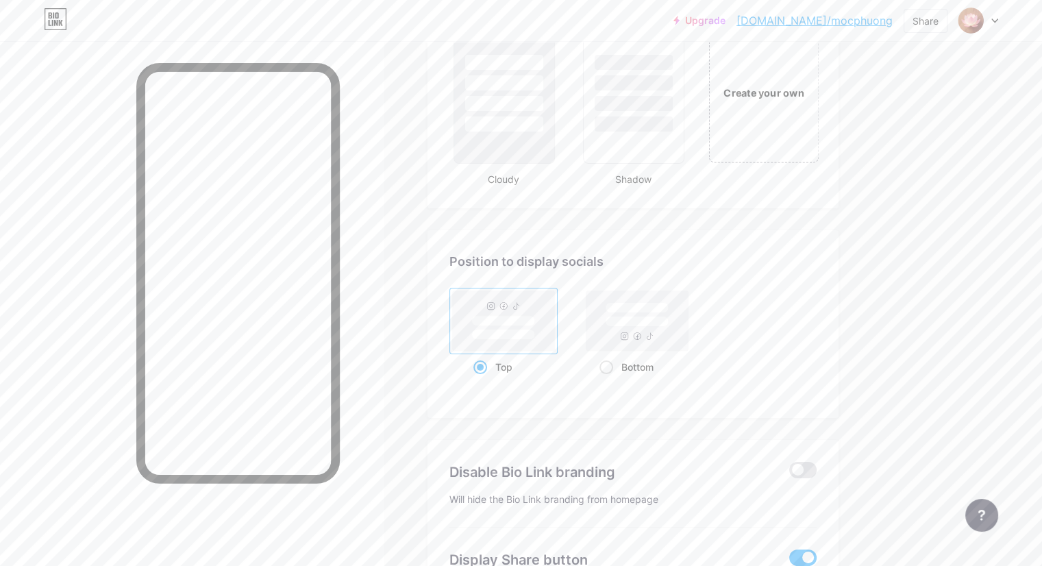
scroll to position [1414, 0]
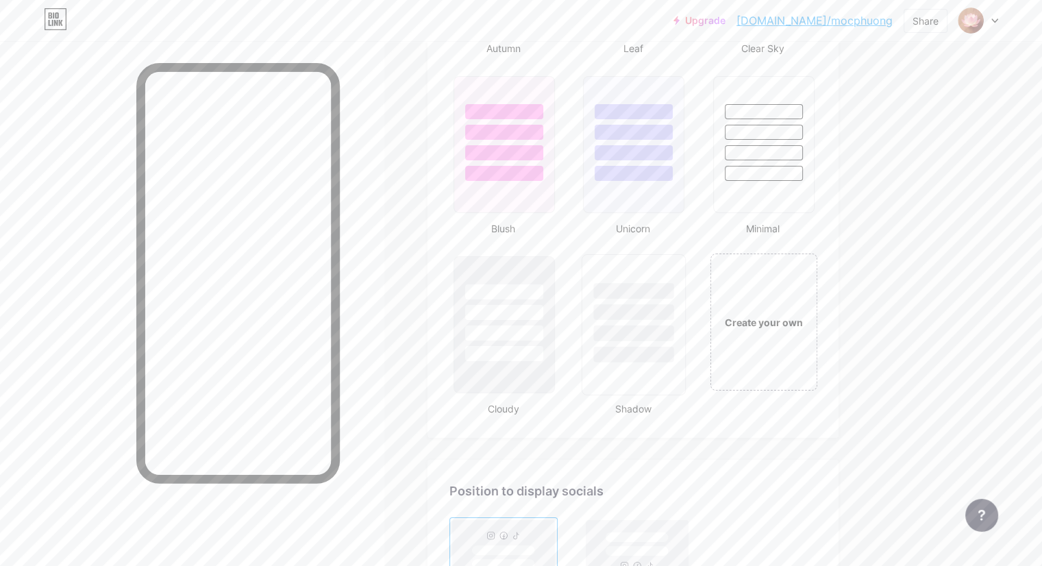
click at [674, 330] on div at bounding box center [634, 333] width 80 height 16
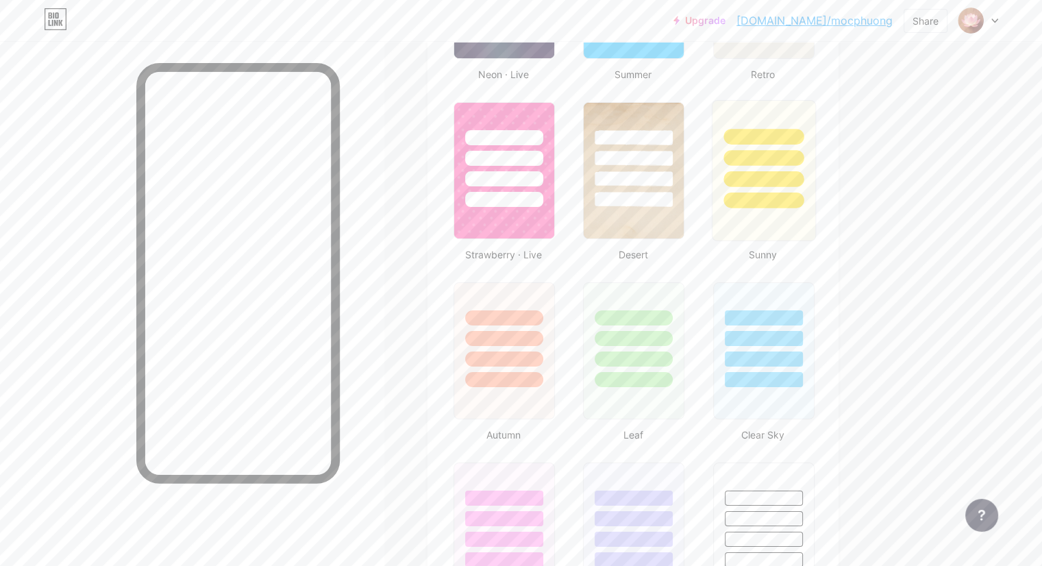
scroll to position [1370, 0]
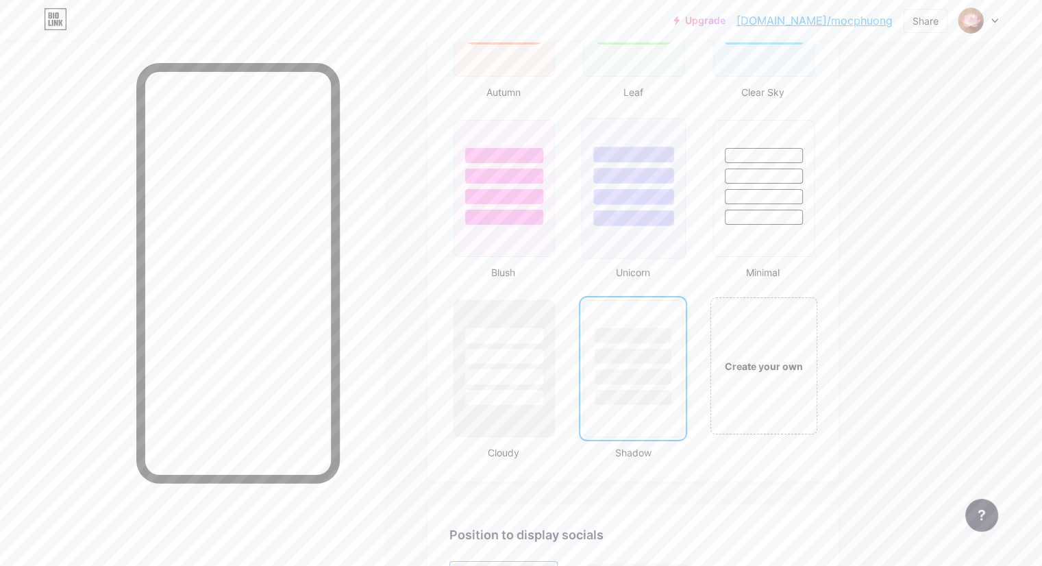
click at [674, 193] on div at bounding box center [634, 197] width 80 height 16
click at [815, 362] on div "Create your own" at bounding box center [763, 365] width 103 height 15
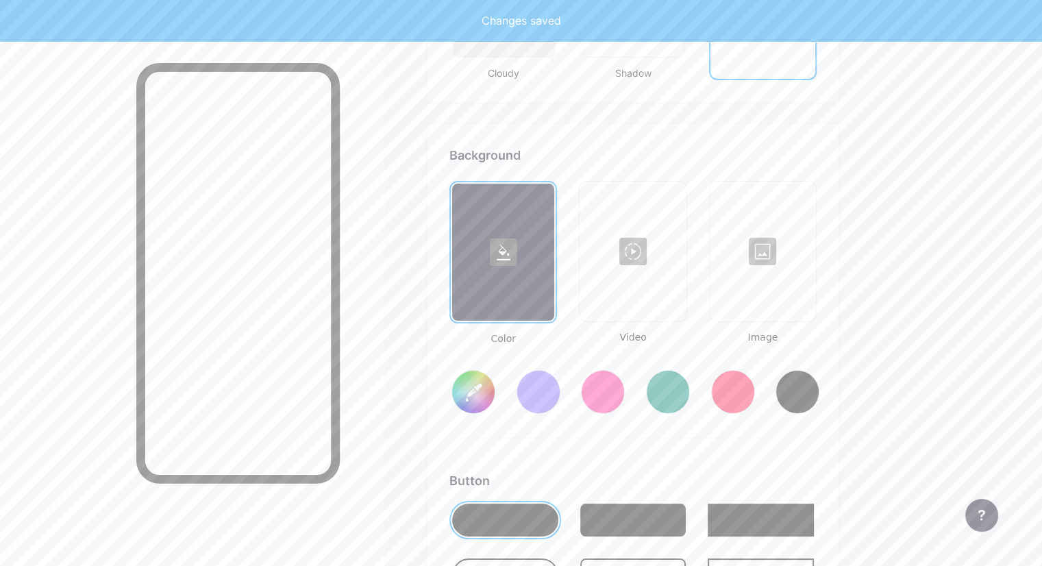
scroll to position [1814, 0]
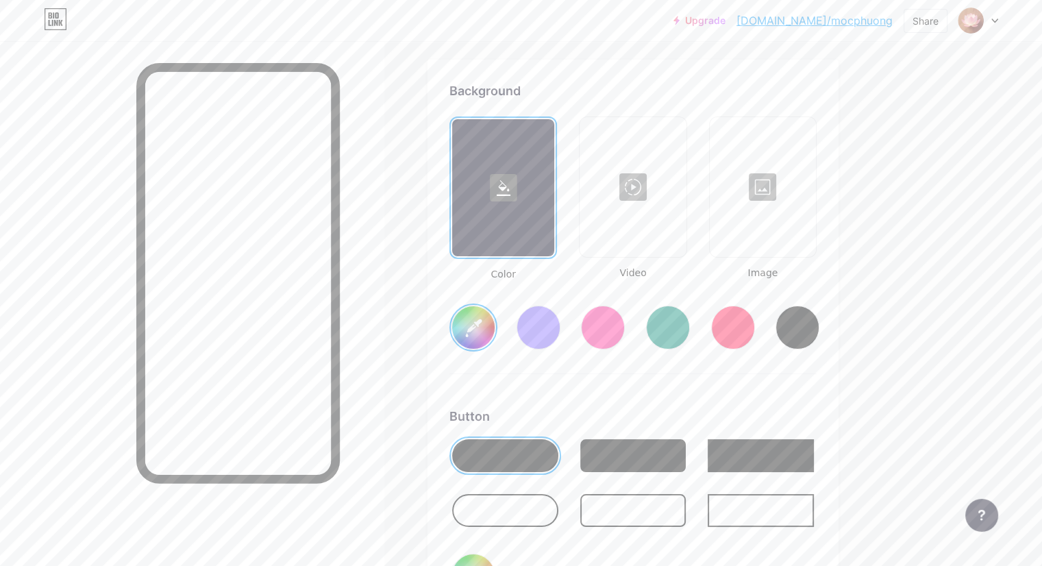
click at [815, 172] on div at bounding box center [762, 187] width 103 height 137
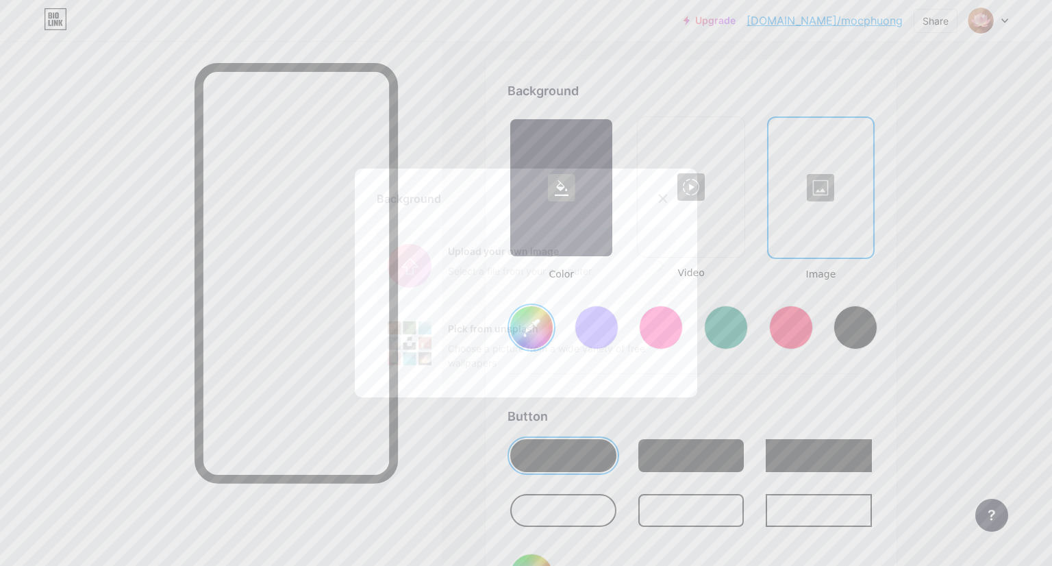
click at [477, 247] on input "file" at bounding box center [526, 265] width 299 height 77
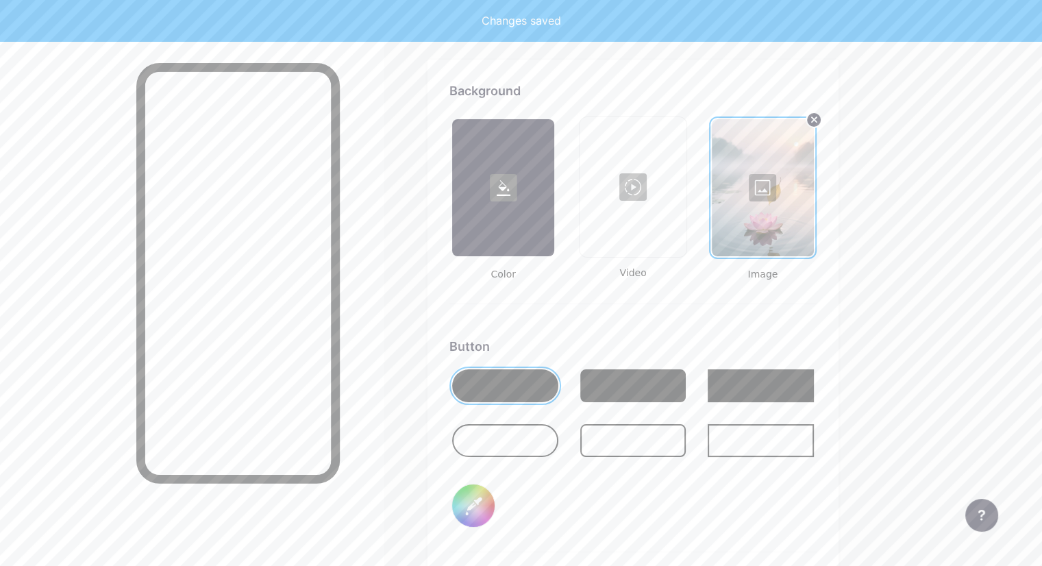
click at [543, 375] on div at bounding box center [505, 385] width 106 height 33
click at [495, 502] on input "#000000" at bounding box center [473, 505] width 42 height 42
click at [839, 318] on div "Background Color Video Image Button #ffc766 Font Inter Poppins EB Garamond TEKO…" at bounding box center [633, 452] width 411 height 785
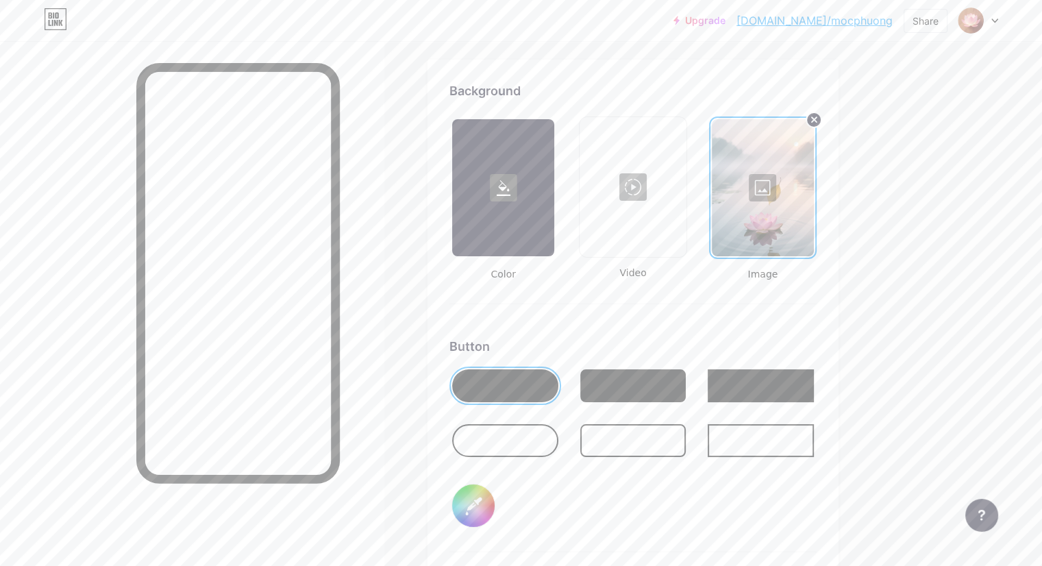
click at [145, 327] on div at bounding box center [192, 324] width 384 height 566
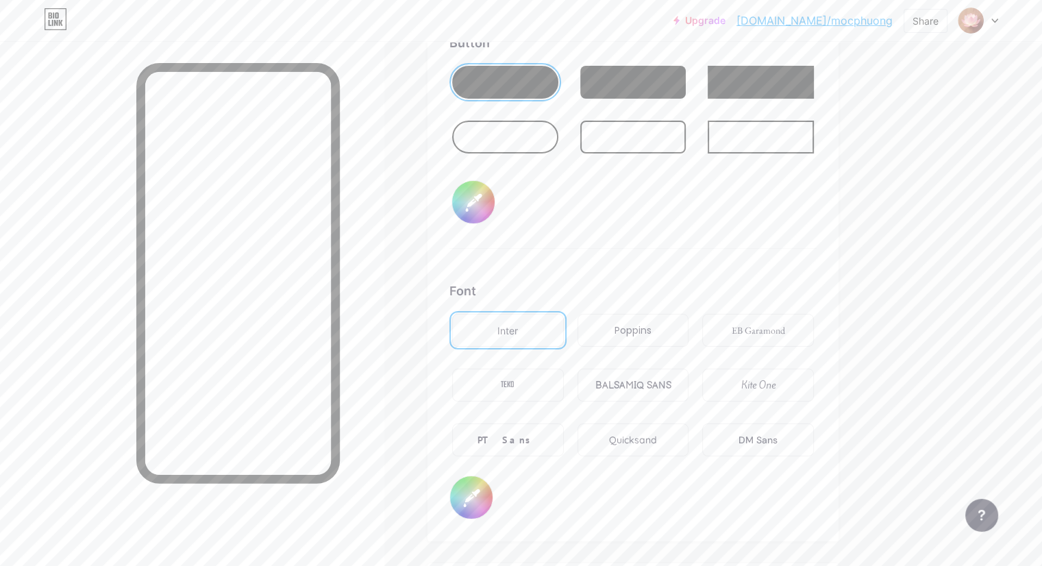
scroll to position [2157, 0]
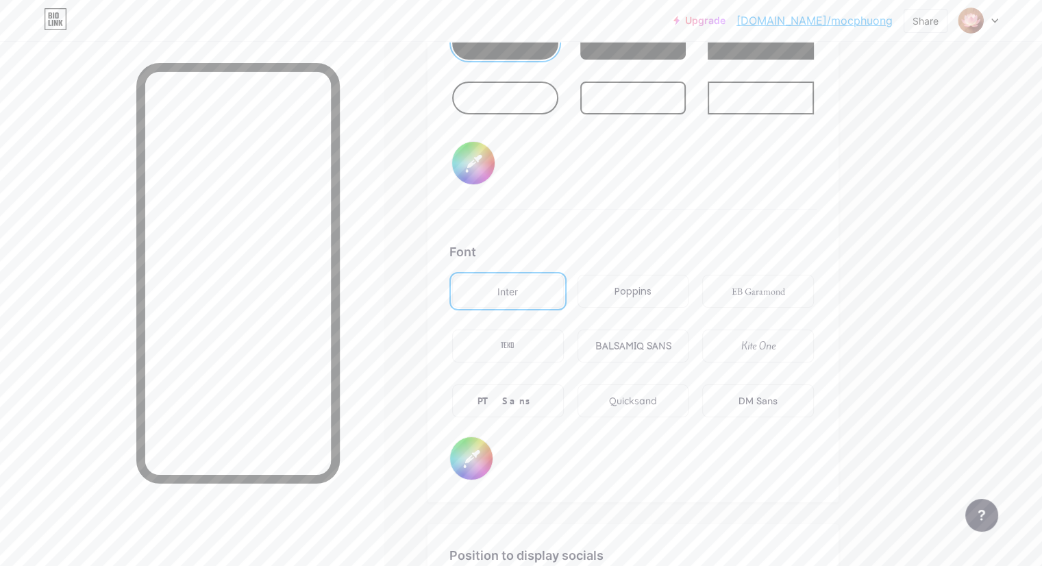
click at [538, 399] on div "PT Sans" at bounding box center [508, 401] width 60 height 14
click at [776, 344] on div "Kite One" at bounding box center [758, 346] width 34 height 14
click at [652, 287] on div "Poppins" at bounding box center [633, 291] width 37 height 14
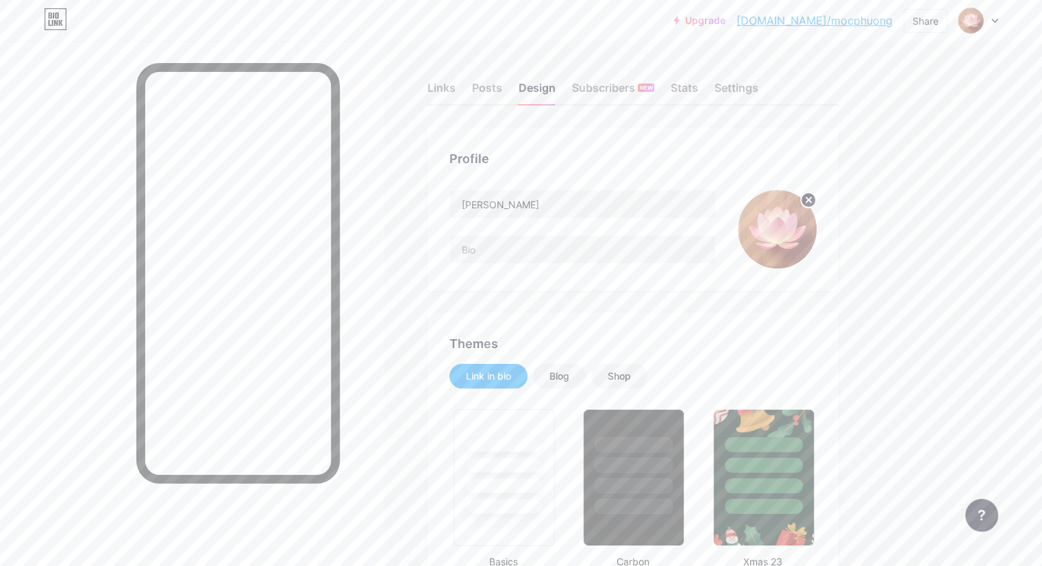
scroll to position [0, 0]
click at [650, 91] on div "Subscribers NEW" at bounding box center [613, 91] width 82 height 25
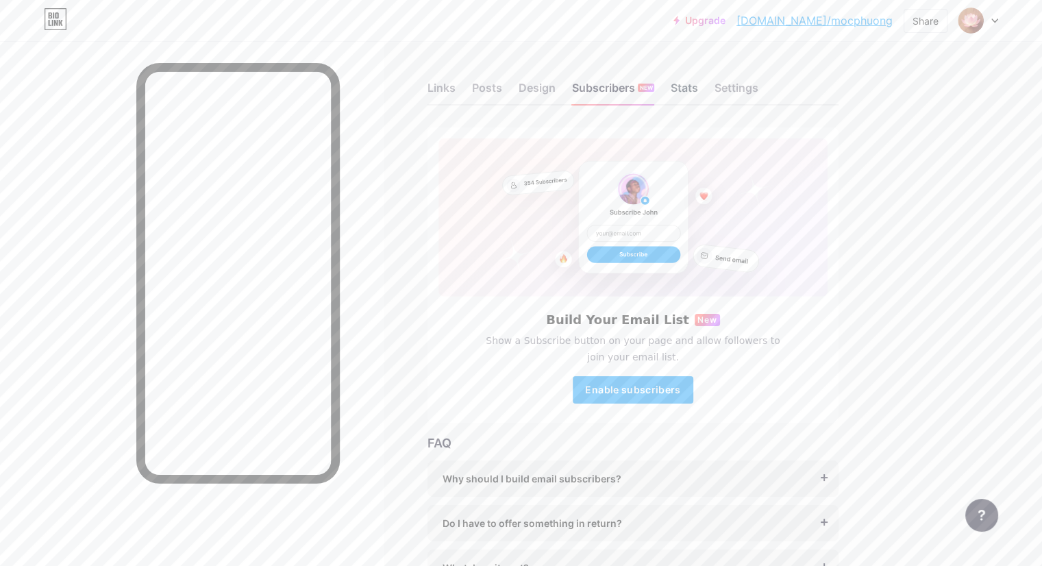
click at [698, 90] on div "Stats" at bounding box center [684, 91] width 27 height 25
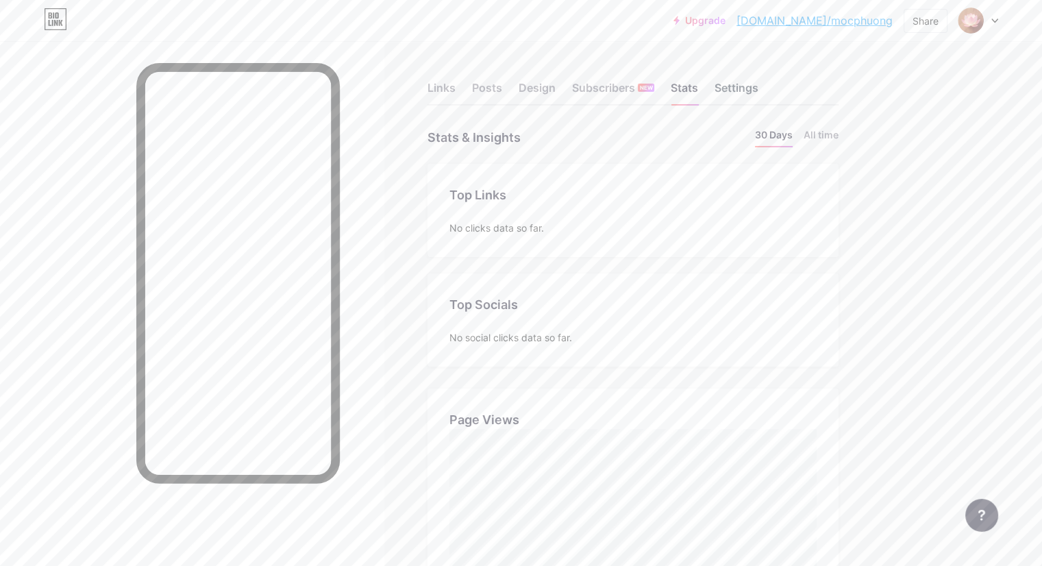
scroll to position [565, 1041]
click at [758, 85] on div "Settings" at bounding box center [737, 91] width 44 height 25
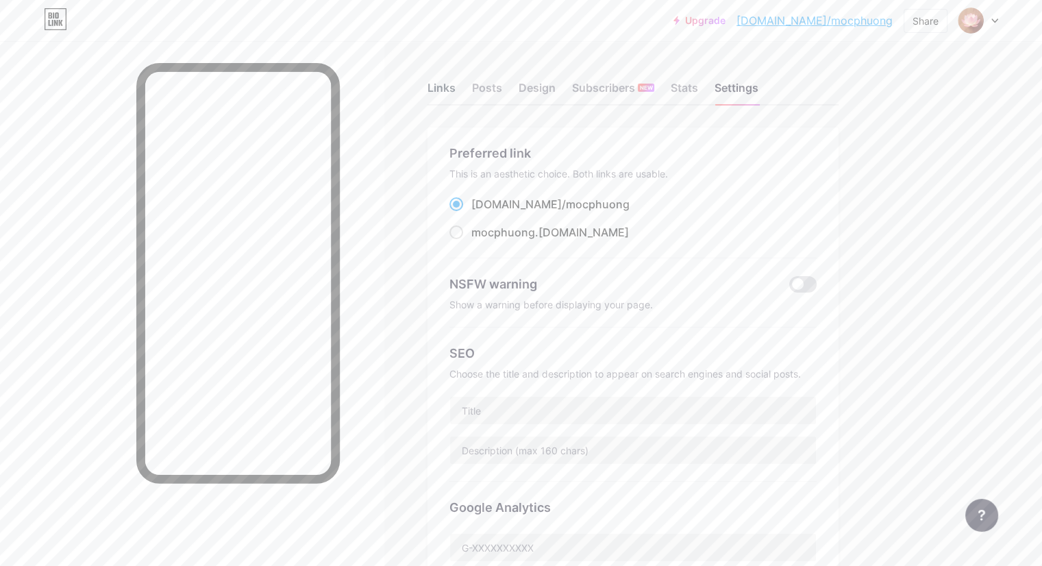
click at [456, 88] on div "Links" at bounding box center [442, 91] width 28 height 25
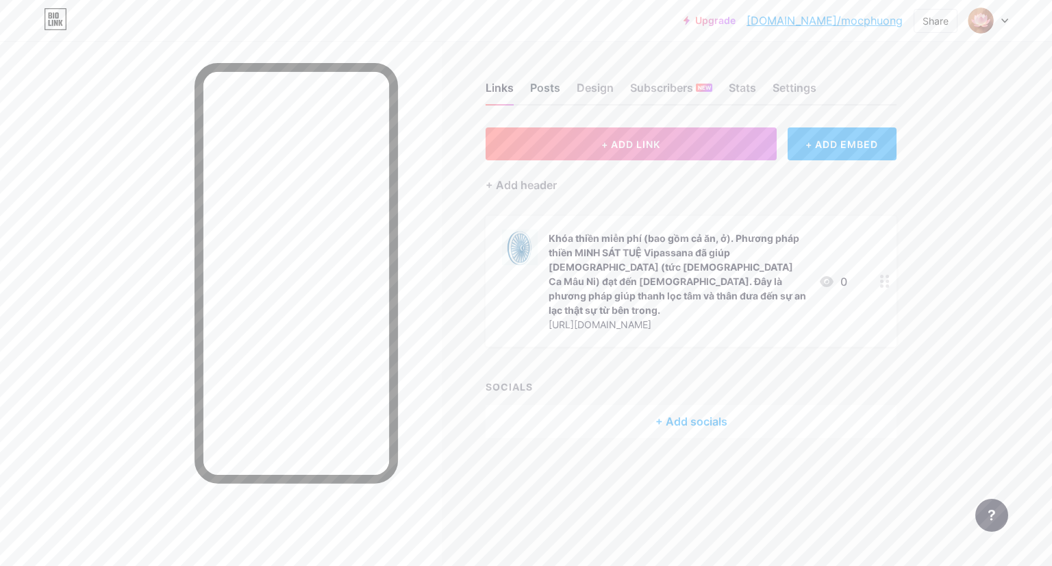
click at [545, 90] on div "Posts" at bounding box center [545, 91] width 30 height 25
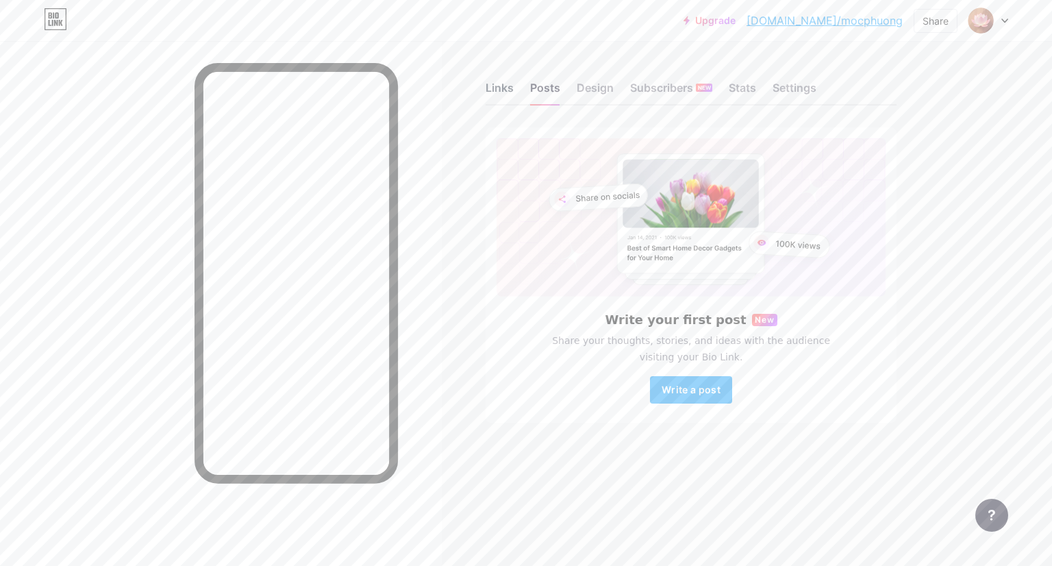
click at [493, 90] on div "Links" at bounding box center [500, 91] width 28 height 25
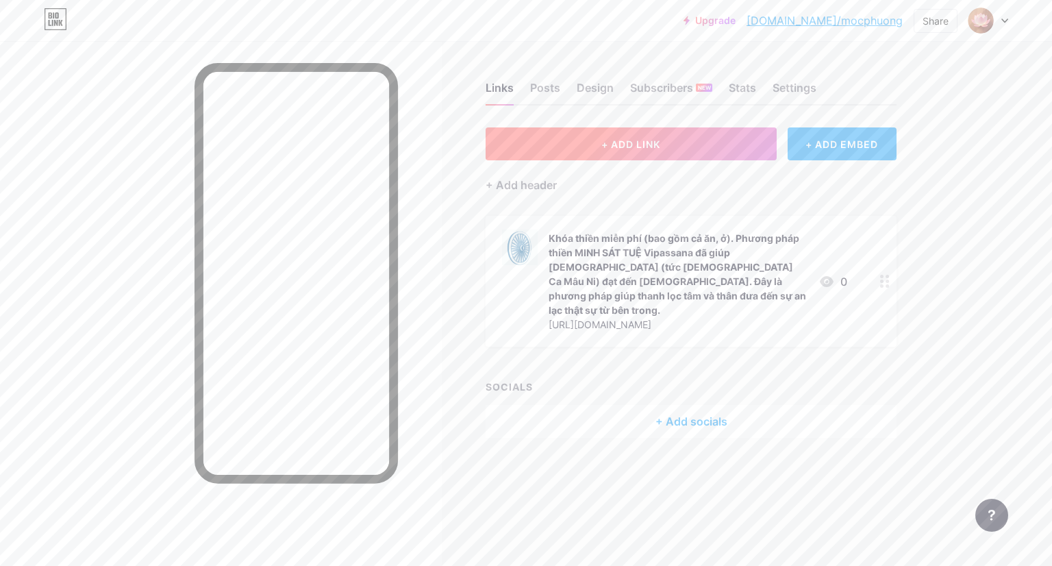
click at [663, 140] on button "+ ADD LINK" at bounding box center [631, 143] width 291 height 33
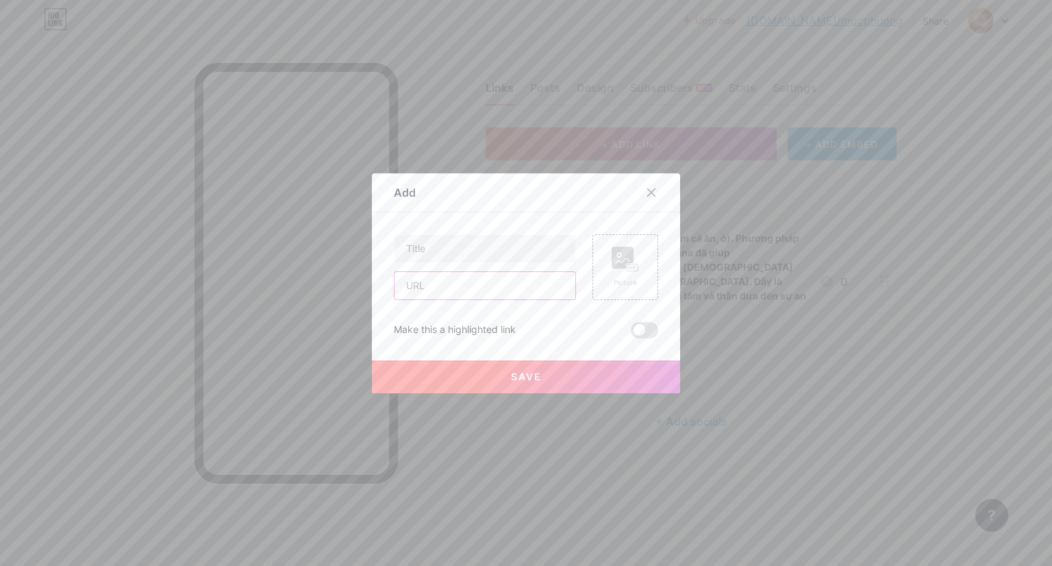
click at [432, 283] on input "text" at bounding box center [485, 285] width 181 height 27
paste input "https://www.dhamma.org/vi/schedules/noncenter/vn"
click at [440, 249] on input "text" at bounding box center [485, 248] width 181 height 27
click at [629, 262] on icon at bounding box center [625, 259] width 27 height 25
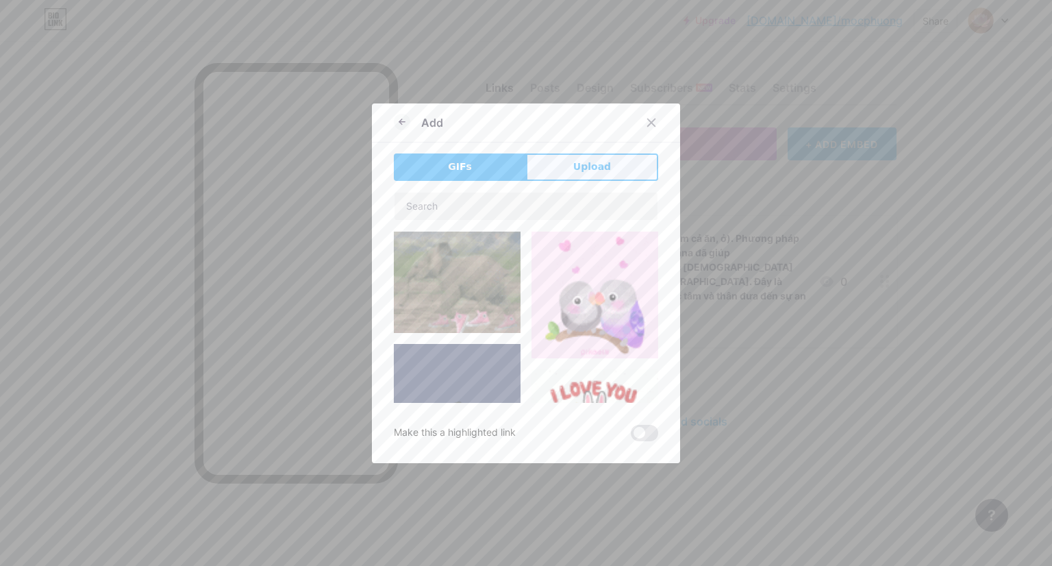
click at [574, 173] on span "Upload" at bounding box center [592, 167] width 38 height 14
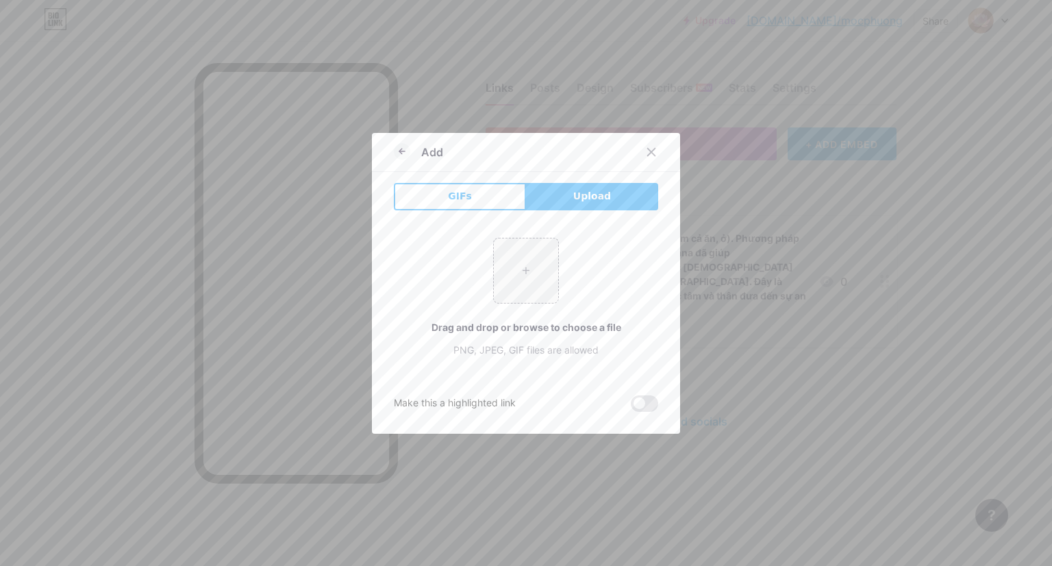
click at [586, 195] on span "Upload" at bounding box center [592, 196] width 38 height 14
click at [520, 269] on input "file" at bounding box center [526, 270] width 64 height 64
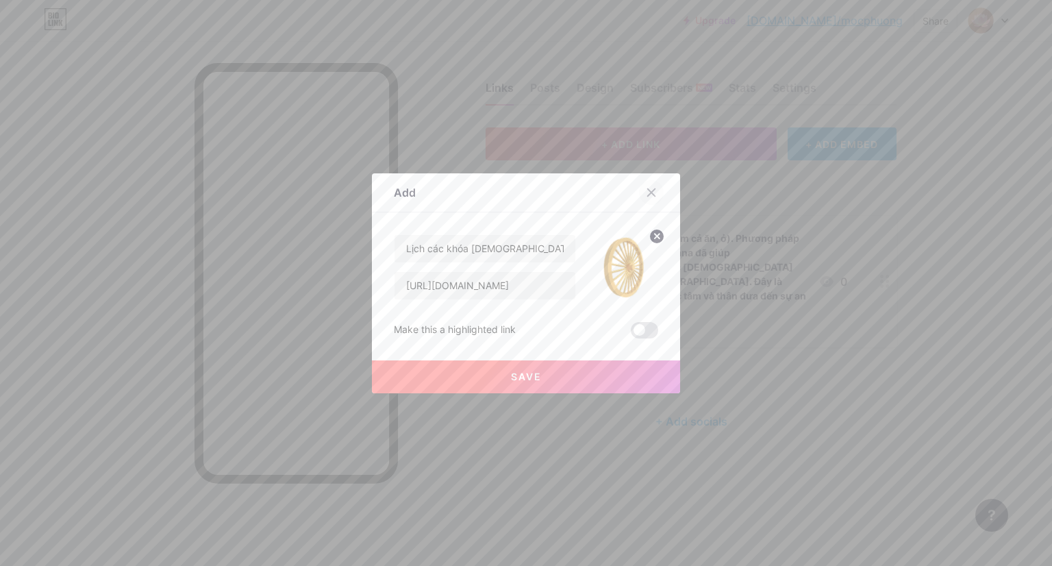
click at [648, 193] on icon at bounding box center [652, 192] width 8 height 8
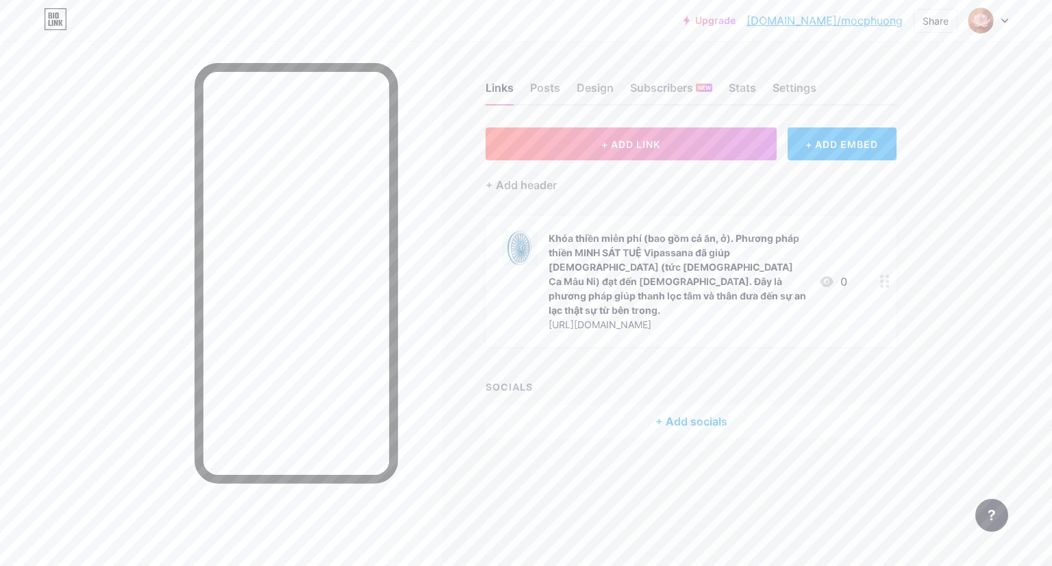
click at [701, 264] on div "Khóa thiền miễn phí (bao gồm cả ăn, ở). Phương pháp thiền MINH SÁT TUỆ Vipassan…" at bounding box center [678, 274] width 259 height 86
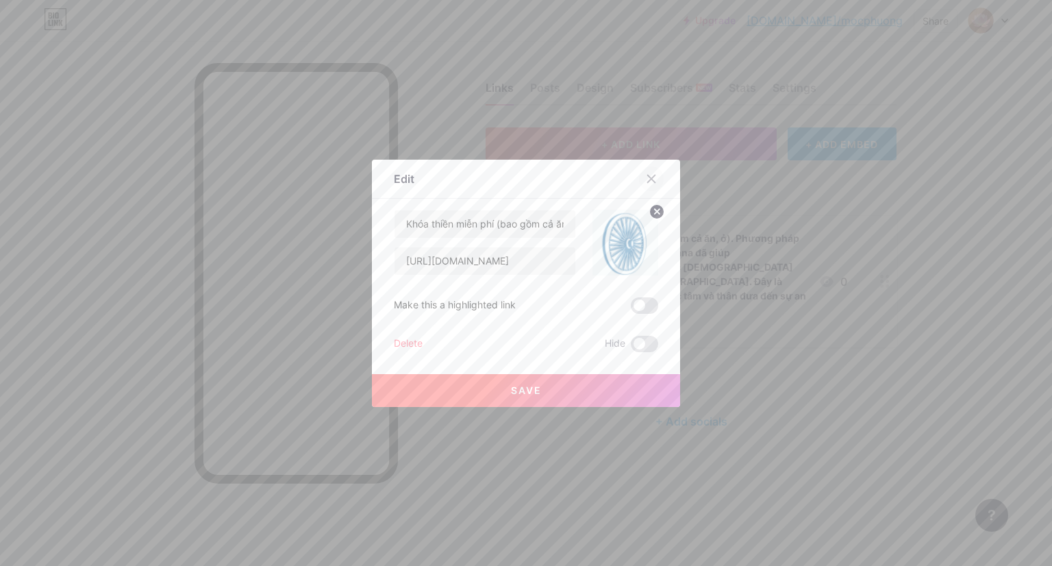
click at [646, 182] on icon at bounding box center [651, 178] width 11 height 11
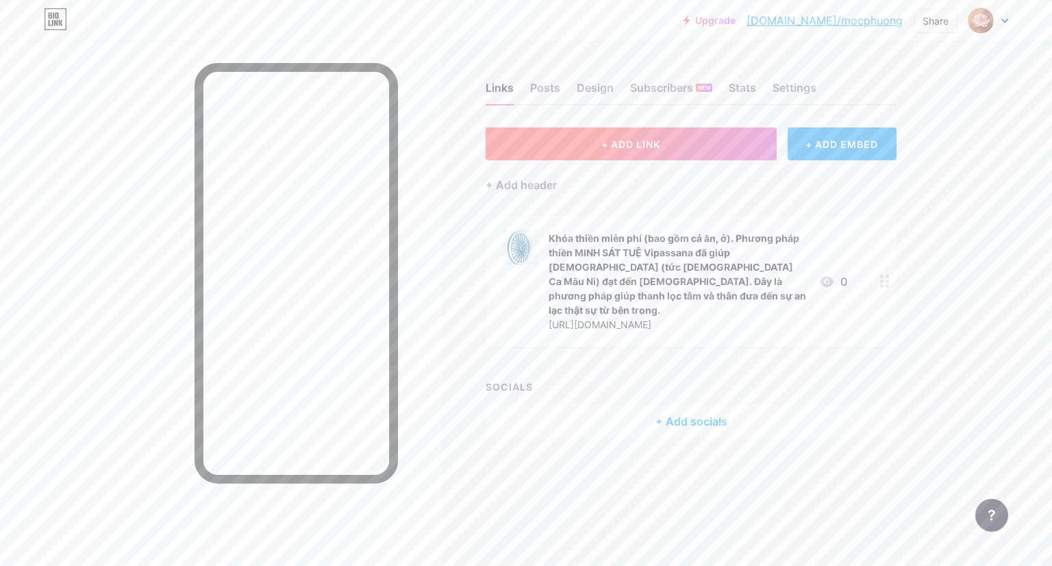
click at [652, 143] on span "+ ADD LINK" at bounding box center [631, 144] width 59 height 12
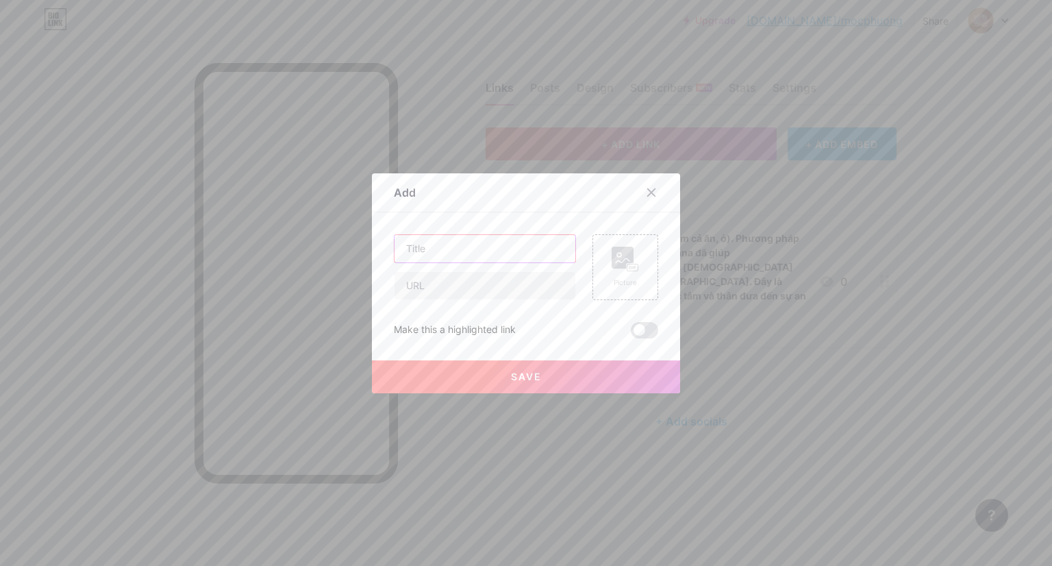
click at [447, 245] on input "text" at bounding box center [485, 248] width 181 height 27
click at [434, 286] on input "text" at bounding box center [485, 285] width 181 height 27
paste input "https://www.dhamma.org/vi/schedules/noncenter/vn"
click at [419, 251] on input "text" at bounding box center [485, 248] width 181 height 27
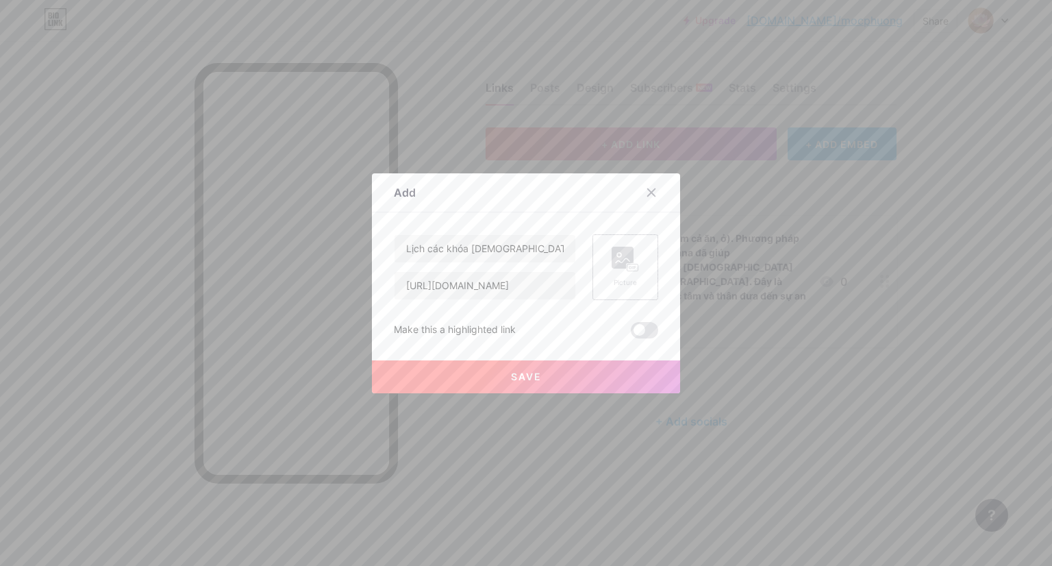
click at [615, 271] on icon at bounding box center [625, 259] width 27 height 25
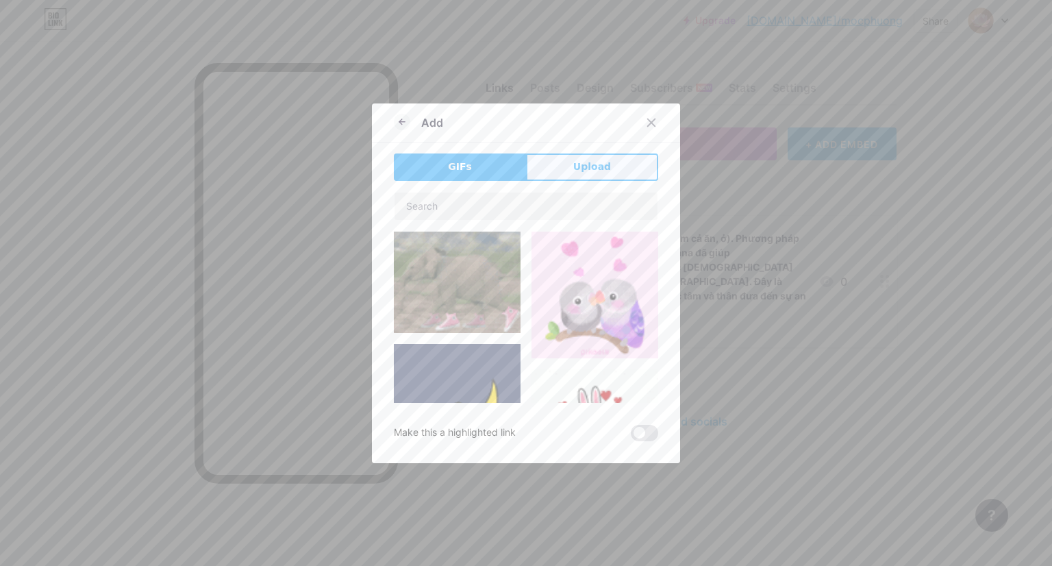
click at [581, 171] on span "Upload" at bounding box center [592, 167] width 38 height 14
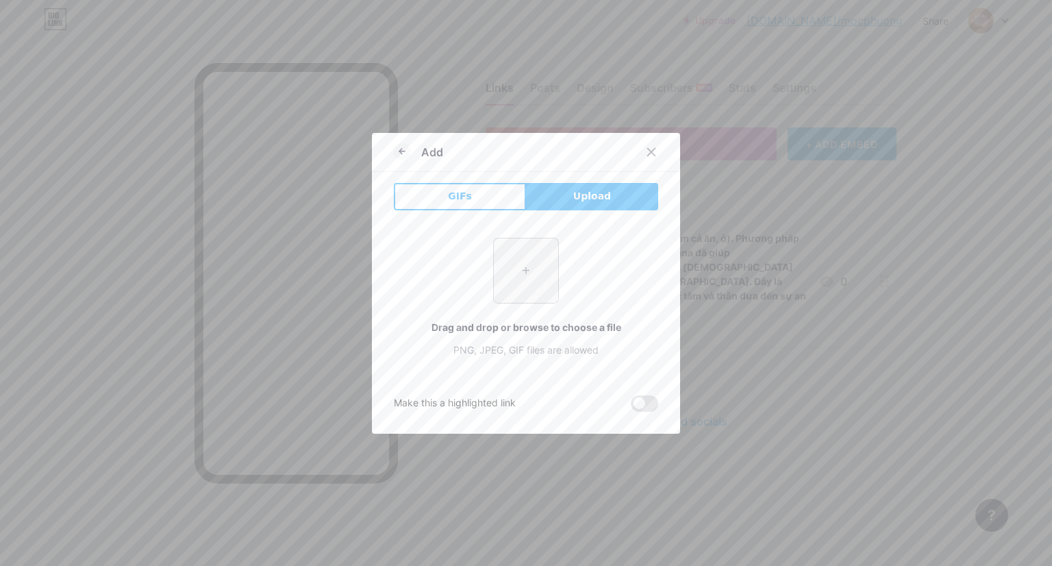
click at [527, 267] on input "file" at bounding box center [526, 270] width 64 height 64
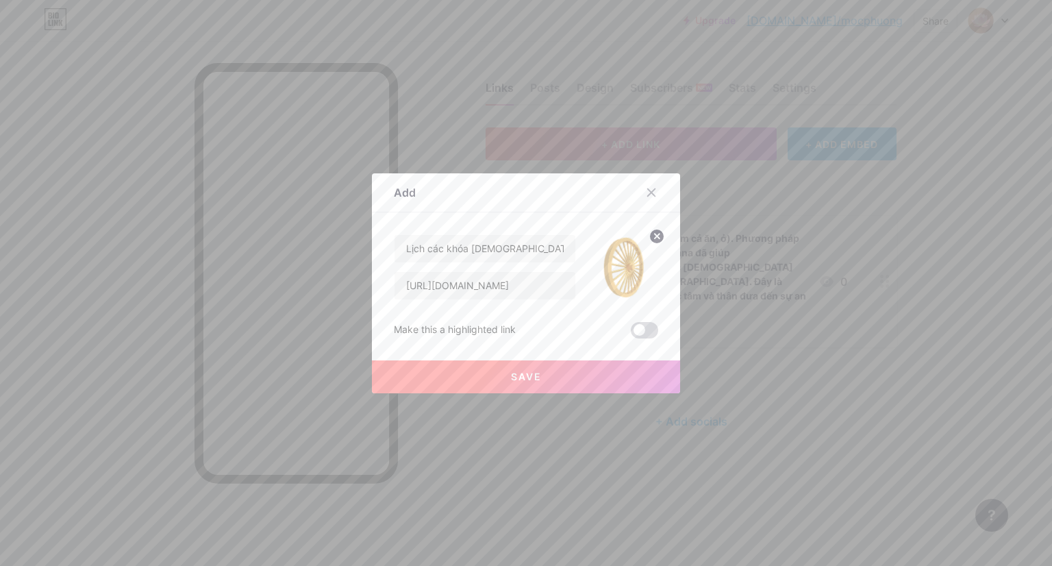
click at [647, 330] on span at bounding box center [644, 330] width 27 height 16
click at [631, 334] on input "checkbox" at bounding box center [631, 334] width 0 height 0
click at [537, 375] on button "Save" at bounding box center [526, 376] width 308 height 33
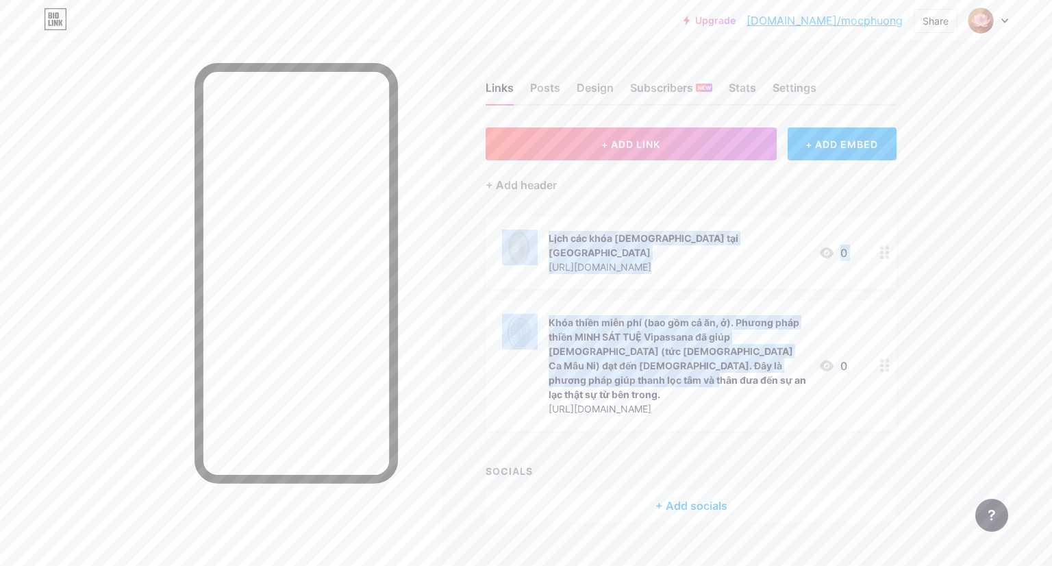
drag, startPoint x: 522, startPoint y: 371, endPoint x: 532, endPoint y: 221, distance: 150.4
click at [532, 221] on span "Lịch các khóa thiền tại Việt Nam https://www.dhamma.org/vi/schedules/noncenter/…" at bounding box center [691, 323] width 411 height 215
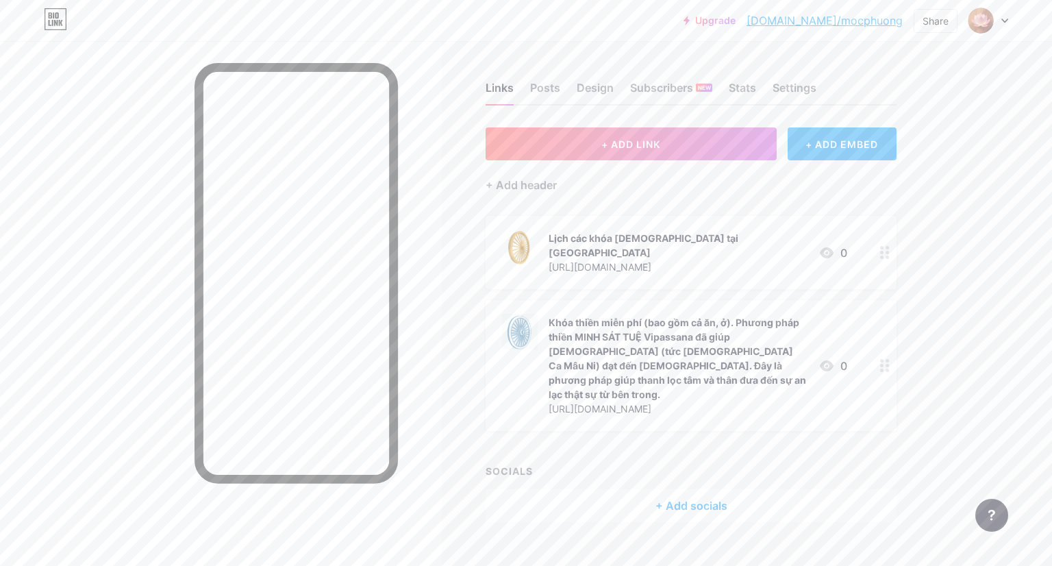
click at [881, 251] on circle at bounding box center [881, 252] width 3 height 3
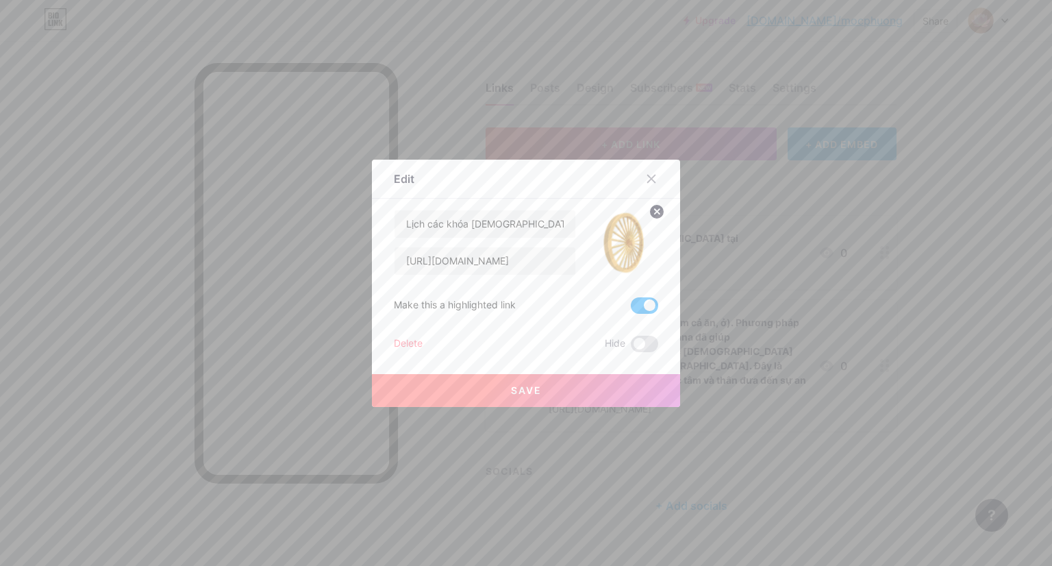
click at [883, 247] on div at bounding box center [526, 283] width 1052 height 566
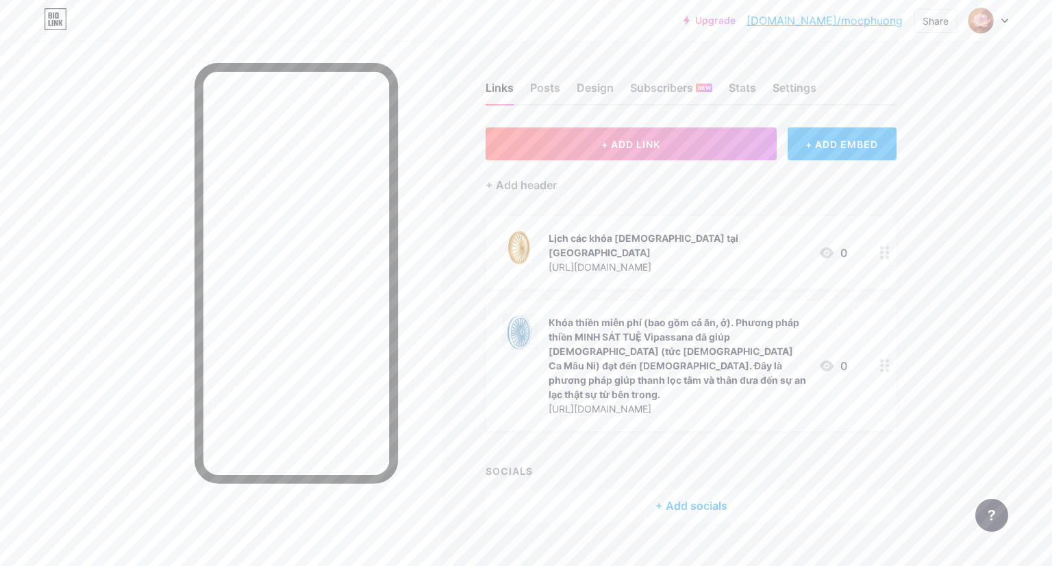
click at [883, 248] on icon at bounding box center [885, 252] width 10 height 13
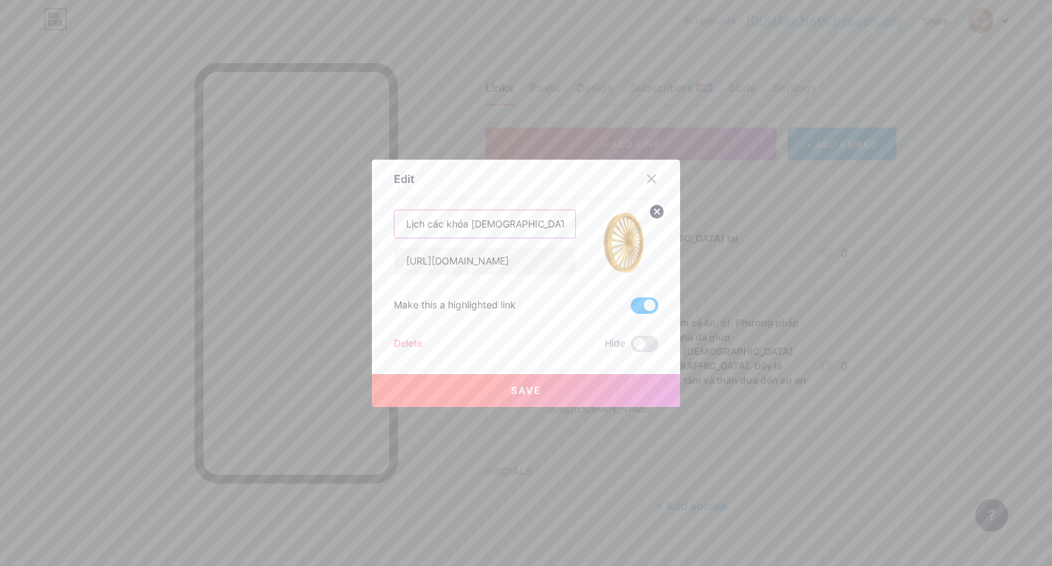
click at [490, 224] on input "Lịch các khóa thiền tại Việt Nam" at bounding box center [485, 223] width 181 height 27
click at [511, 385] on span "Save" at bounding box center [526, 390] width 31 height 12
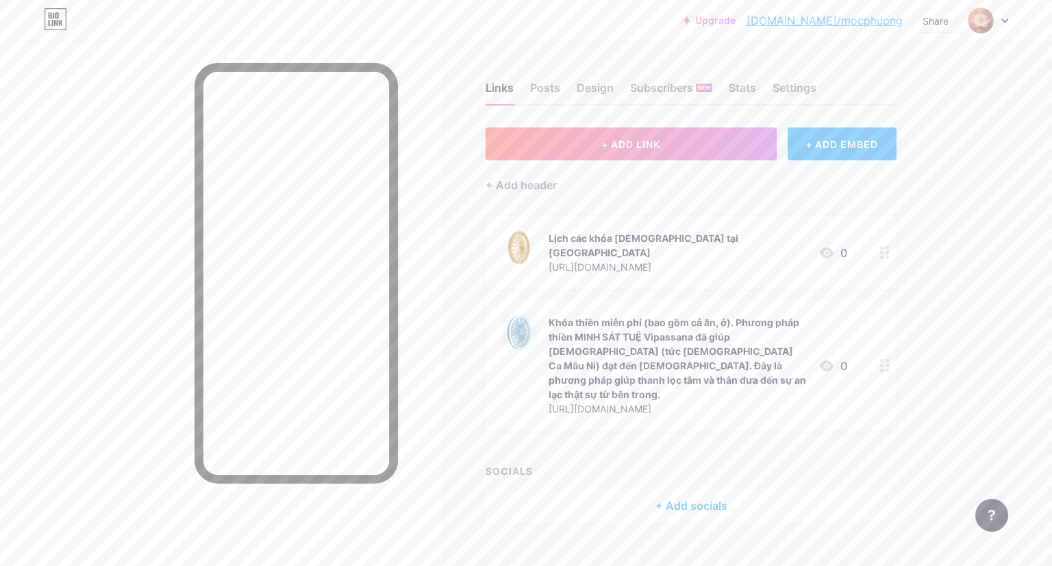
click at [887, 359] on icon at bounding box center [885, 365] width 10 height 13
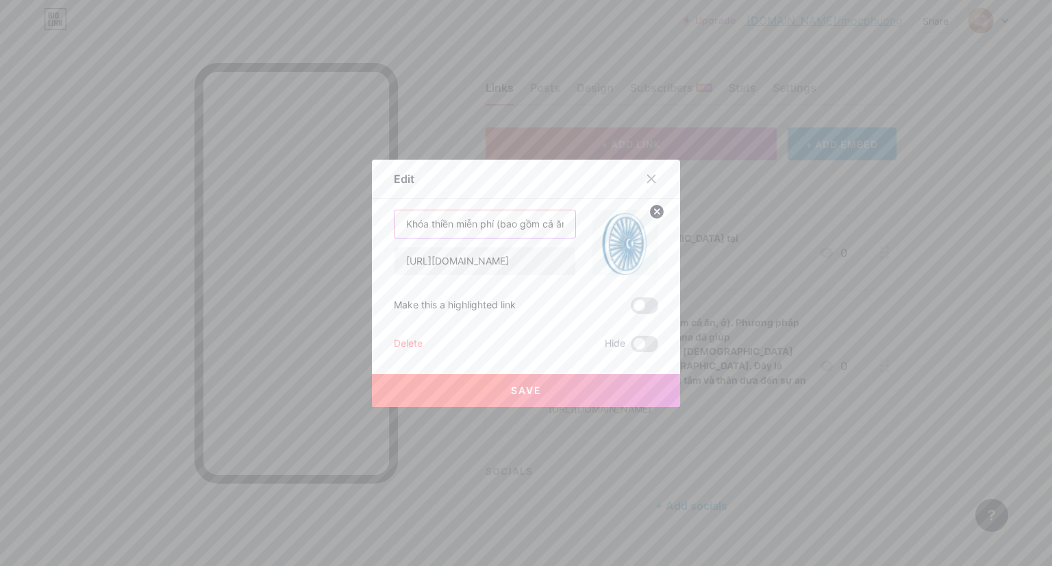
click at [509, 223] on input "Khóa thiền miễn phí (bao gồm cả ăn, ở). Phương pháp thiền MINH SÁT TUỆ Vipassan…" at bounding box center [485, 223] width 181 height 27
click at [648, 179] on icon at bounding box center [651, 178] width 11 height 11
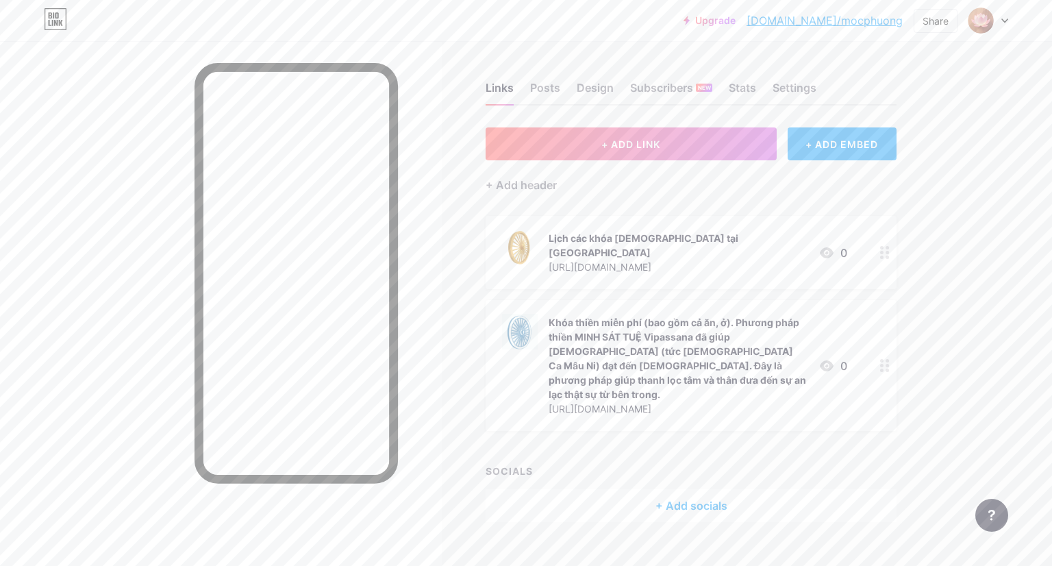
click at [754, 321] on div "Khóa thiền miễn phí (bao gồm cả ăn, ở). Phương pháp thiền MINH SÁT TUỆ Vipassan…" at bounding box center [678, 358] width 259 height 86
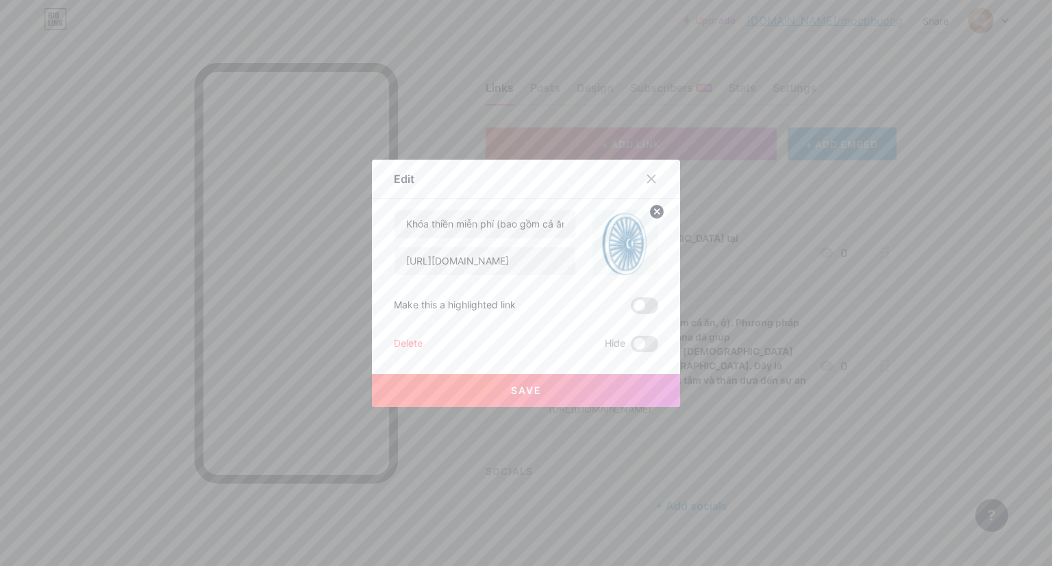
click at [403, 343] on div "Delete" at bounding box center [408, 344] width 29 height 16
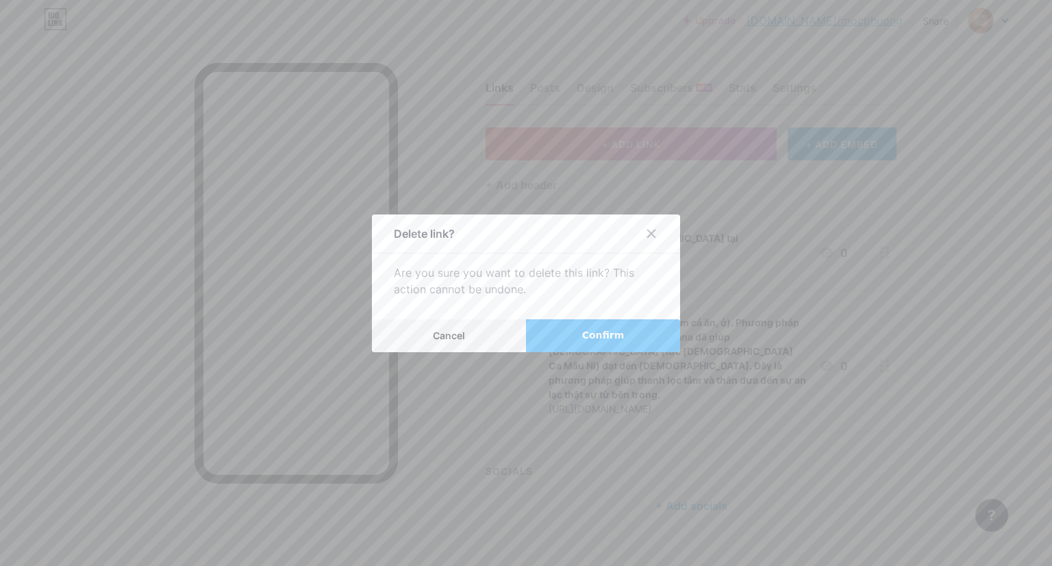
click at [591, 334] on span "Confirm" at bounding box center [603, 335] width 42 height 14
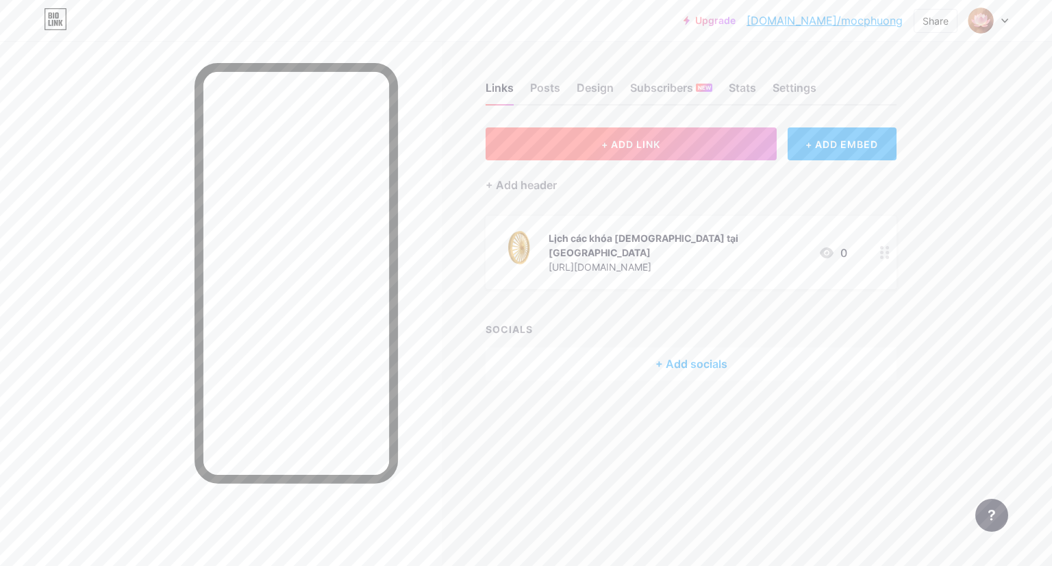
click at [650, 140] on span "+ ADD LINK" at bounding box center [631, 144] width 59 height 12
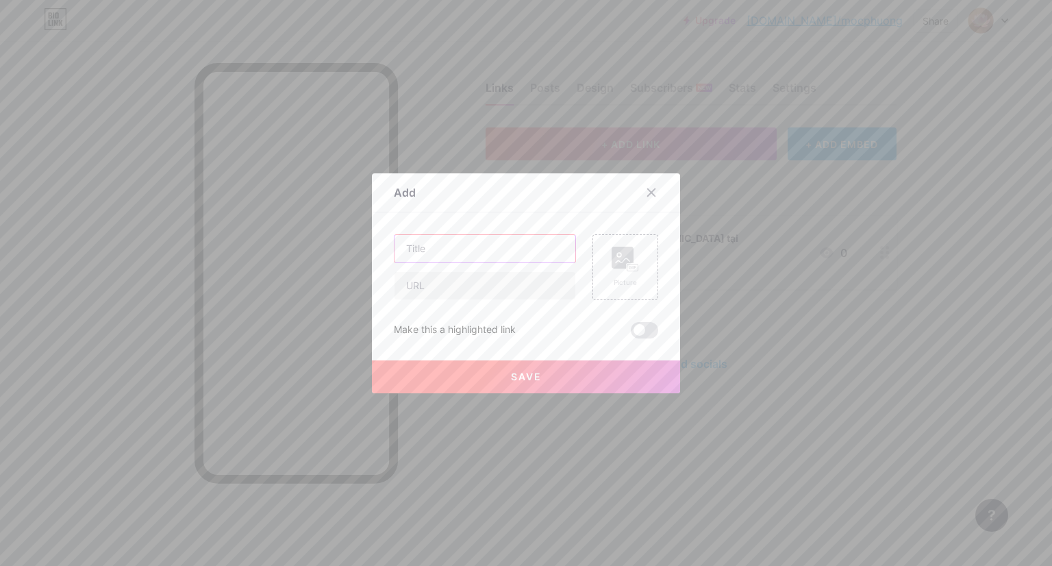
click at [433, 242] on input "text" at bounding box center [485, 248] width 181 height 27
paste input "Khóa thiền miễn phí (bao gồm cả ăn, ở). Phương pháp thiền MINH SÁT TUỆ Vipassan…"
click at [444, 284] on input "text" at bounding box center [485, 285] width 181 height 27
paste input "https://vipassana.vn/"
click at [628, 265] on rect at bounding box center [633, 267] width 11 height 7
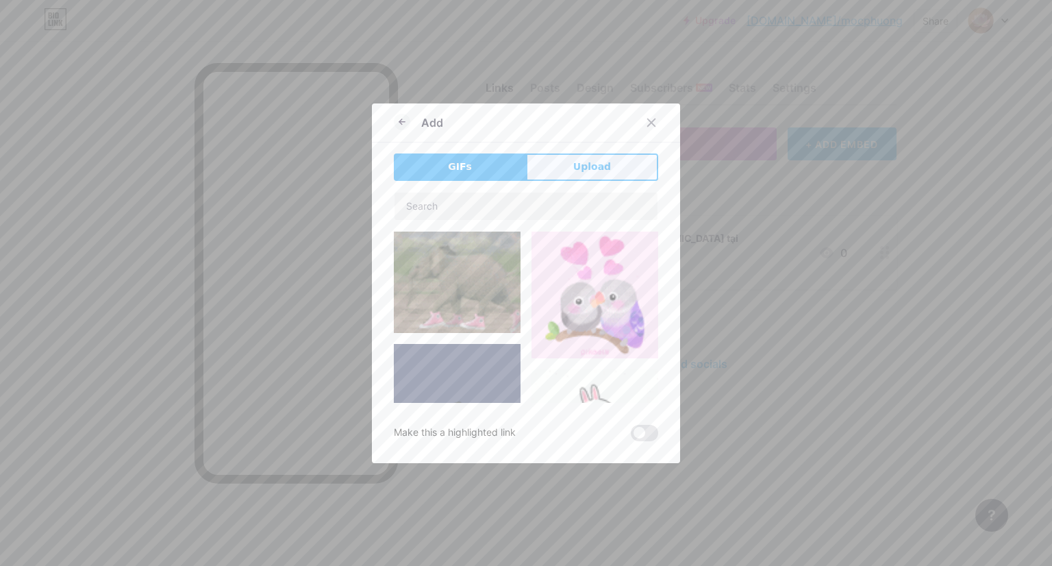
click at [585, 170] on span "Upload" at bounding box center [592, 167] width 38 height 14
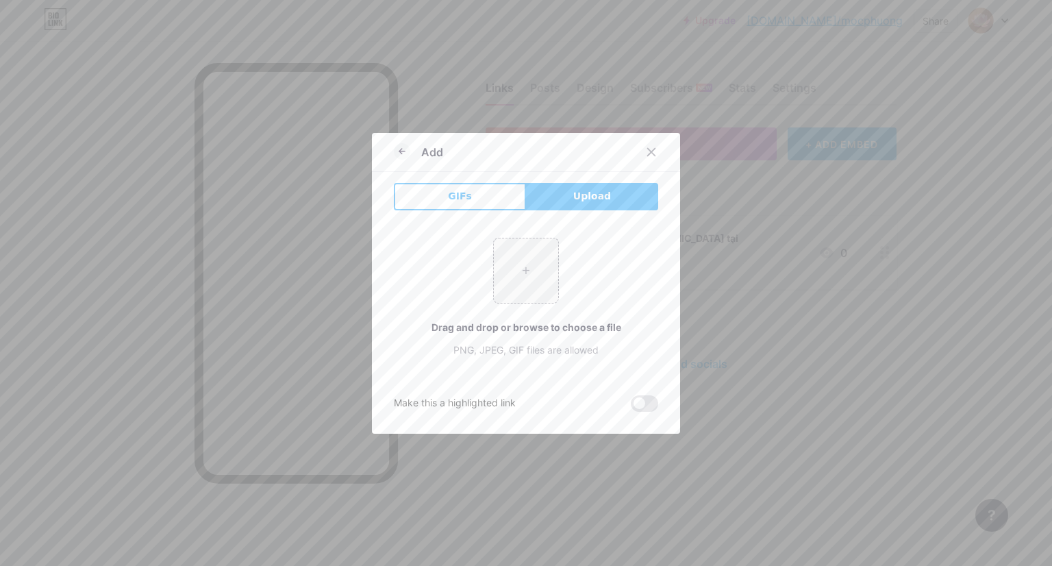
click at [554, 201] on button "Upload" at bounding box center [592, 196] width 132 height 27
click at [582, 199] on span "Upload" at bounding box center [592, 196] width 38 height 14
click at [521, 278] on input "file" at bounding box center [526, 270] width 64 height 64
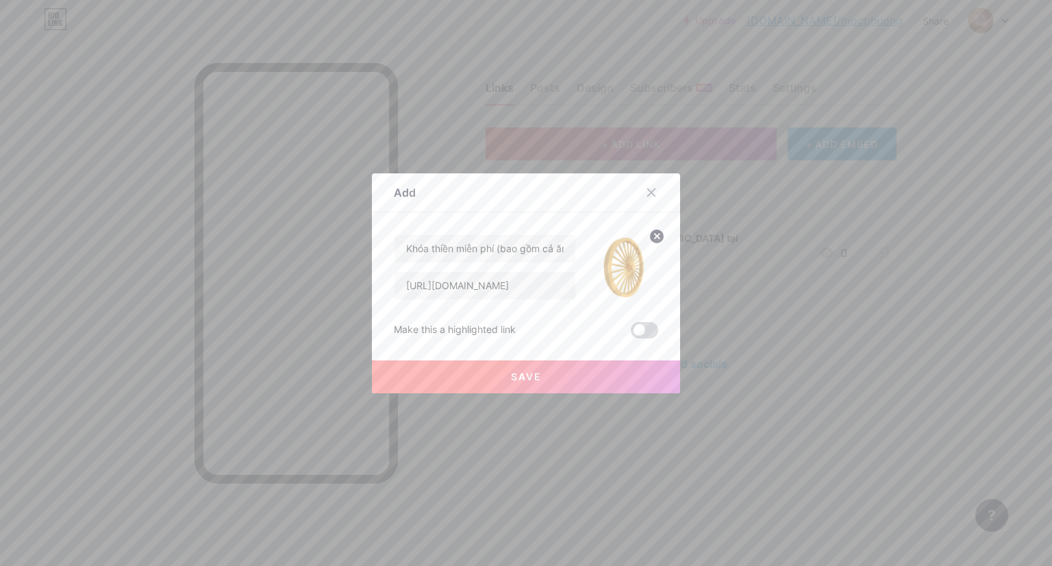
click at [644, 332] on span at bounding box center [644, 330] width 27 height 16
click at [631, 334] on input "checkbox" at bounding box center [631, 334] width 0 height 0
click at [536, 373] on span "Save" at bounding box center [526, 377] width 31 height 12
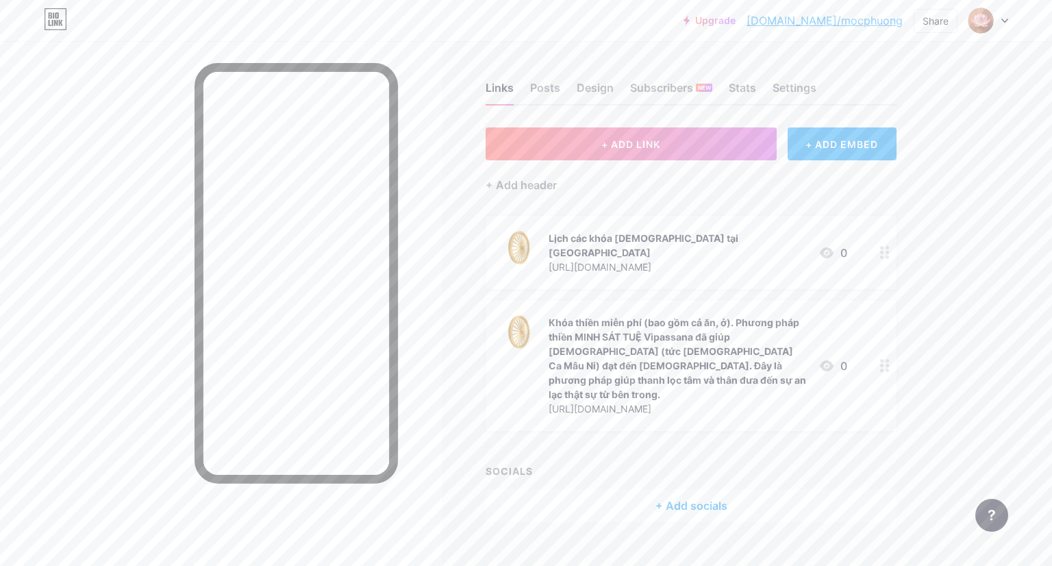
click at [160, 391] on div at bounding box center [221, 324] width 442 height 566
click at [447, 315] on div "Links Posts Design Subscribers NEW Stats Settings + ADD LINK + ADD EMBED + Add …" at bounding box center [477, 315] width 954 height 549
click at [66, 325] on div at bounding box center [221, 324] width 442 height 566
click at [844, 148] on div "+ ADD EMBED" at bounding box center [842, 143] width 109 height 33
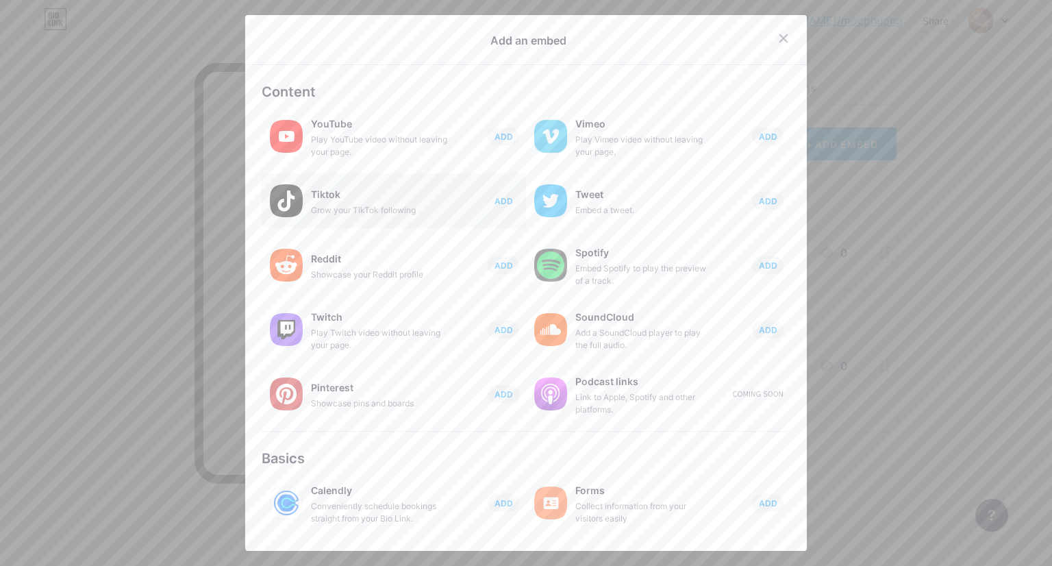
click at [321, 193] on div "Tiktok" at bounding box center [379, 194] width 137 height 19
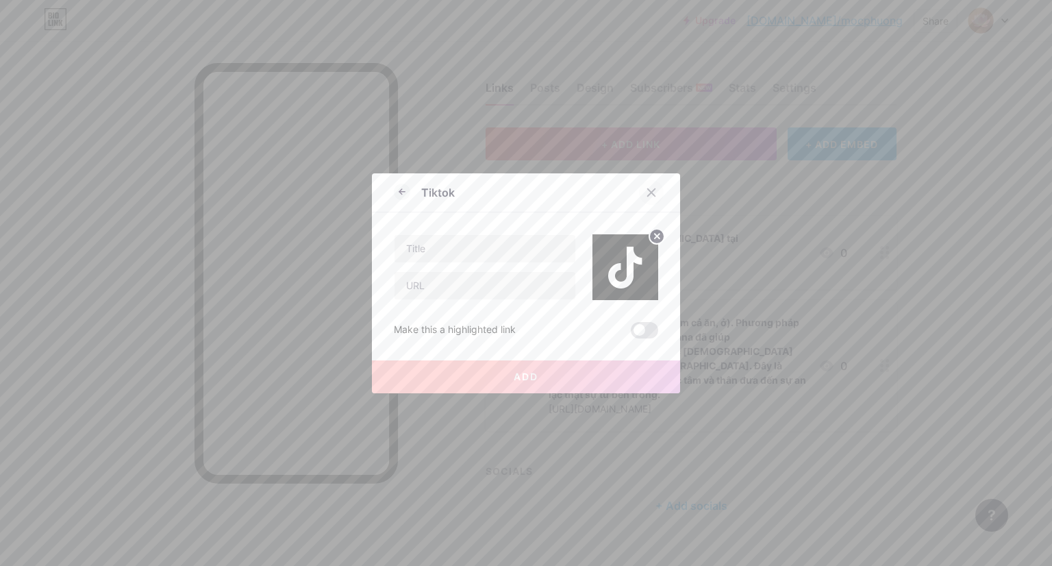
click at [648, 191] on icon at bounding box center [652, 192] width 8 height 8
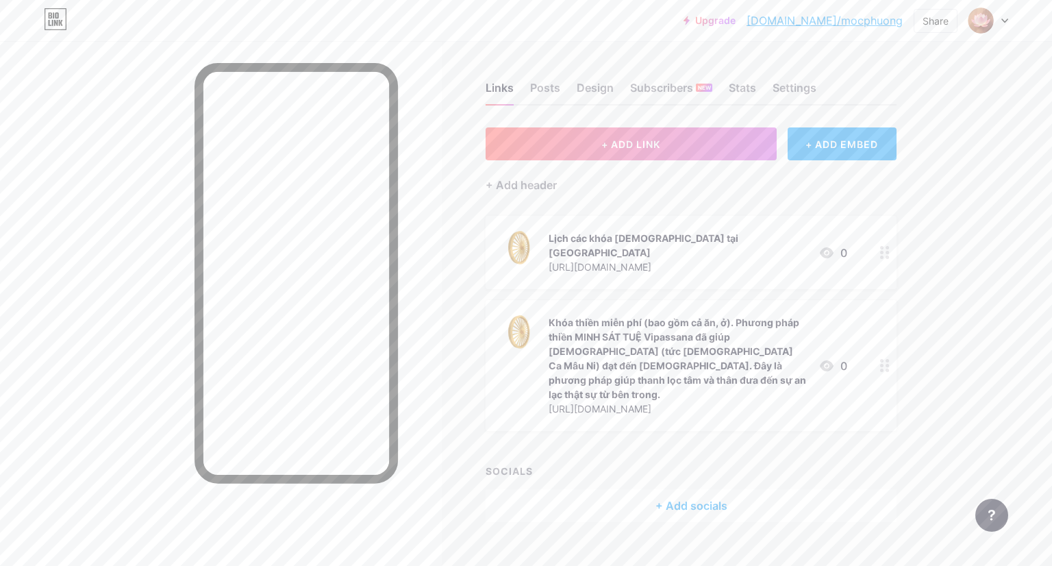
click at [848, 21] on link "[DOMAIN_NAME]/mocphuong" at bounding box center [825, 20] width 156 height 16
click at [595, 92] on div "Design" at bounding box center [595, 91] width 37 height 25
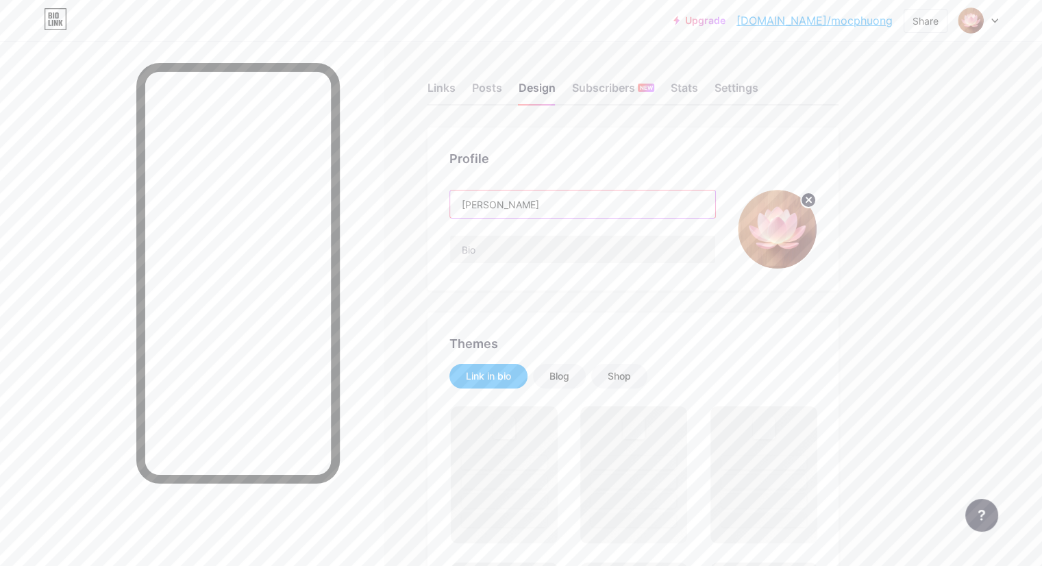
click at [558, 196] on input "[PERSON_NAME]" at bounding box center [582, 203] width 265 height 27
click at [582, 203] on input "[PERSON_NAME]" at bounding box center [582, 203] width 265 height 27
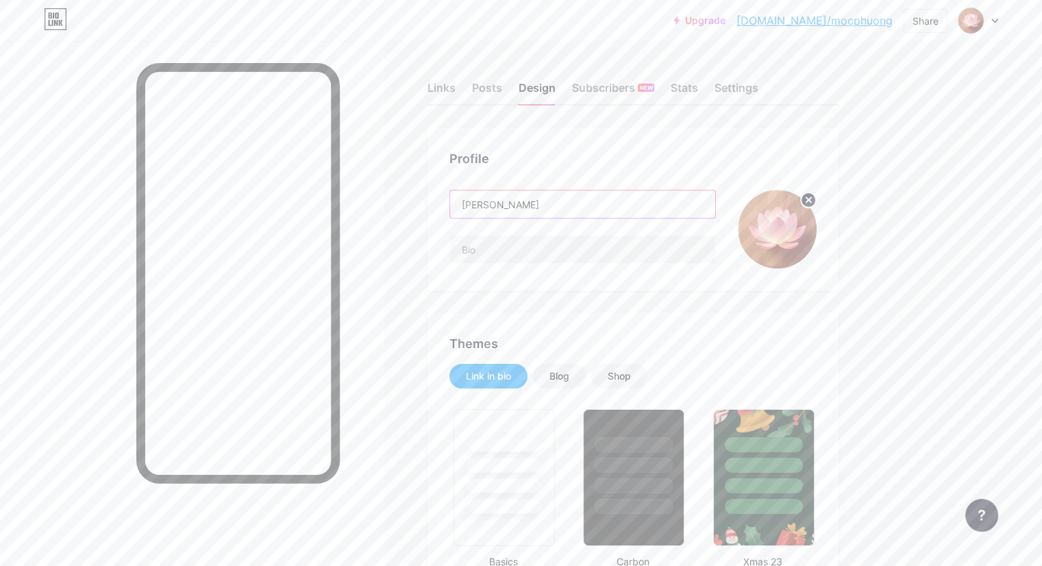
click at [593, 202] on input "[PERSON_NAME]" at bounding box center [582, 203] width 265 height 27
click at [586, 203] on input "[PERSON_NAME]" at bounding box center [582, 203] width 265 height 27
click at [569, 380] on div "Blog" at bounding box center [559, 376] width 20 height 14
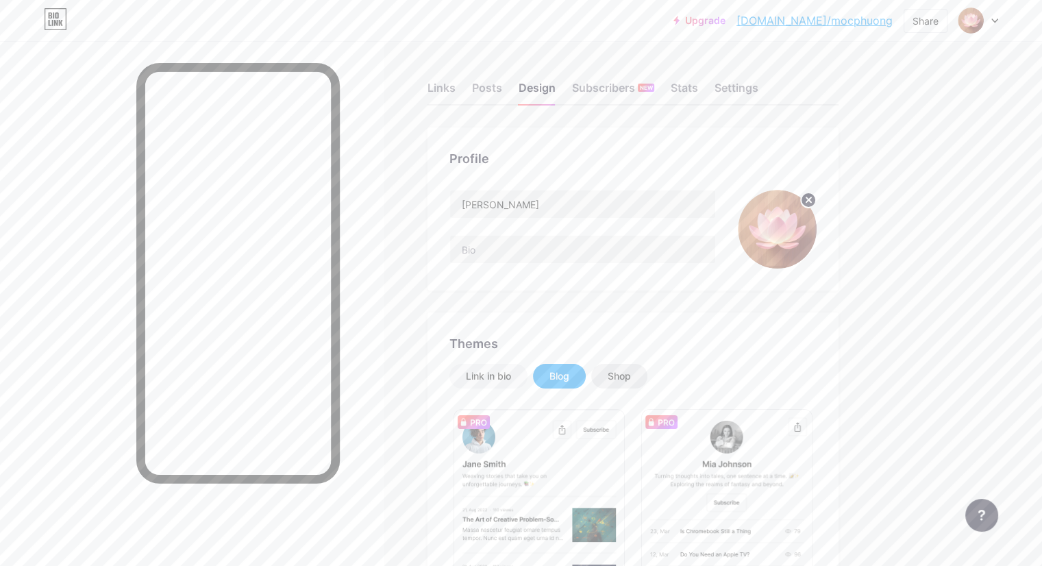
click at [631, 374] on div "Shop" at bounding box center [619, 376] width 23 height 14
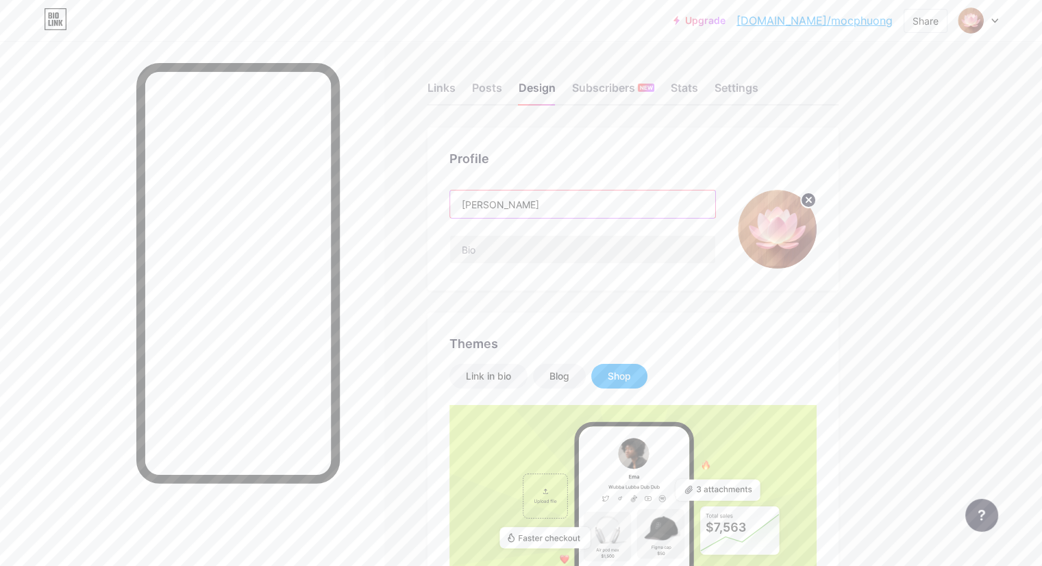
click at [533, 201] on input "[PERSON_NAME]" at bounding box center [582, 203] width 265 height 27
click at [541, 203] on input "[PERSON_NAME]" at bounding box center [582, 203] width 265 height 27
click at [579, 204] on input "[PERSON_NAME]" at bounding box center [582, 203] width 265 height 27
drag, startPoint x: 584, startPoint y: 206, endPoint x: 491, endPoint y: 201, distance: 93.3
click at [491, 201] on div "Profile Mộc Phương" at bounding box center [633, 208] width 411 height 163
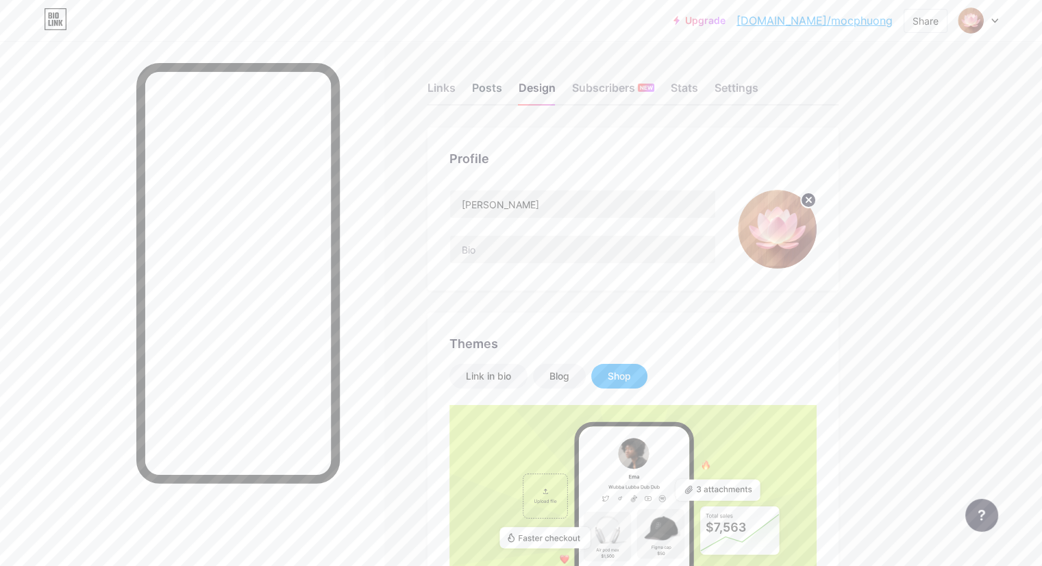
click at [502, 90] on div "Posts" at bounding box center [487, 91] width 30 height 25
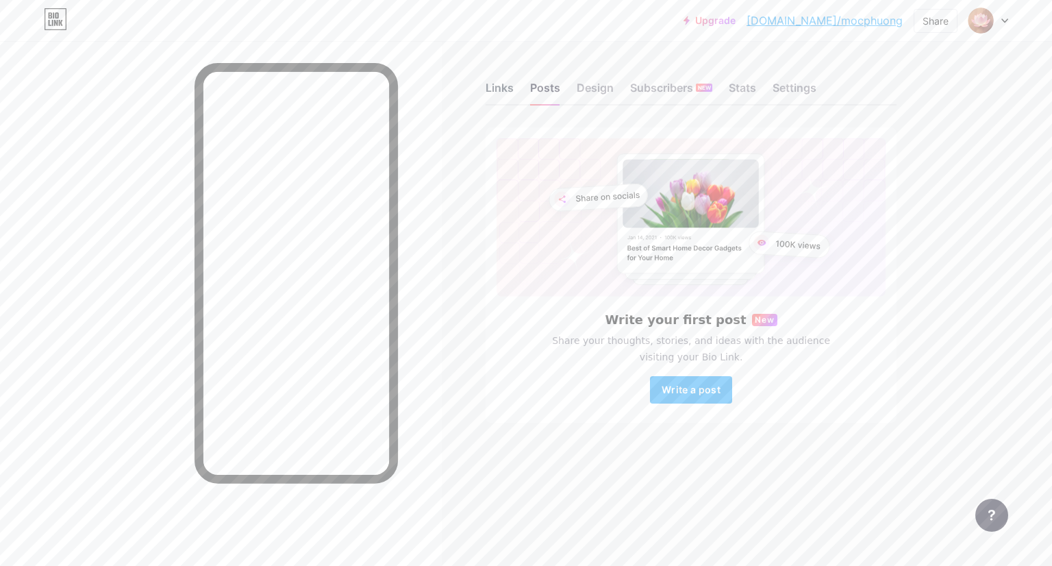
click at [502, 90] on div "Links" at bounding box center [500, 91] width 28 height 25
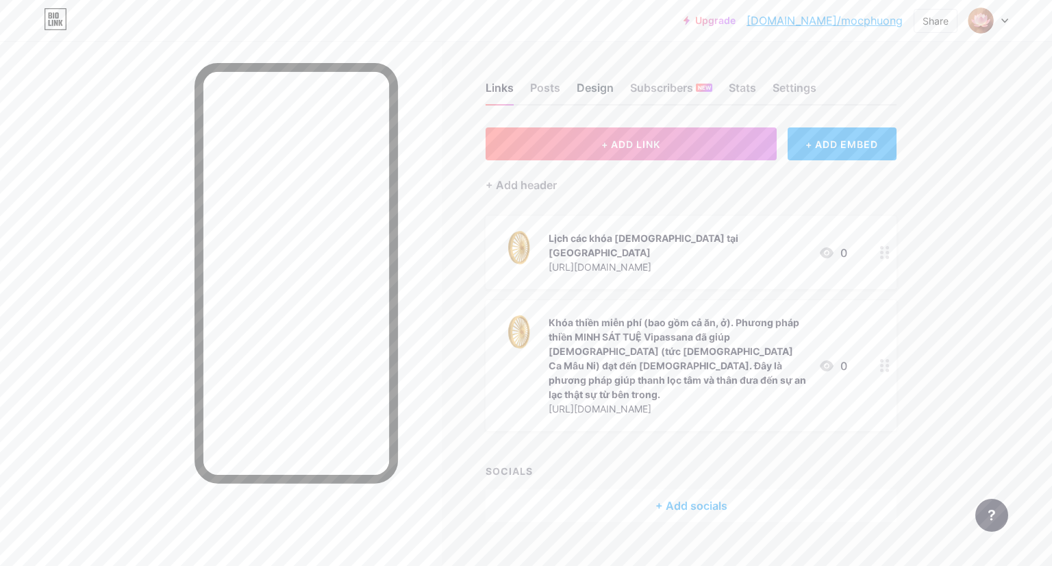
click at [591, 92] on div "Design" at bounding box center [595, 91] width 37 height 25
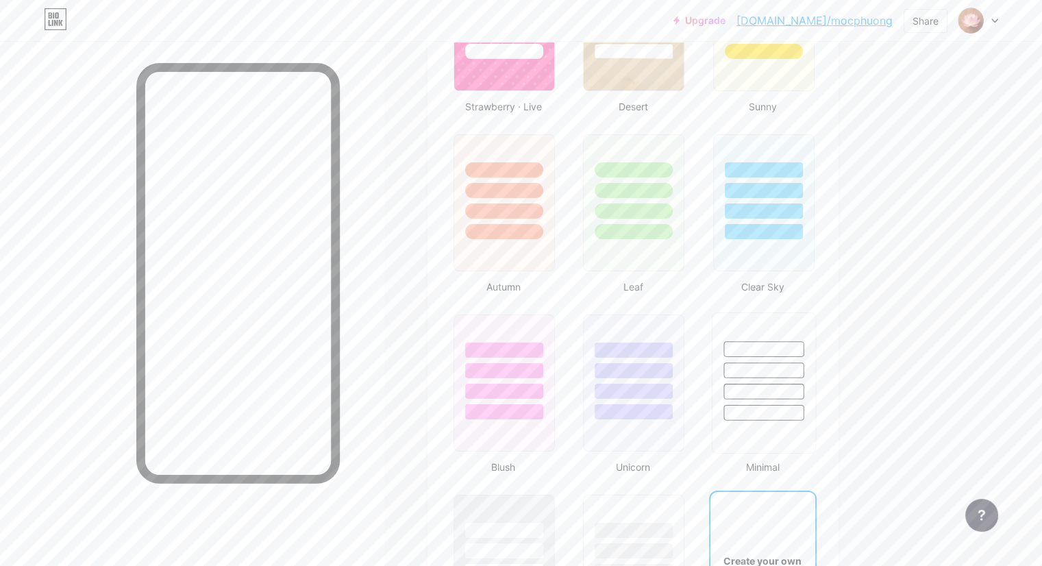
scroll to position [1302, 0]
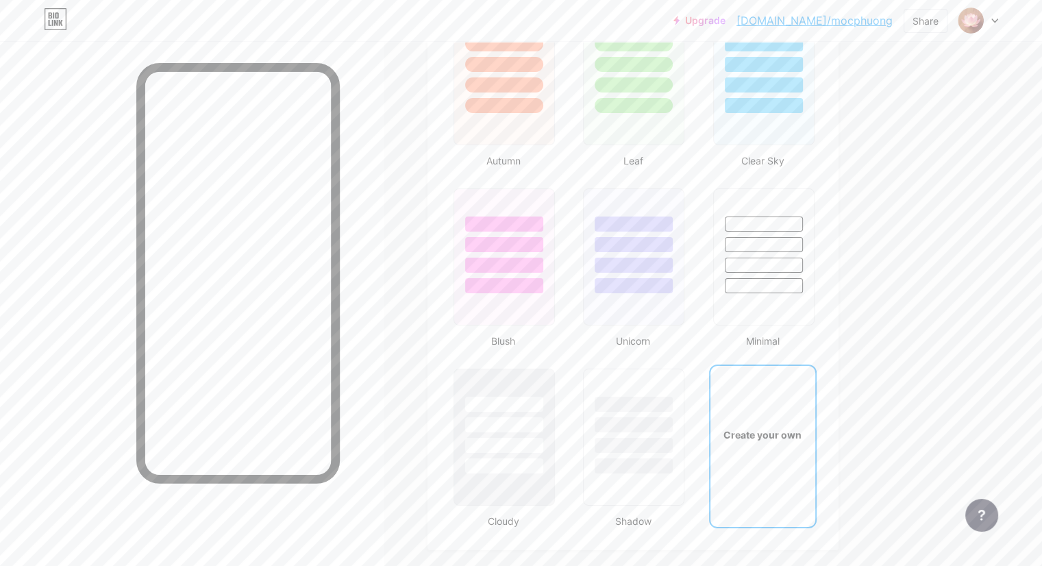
click at [815, 401] on div "Create your own" at bounding box center [762, 434] width 105 height 137
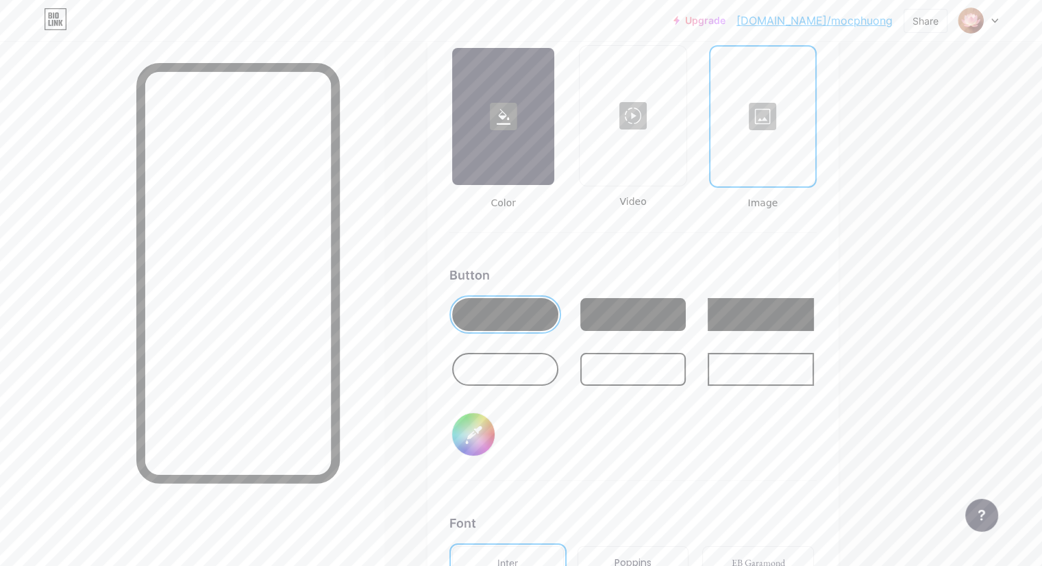
scroll to position [1951, 0]
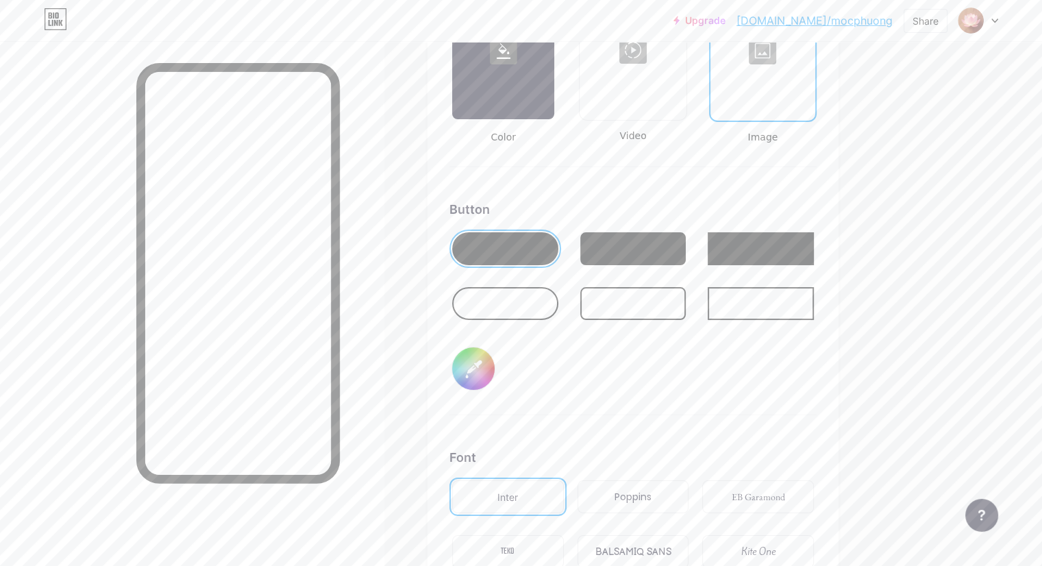
click at [814, 92] on div at bounding box center [763, 50] width 102 height 137
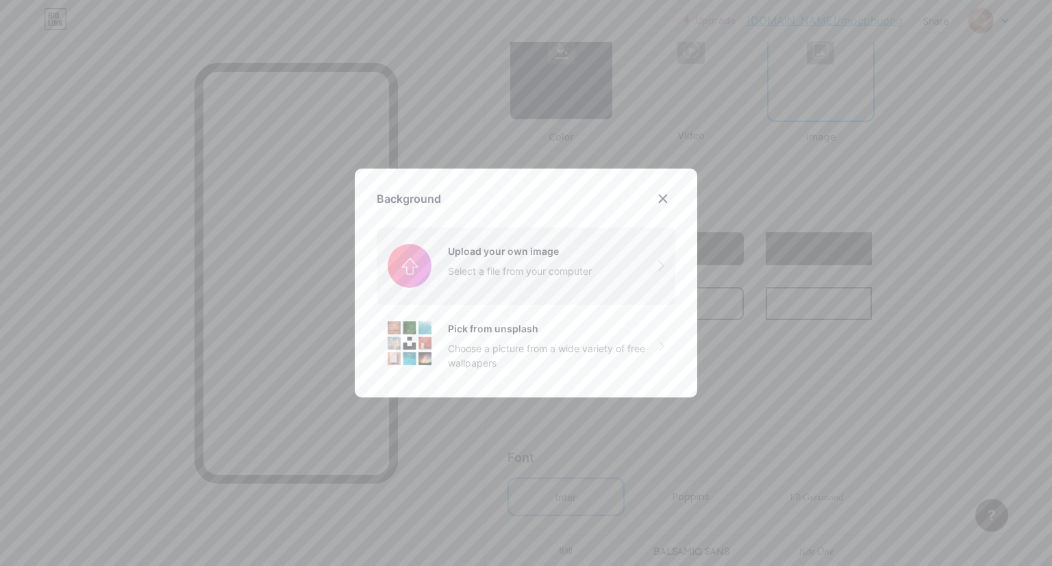
click at [490, 256] on input "file" at bounding box center [526, 265] width 299 height 77
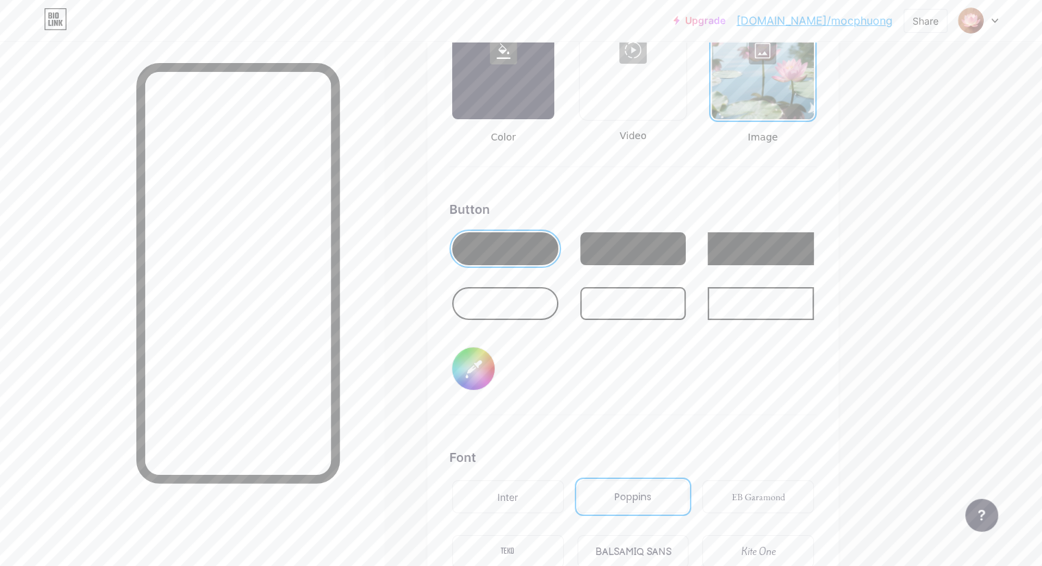
scroll to position [1814, 0]
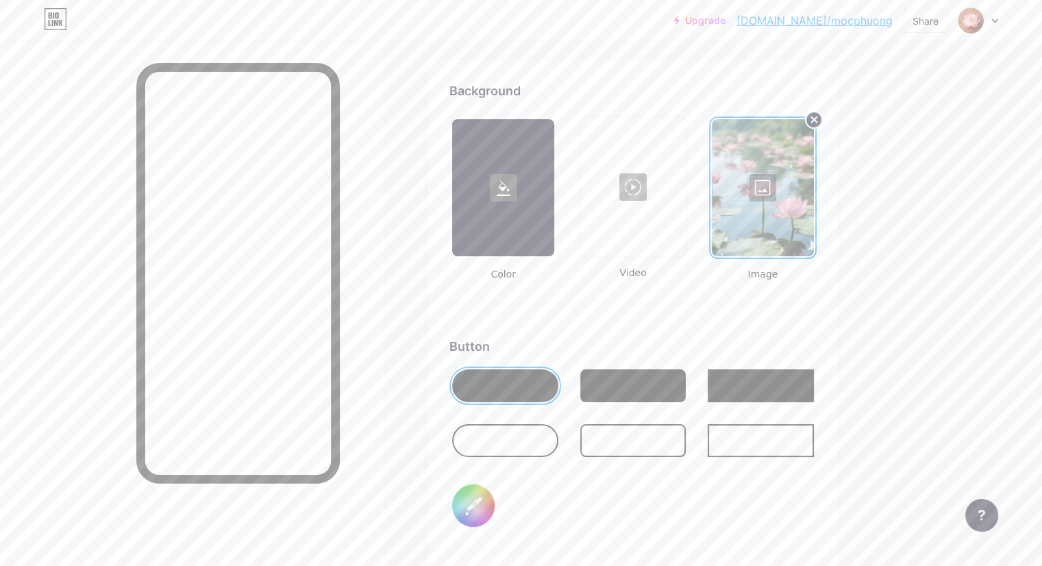
click at [822, 119] on circle at bounding box center [814, 120] width 16 height 16
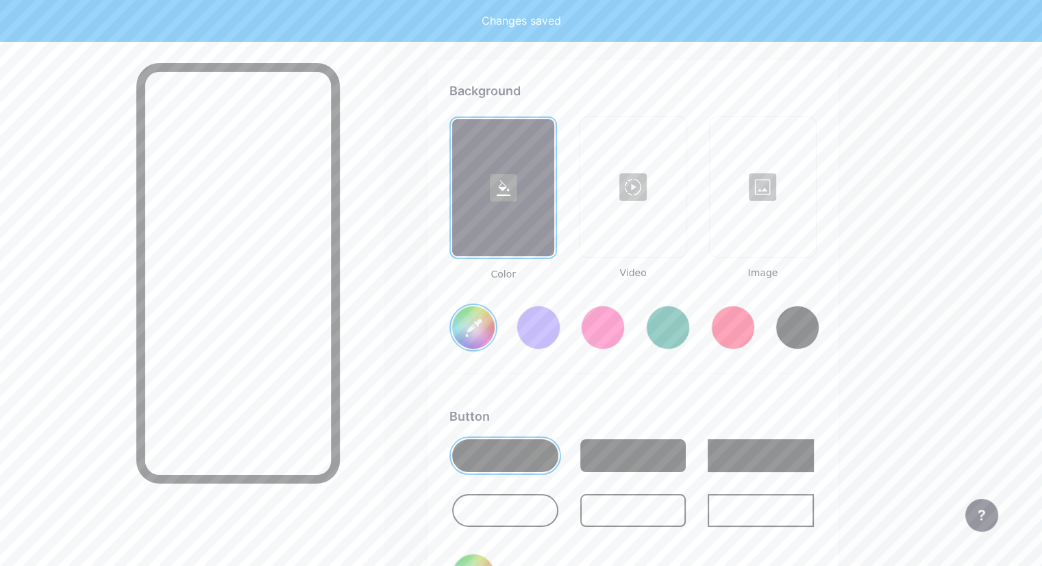
click at [815, 148] on div at bounding box center [762, 187] width 103 height 137
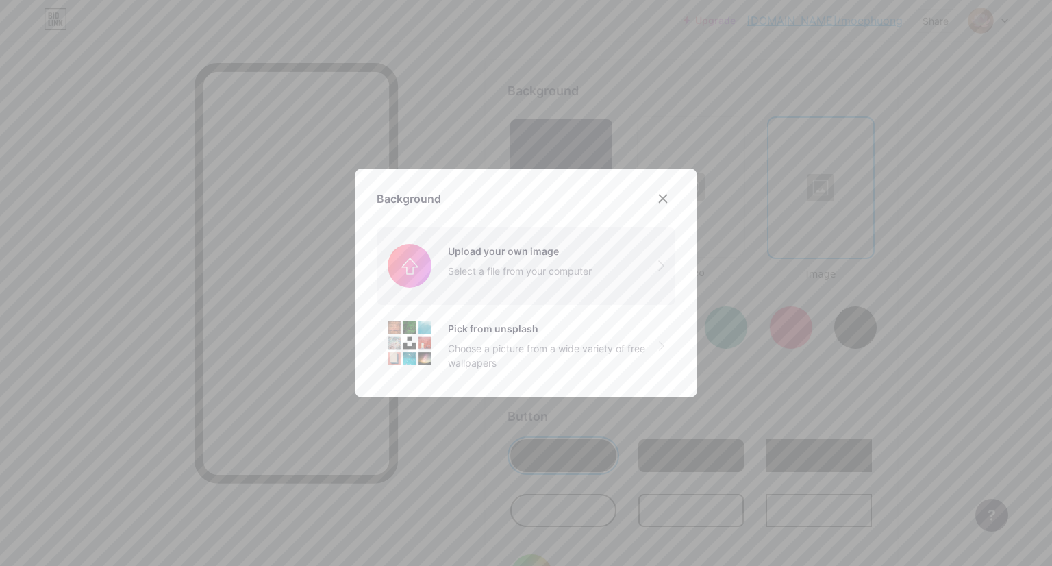
click at [506, 263] on input "file" at bounding box center [526, 265] width 299 height 77
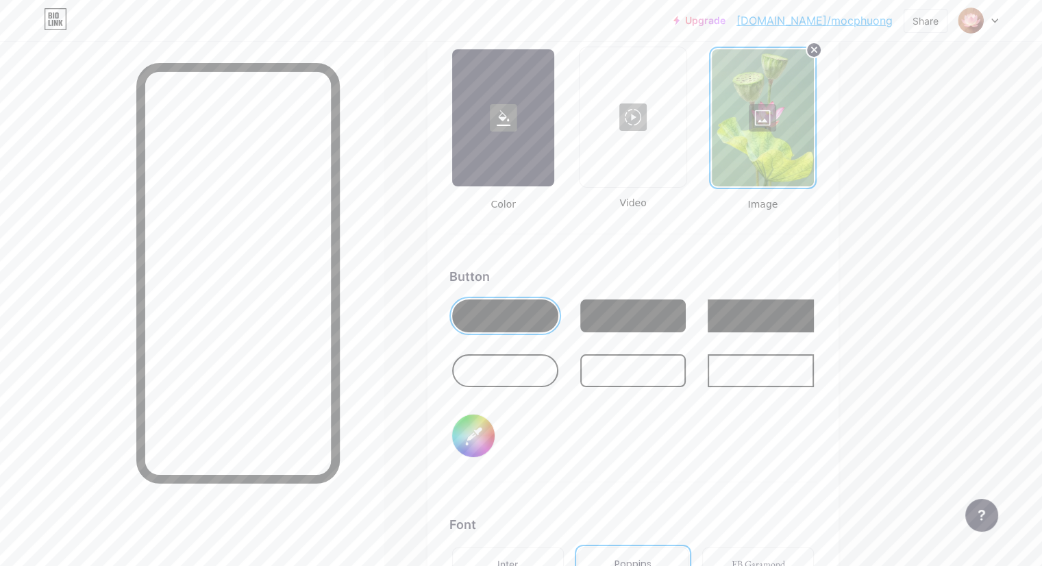
scroll to position [1883, 0]
click at [839, 219] on div "Background Color Video Image Button #ffc766 Font Inter Poppins EB Garamond TEKO…" at bounding box center [633, 383] width 411 height 785
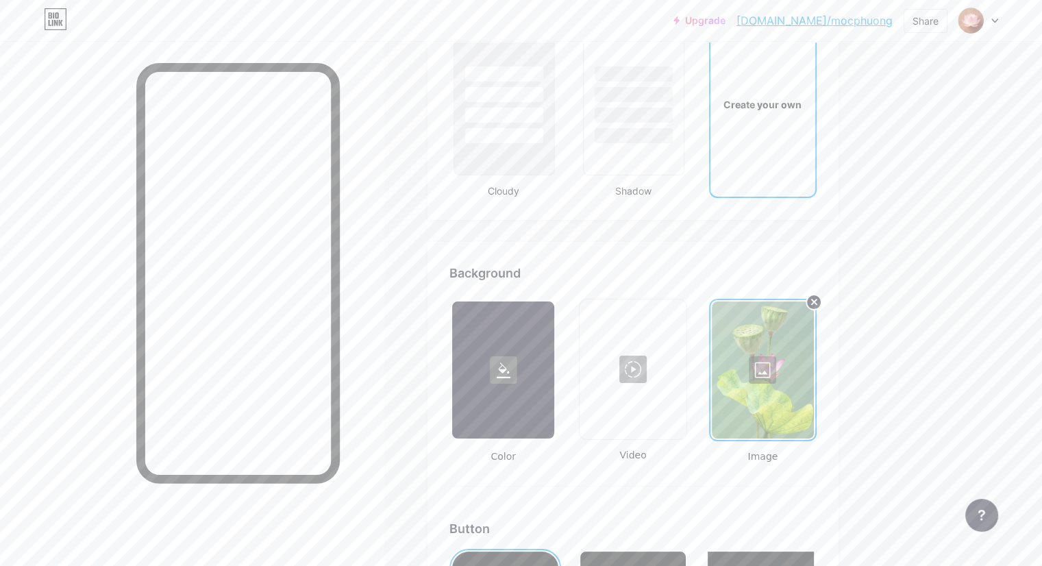
scroll to position [1609, 0]
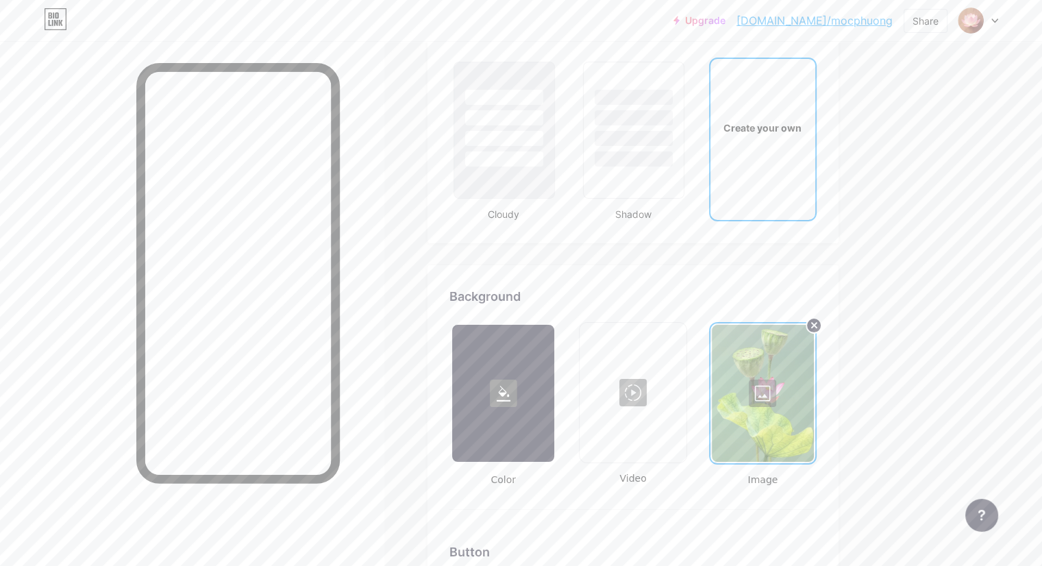
click at [803, 334] on div at bounding box center [763, 393] width 102 height 137
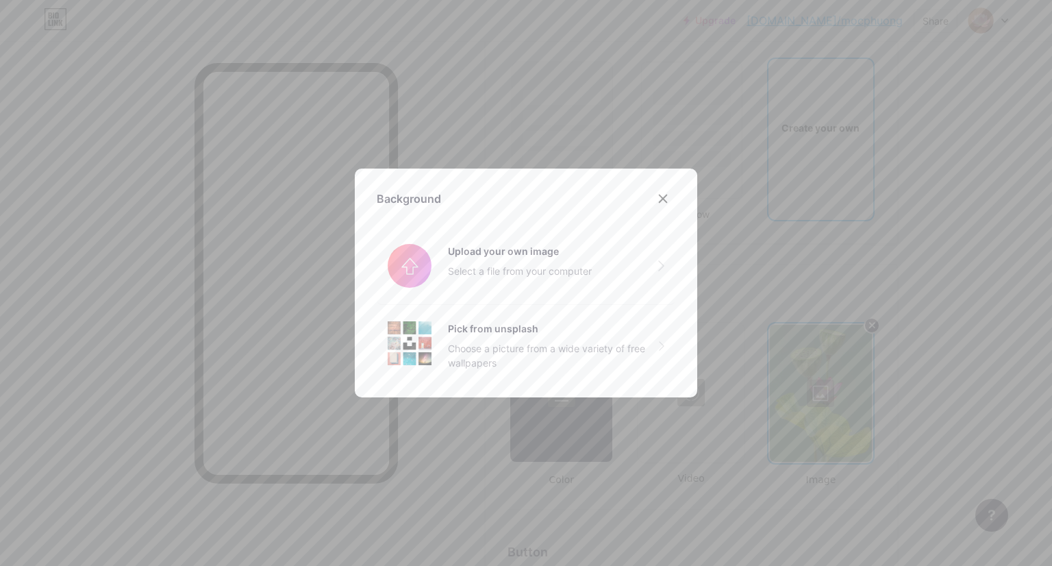
click at [926, 278] on div at bounding box center [526, 283] width 1052 height 566
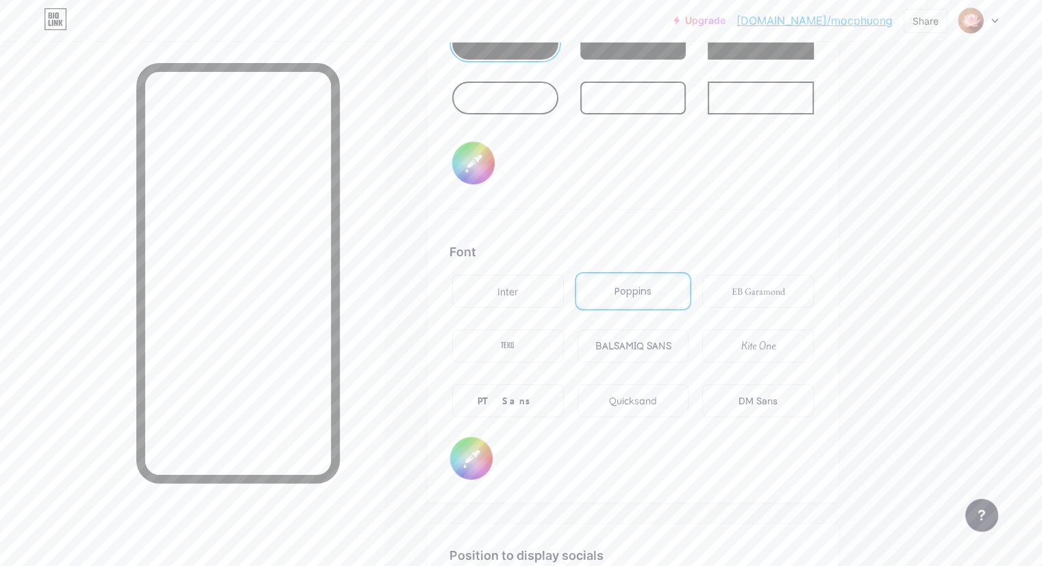
scroll to position [2562, 0]
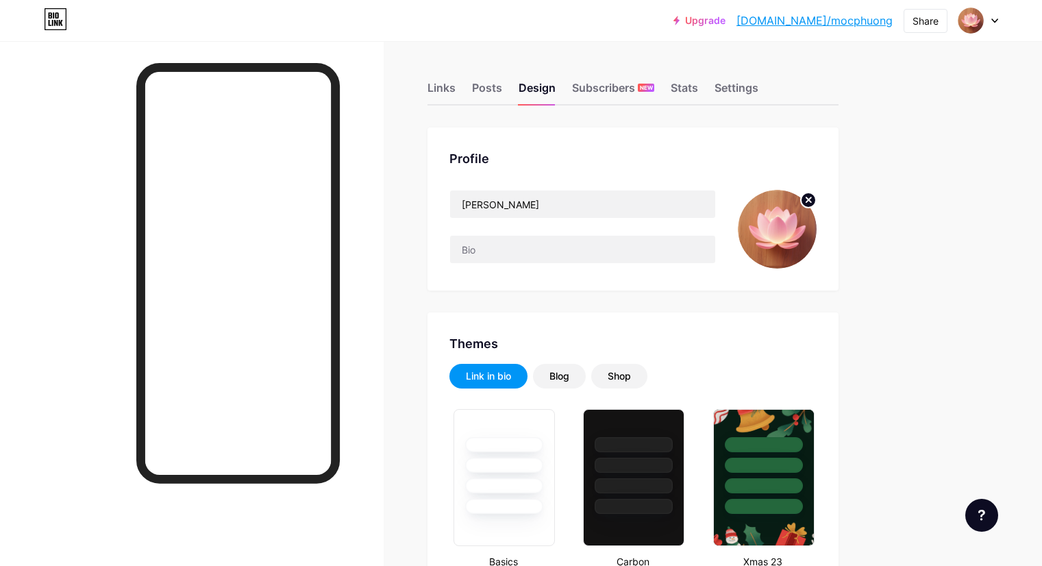
type input "#ffc766"
type input "#000000"
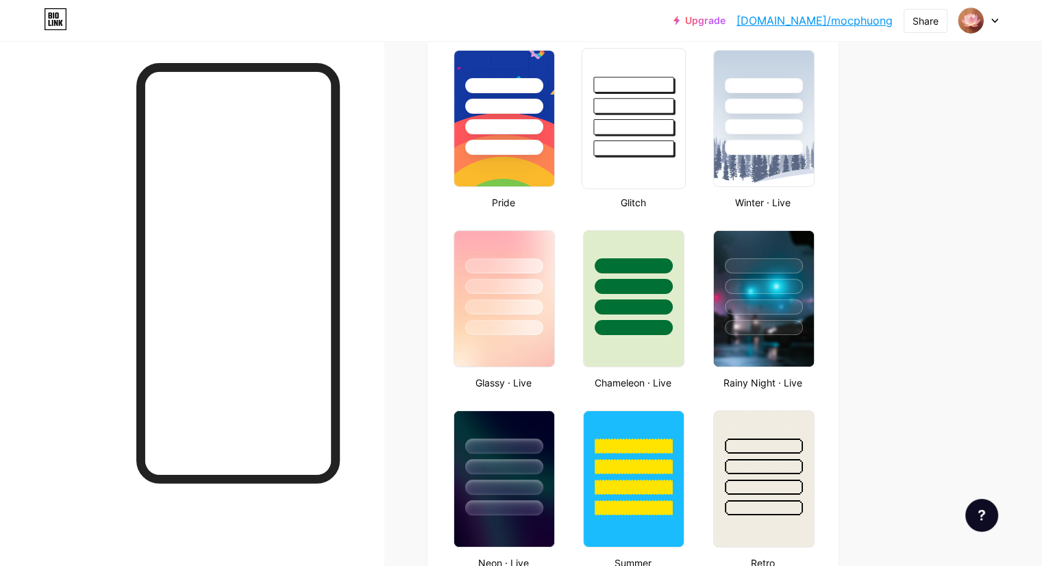
scroll to position [548, 0]
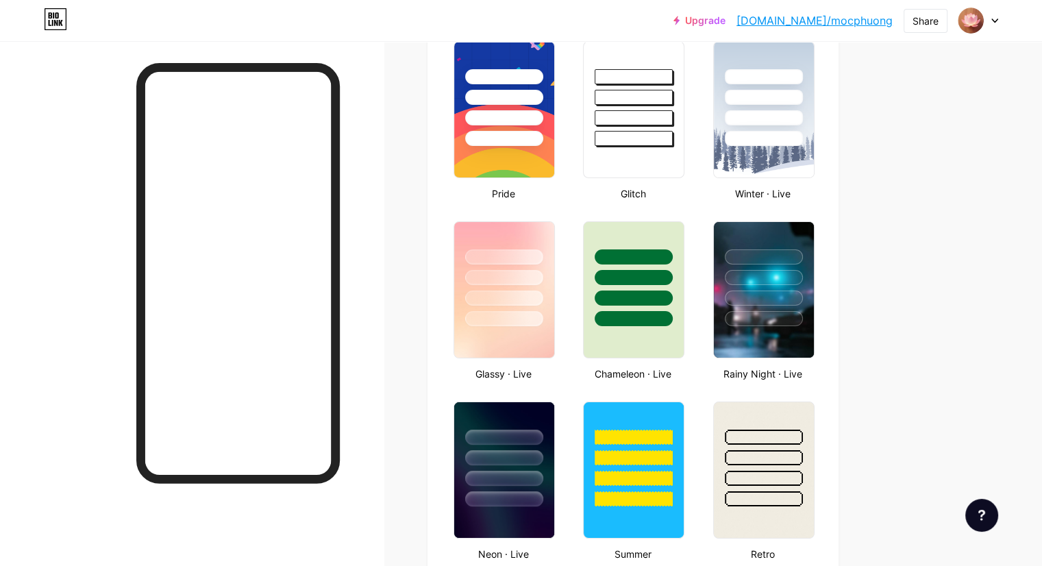
click at [817, 24] on link "[DOMAIN_NAME]/mocphuong" at bounding box center [815, 20] width 156 height 16
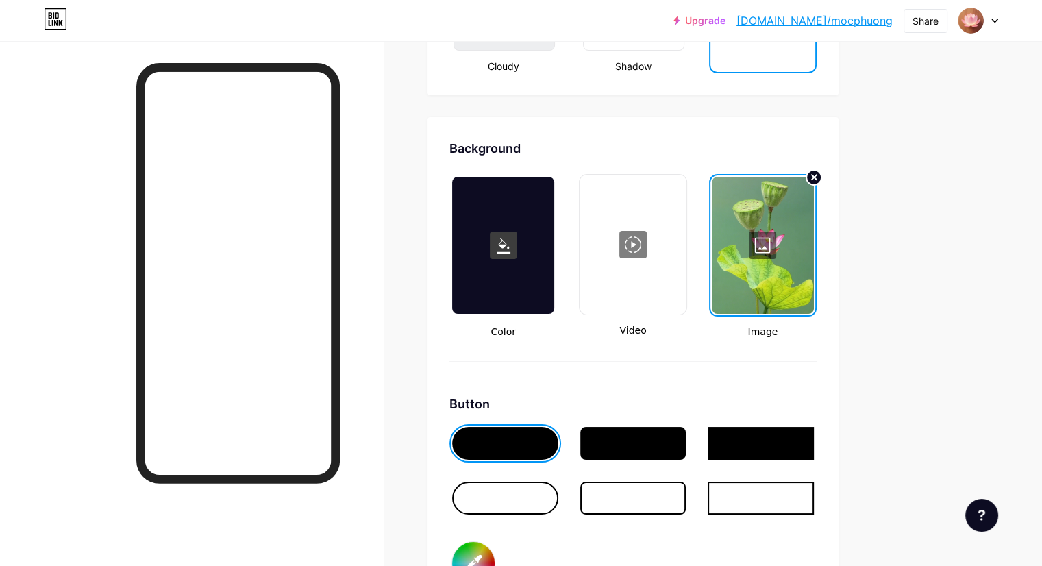
scroll to position [1781, 0]
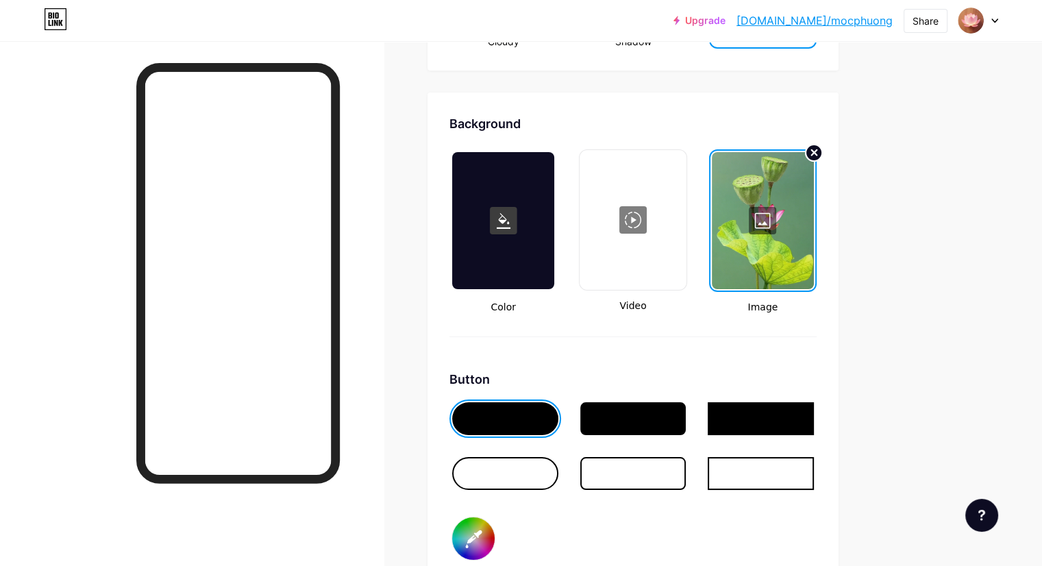
click at [817, 150] on icon at bounding box center [814, 152] width 5 height 5
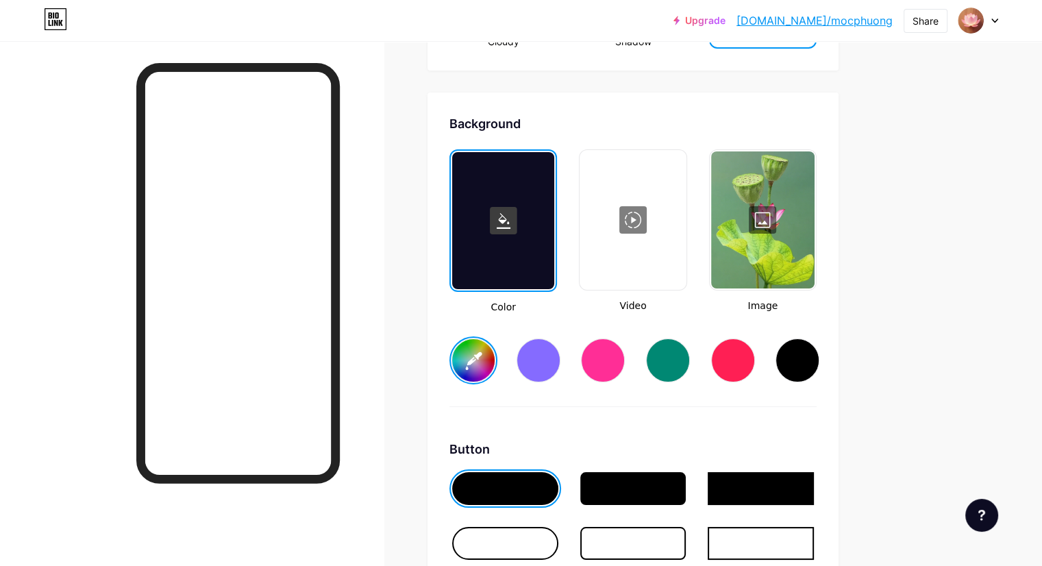
click at [815, 182] on div at bounding box center [762, 219] width 103 height 137
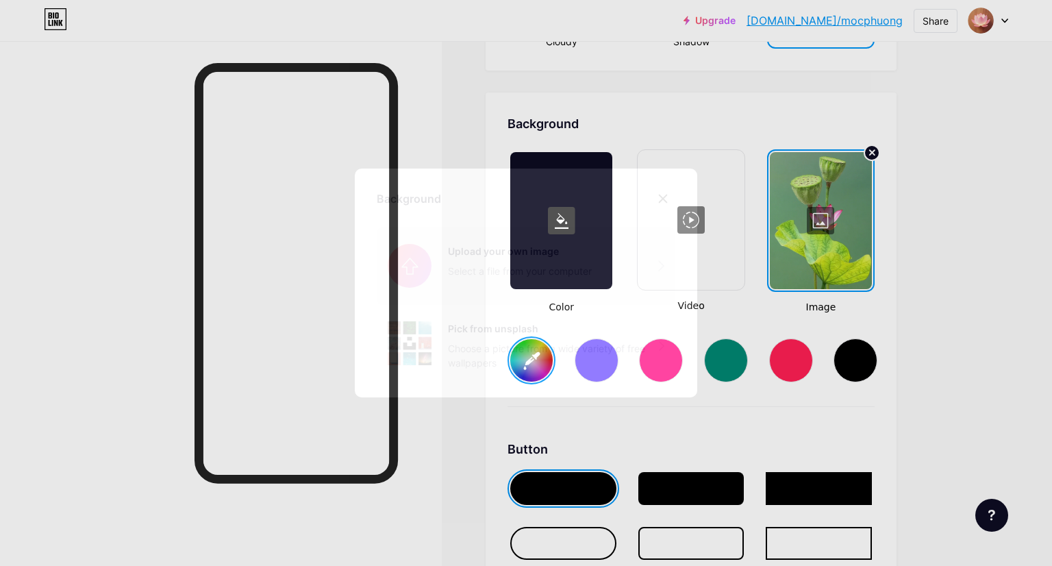
click at [503, 254] on input "file" at bounding box center [526, 265] width 299 height 77
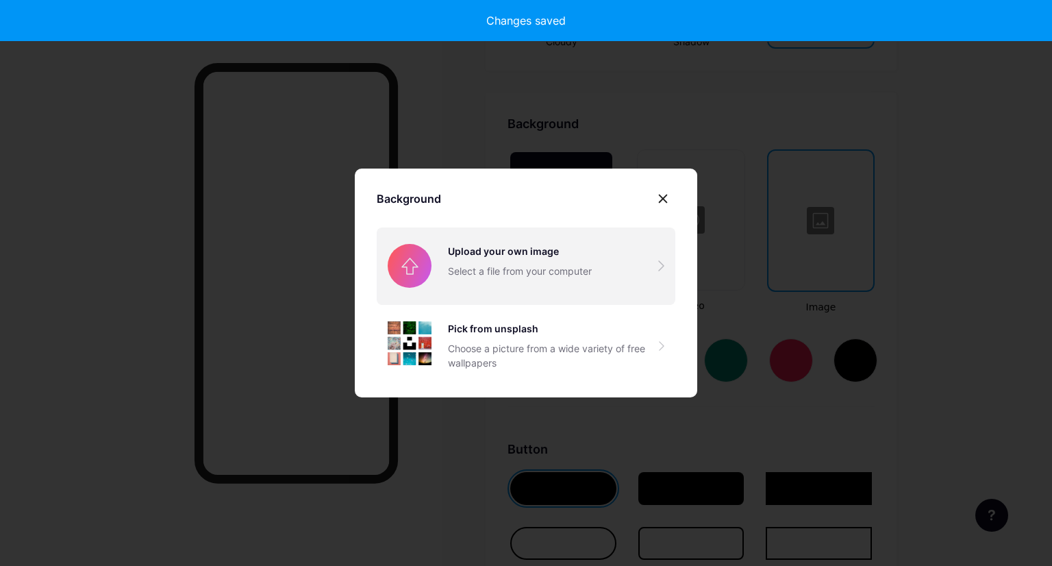
type input "#ffffff"
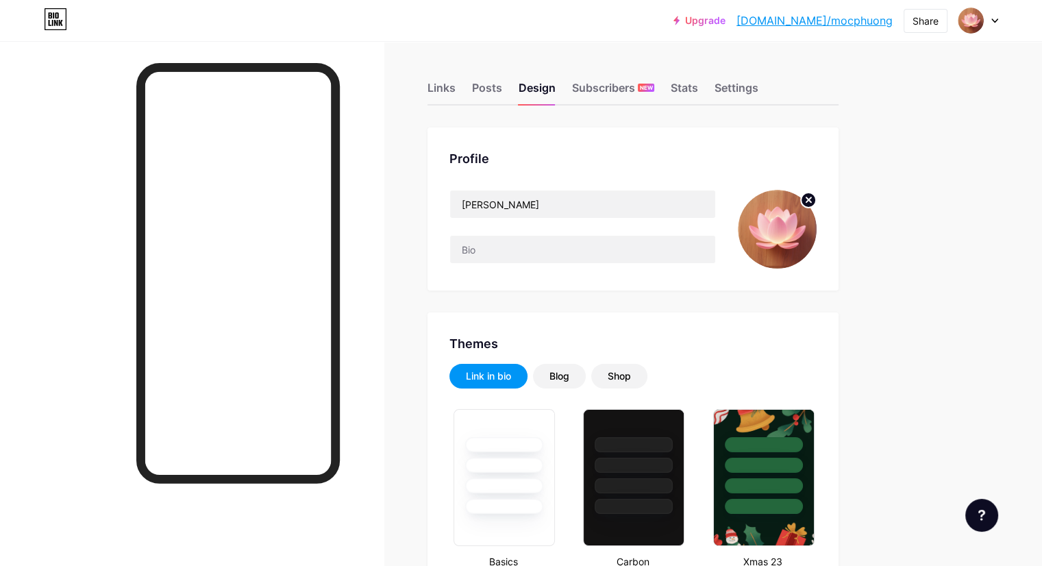
type input "#ffc766"
type input "#000000"
type input "#ffc766"
type input "#000000"
